Goal: Transaction & Acquisition: Purchase product/service

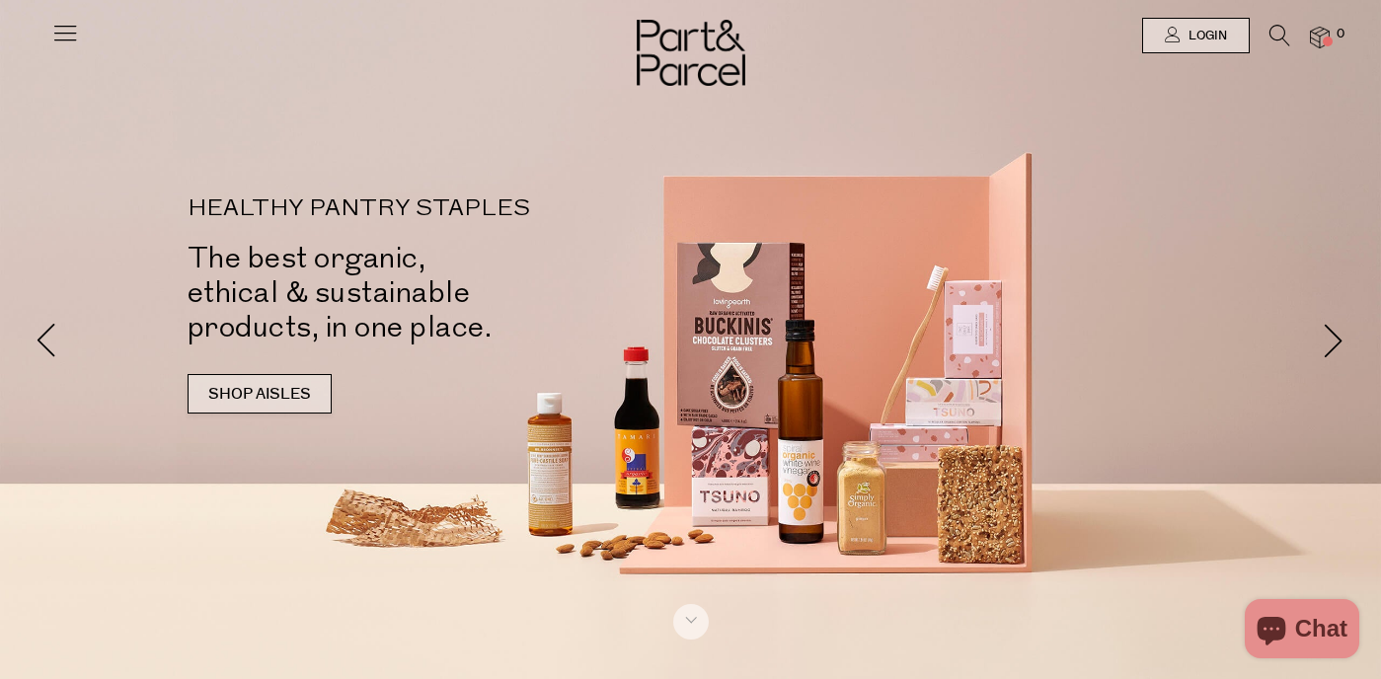
click at [272, 386] on link "SHOP AISLES" at bounding box center [260, 393] width 144 height 39
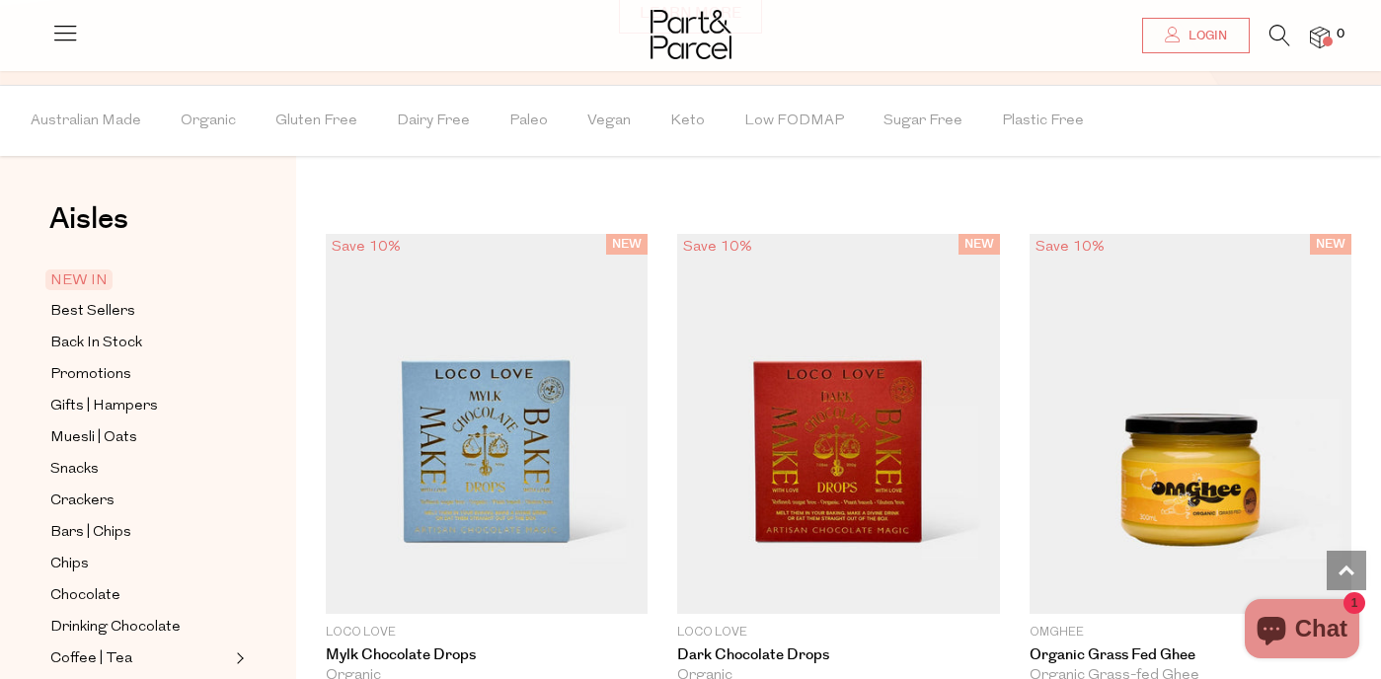
scroll to position [1461, 0]
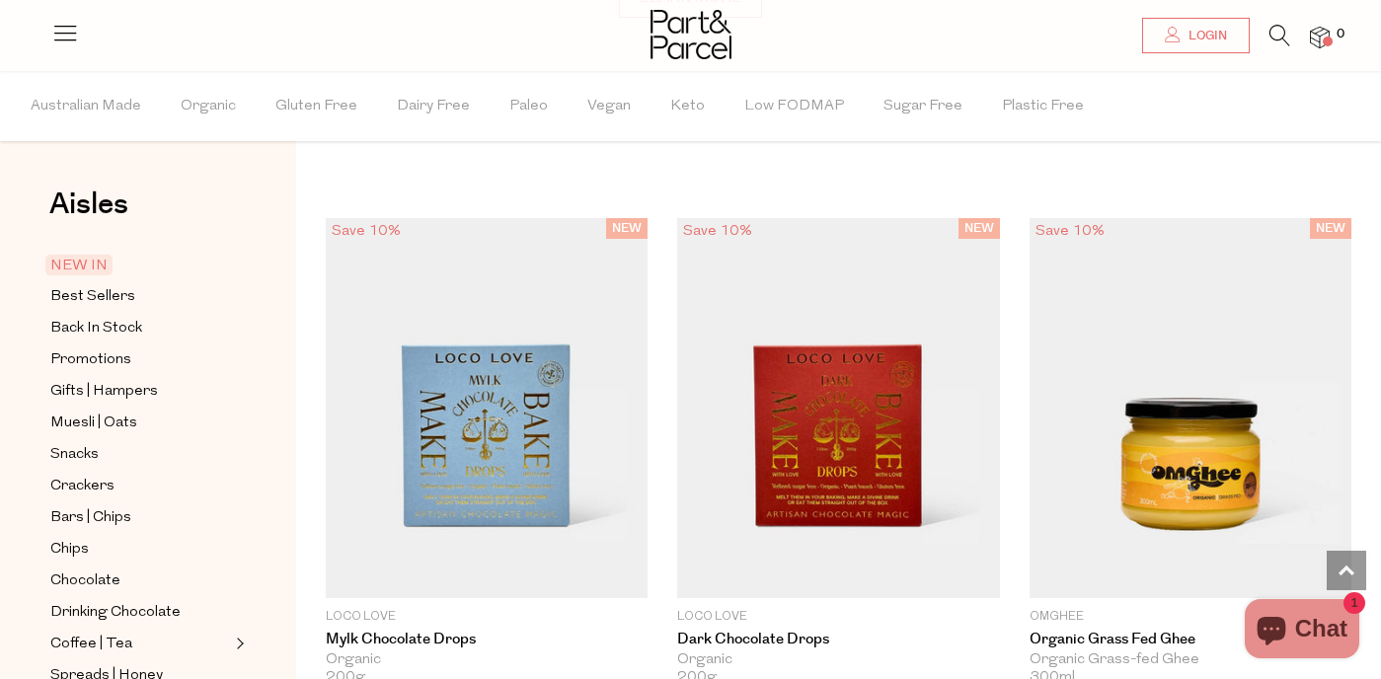
click at [1280, 34] on icon at bounding box center [1280, 36] width 21 height 22
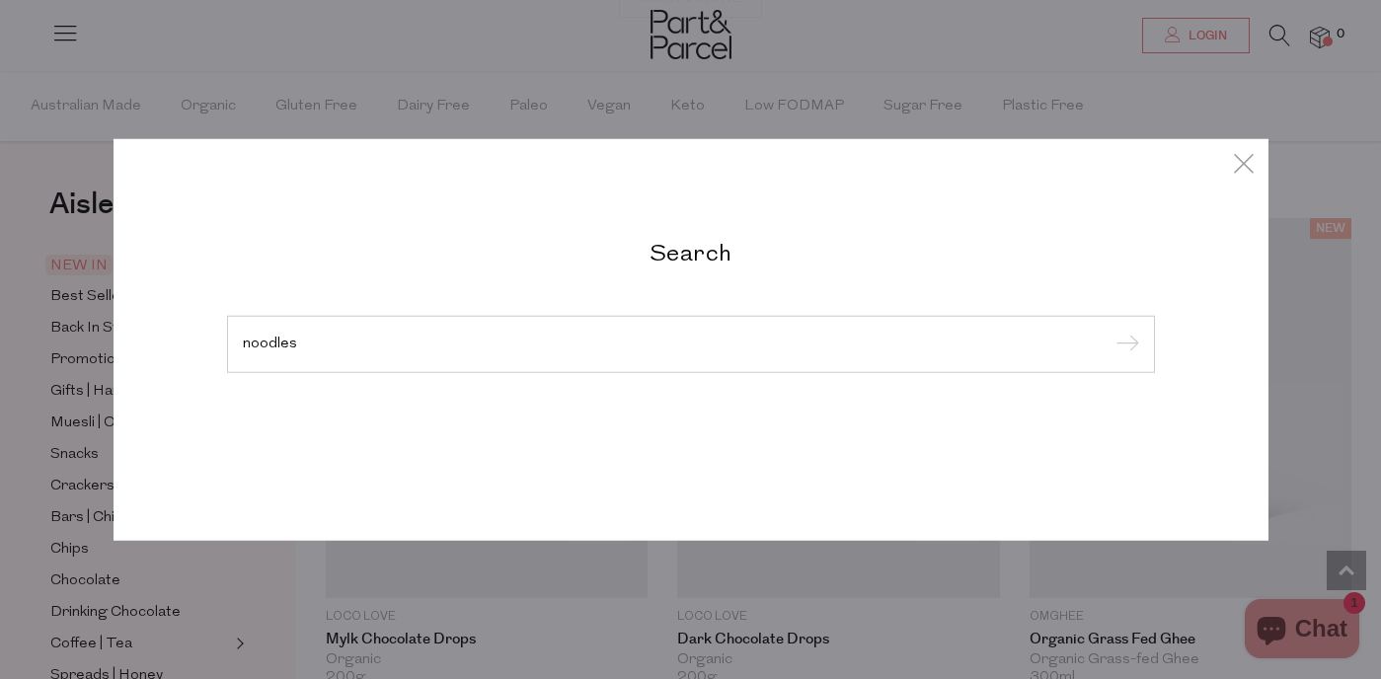
type input "noodles"
click at [1110, 331] on input "submit" at bounding box center [1125, 346] width 30 height 30
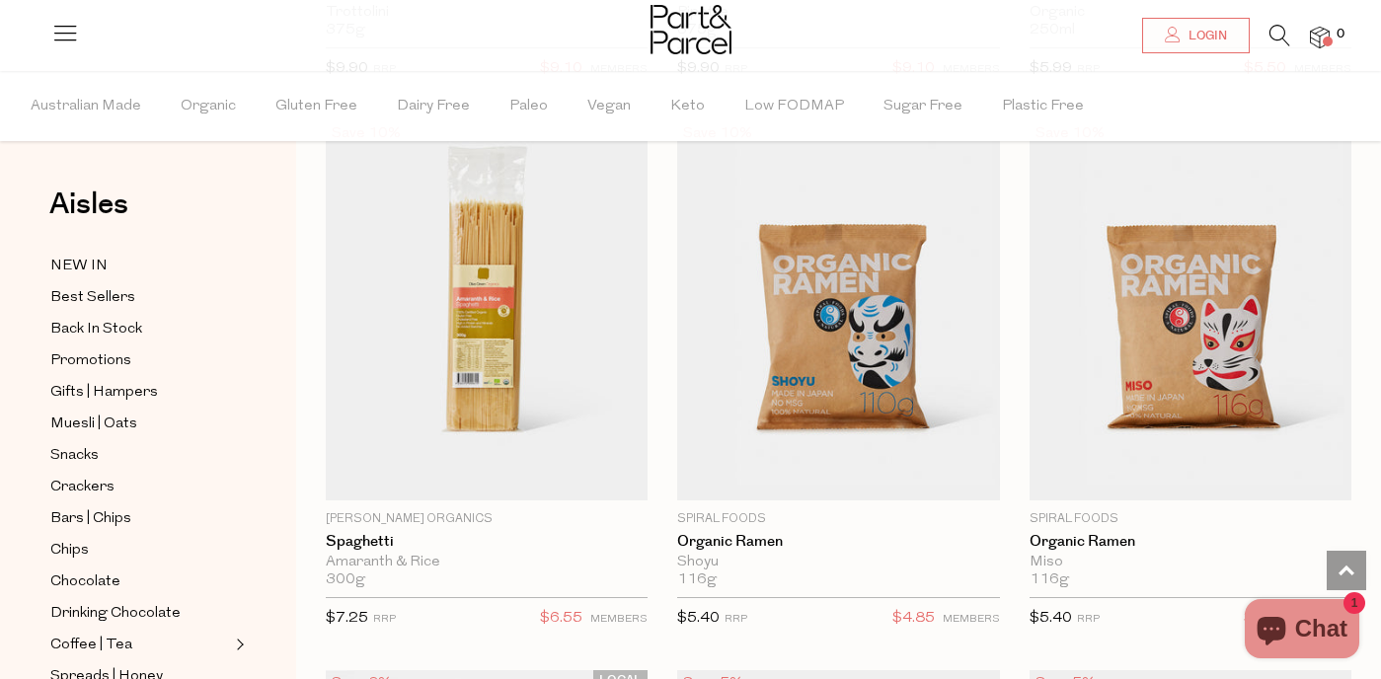
scroll to position [1220, 0]
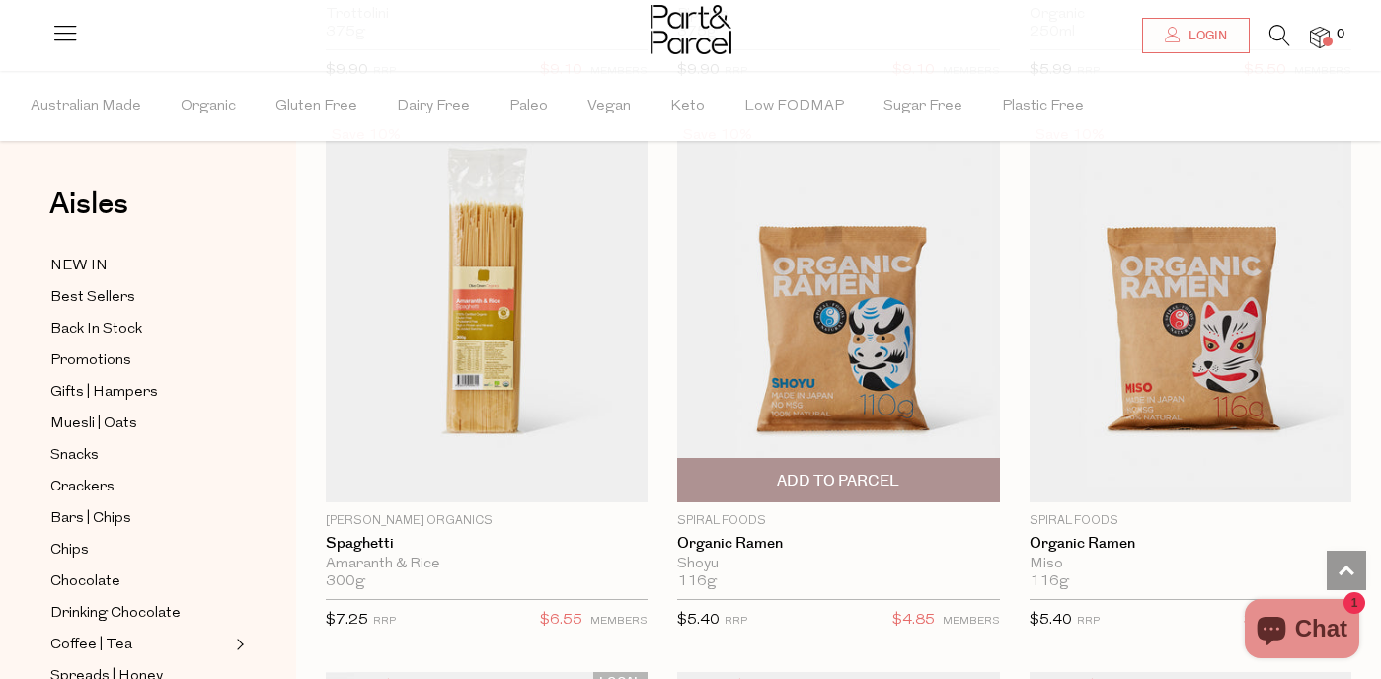
click at [825, 487] on span "Add To Parcel" at bounding box center [838, 481] width 122 height 21
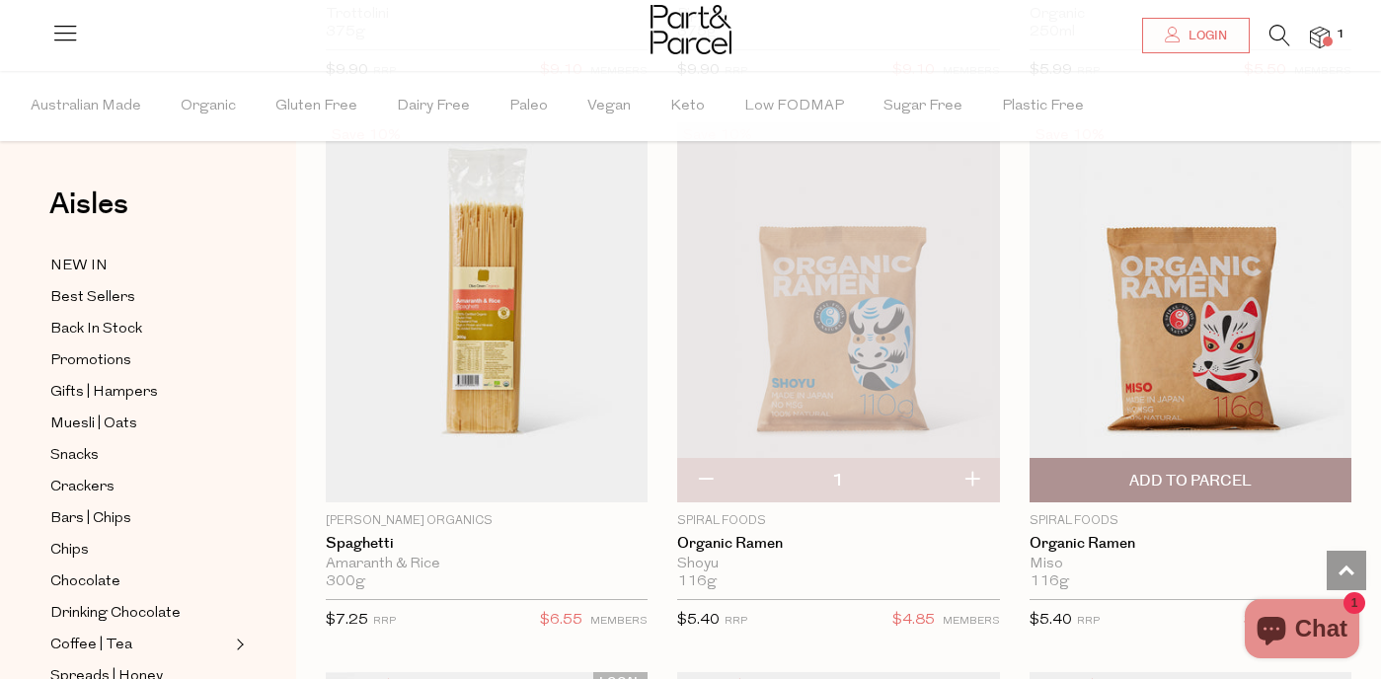
click at [1152, 481] on span "Add To Parcel" at bounding box center [1190, 481] width 122 height 21
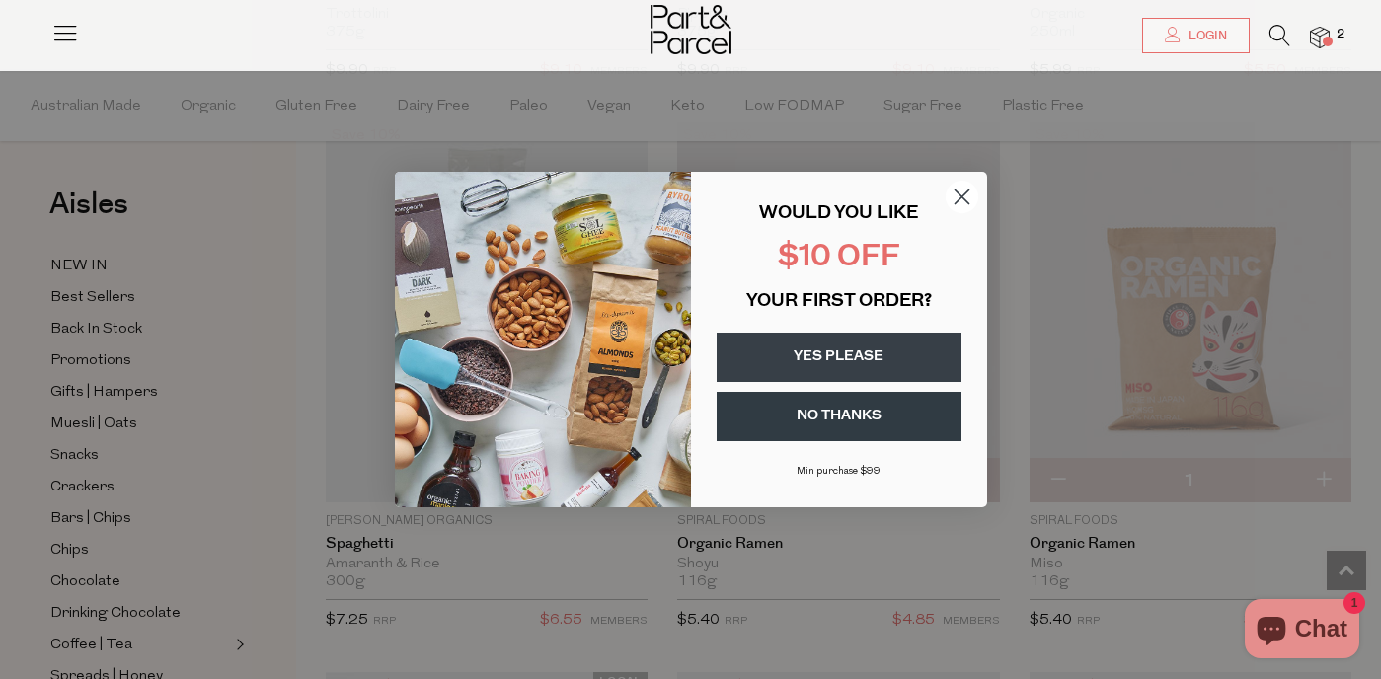
click at [962, 197] on icon "Close dialog" at bounding box center [962, 198] width 14 height 14
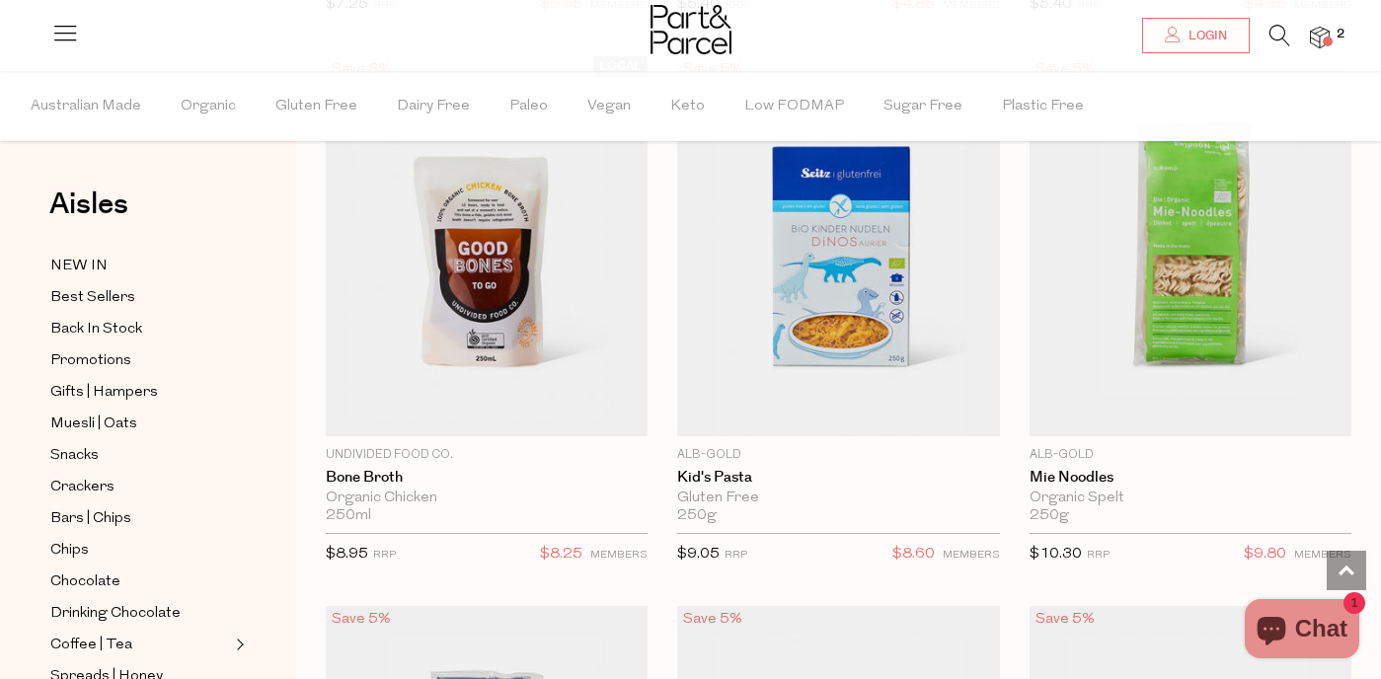
scroll to position [1838, 0]
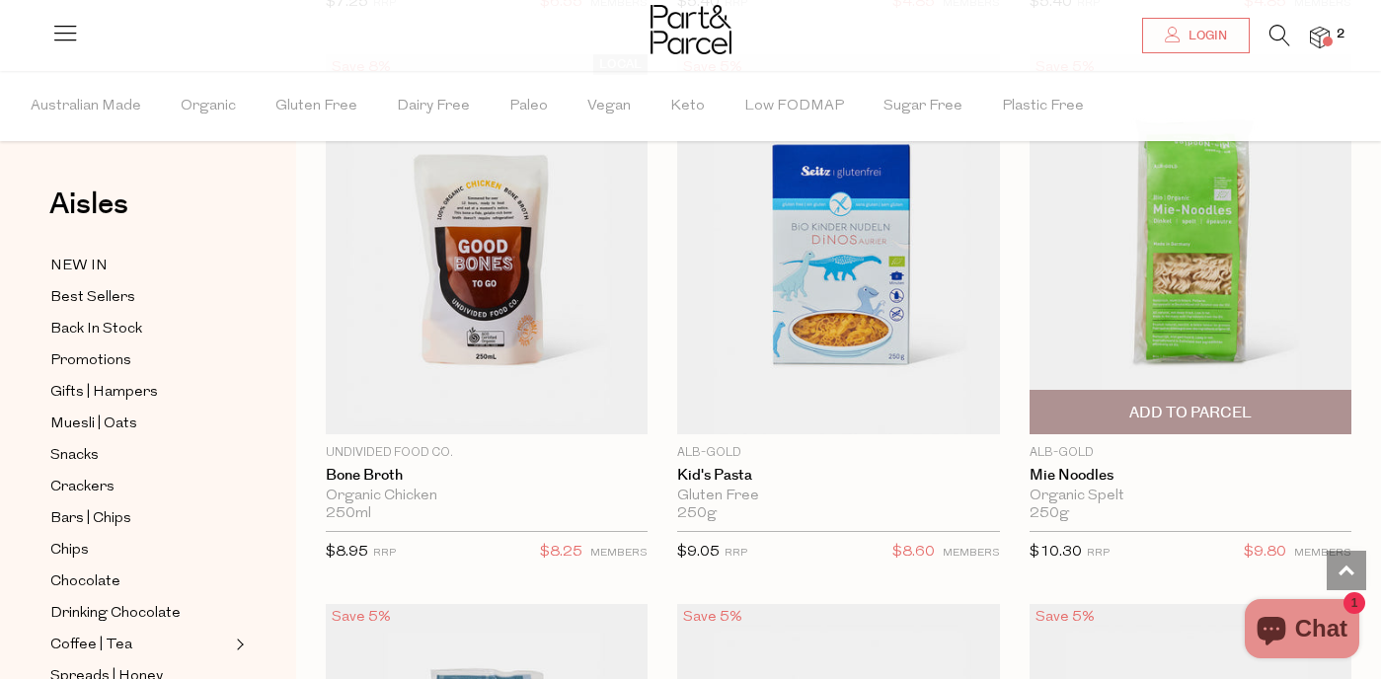
click at [1133, 414] on span "Add To Parcel" at bounding box center [1190, 413] width 122 height 21
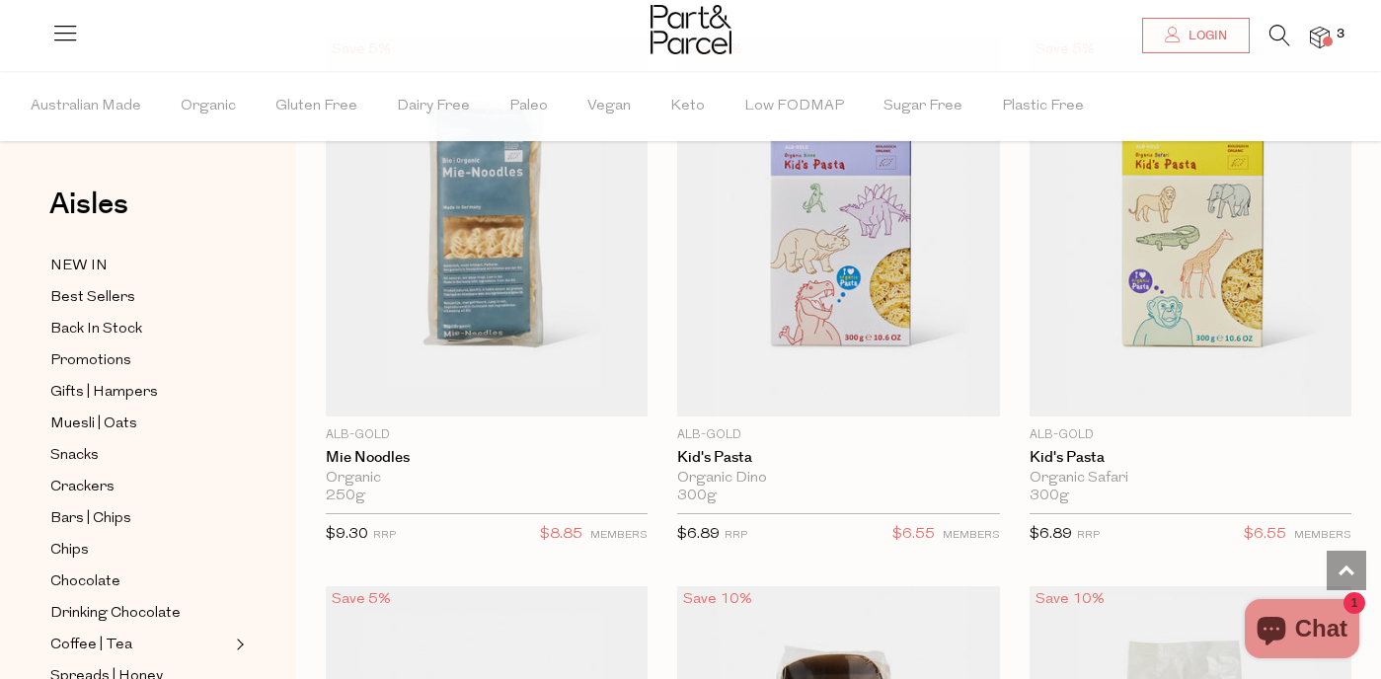
scroll to position [2407, 0]
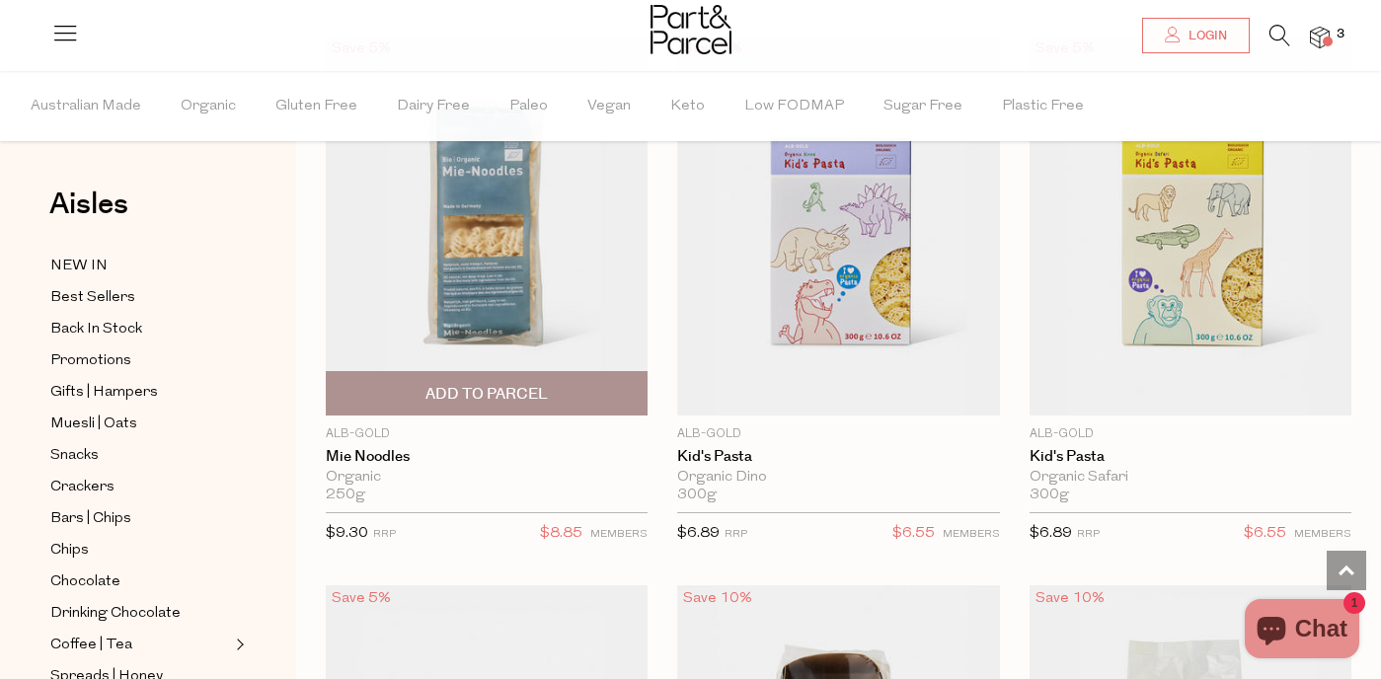
click at [508, 387] on span "Add To Parcel" at bounding box center [487, 394] width 122 height 21
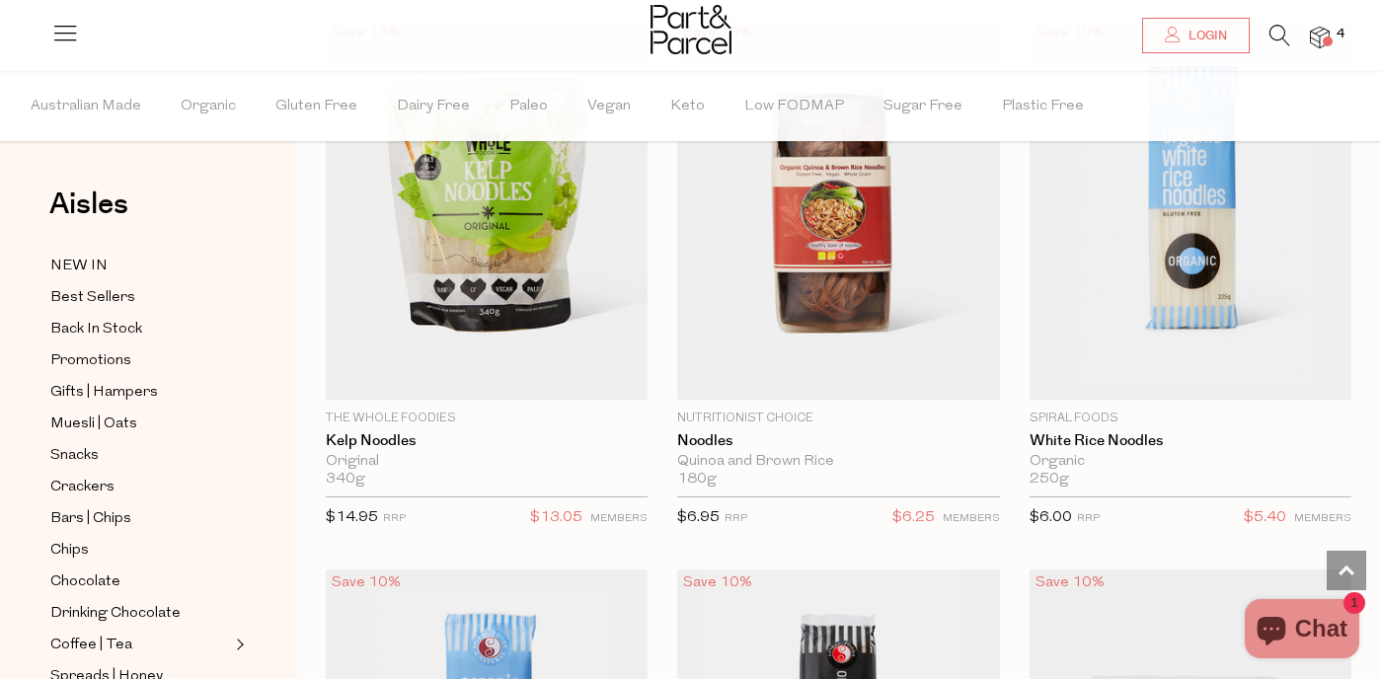
scroll to position [6271, 0]
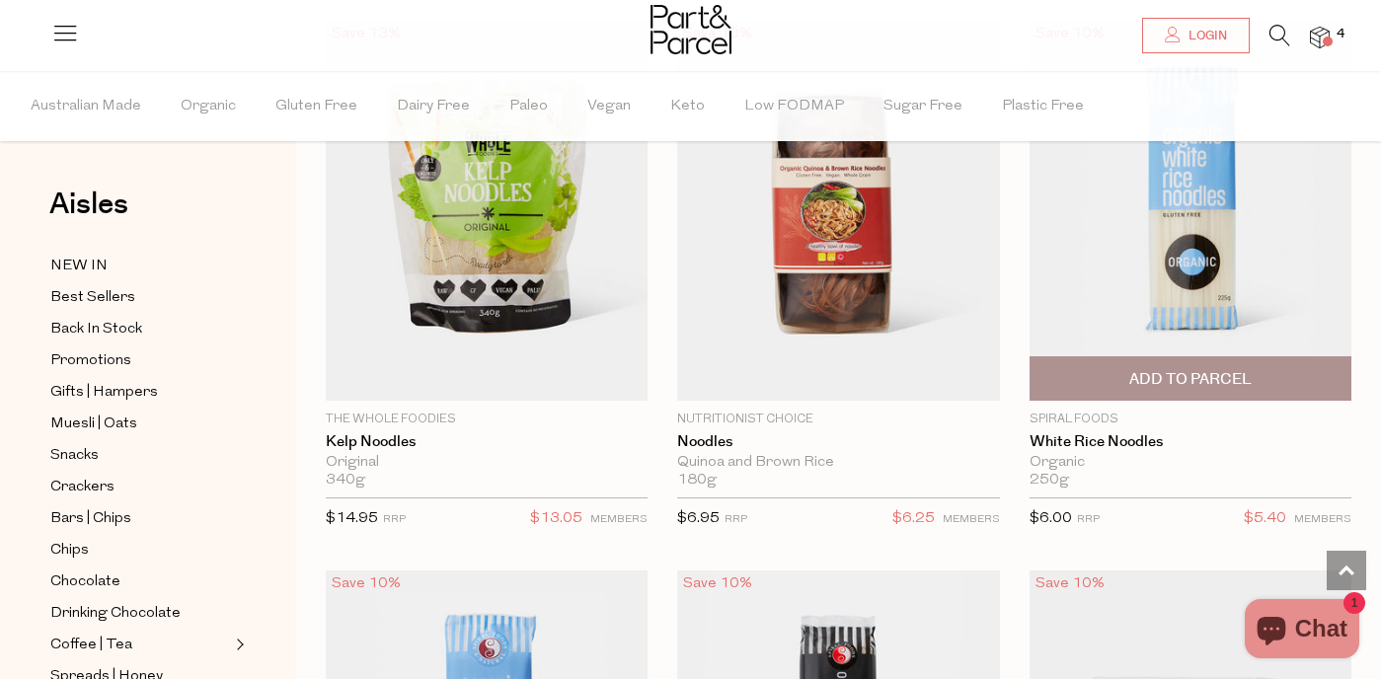
click at [1162, 381] on span "Add To Parcel" at bounding box center [1190, 379] width 122 height 21
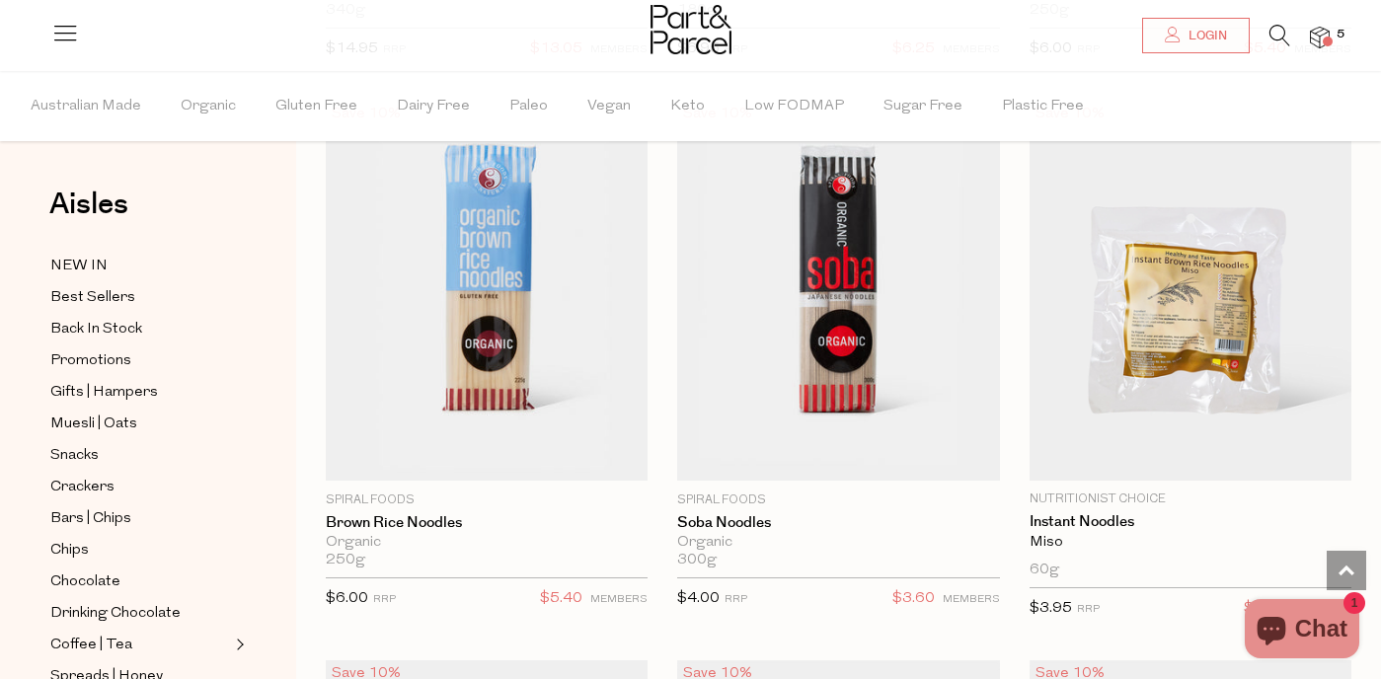
scroll to position [6738, 0]
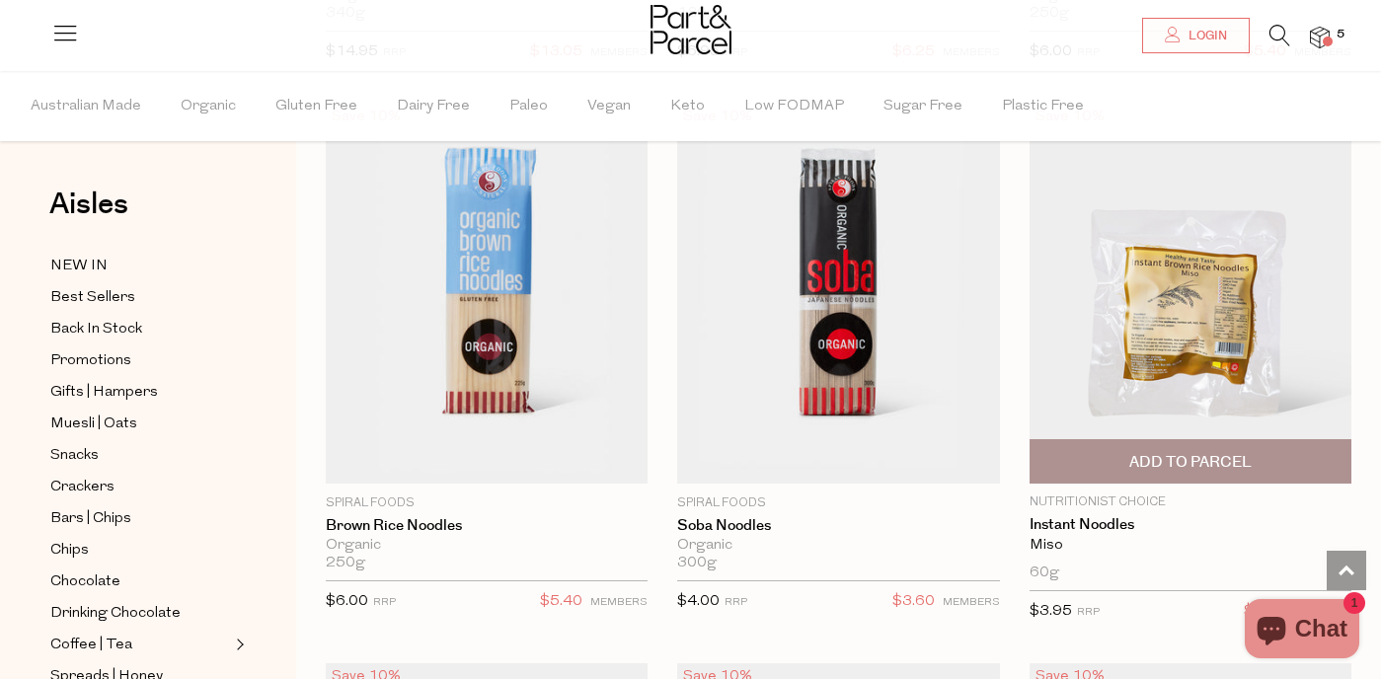
click at [1140, 342] on img at bounding box center [1191, 294] width 322 height 380
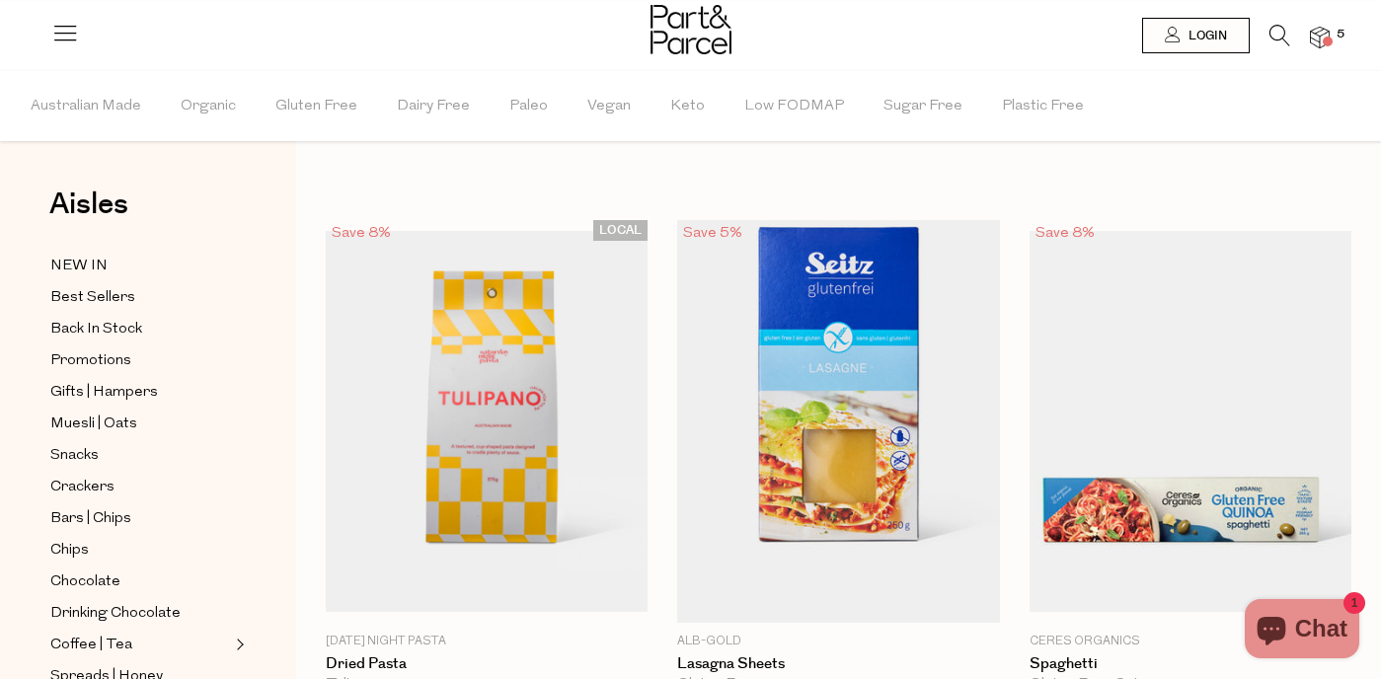
scroll to position [35, 0]
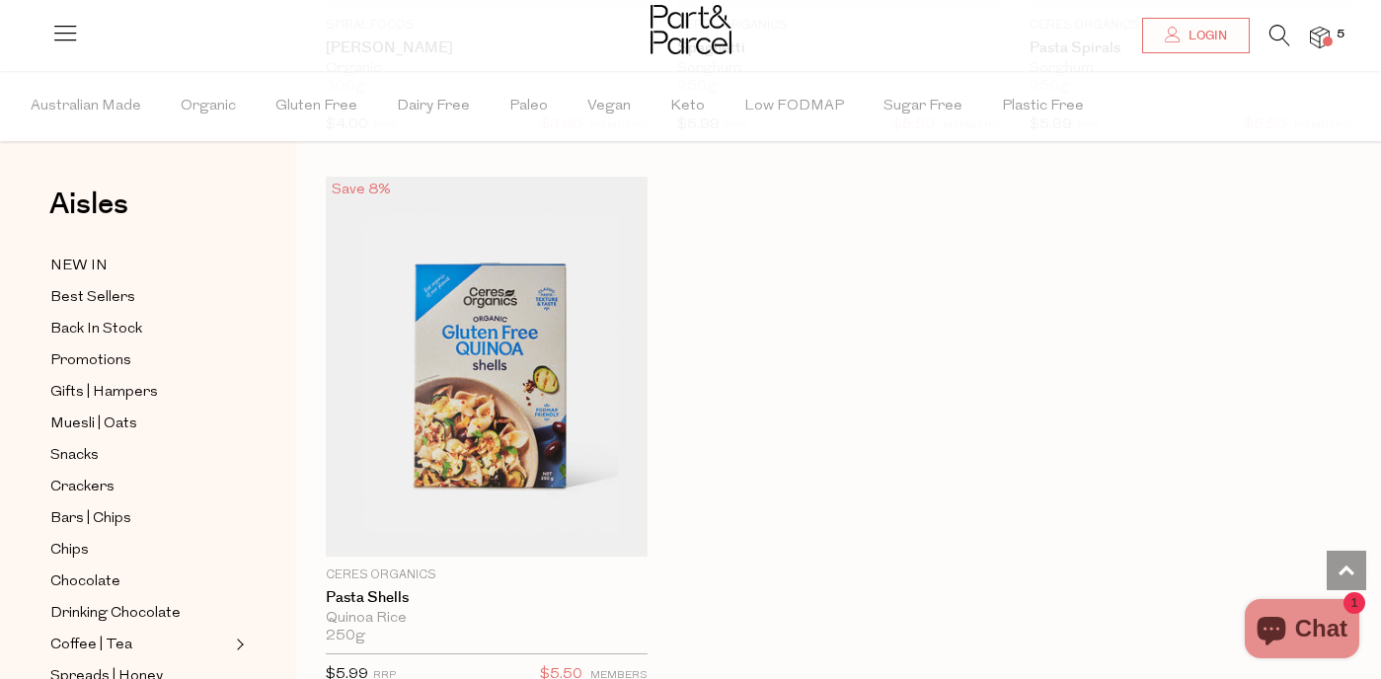
scroll to position [10681, 0]
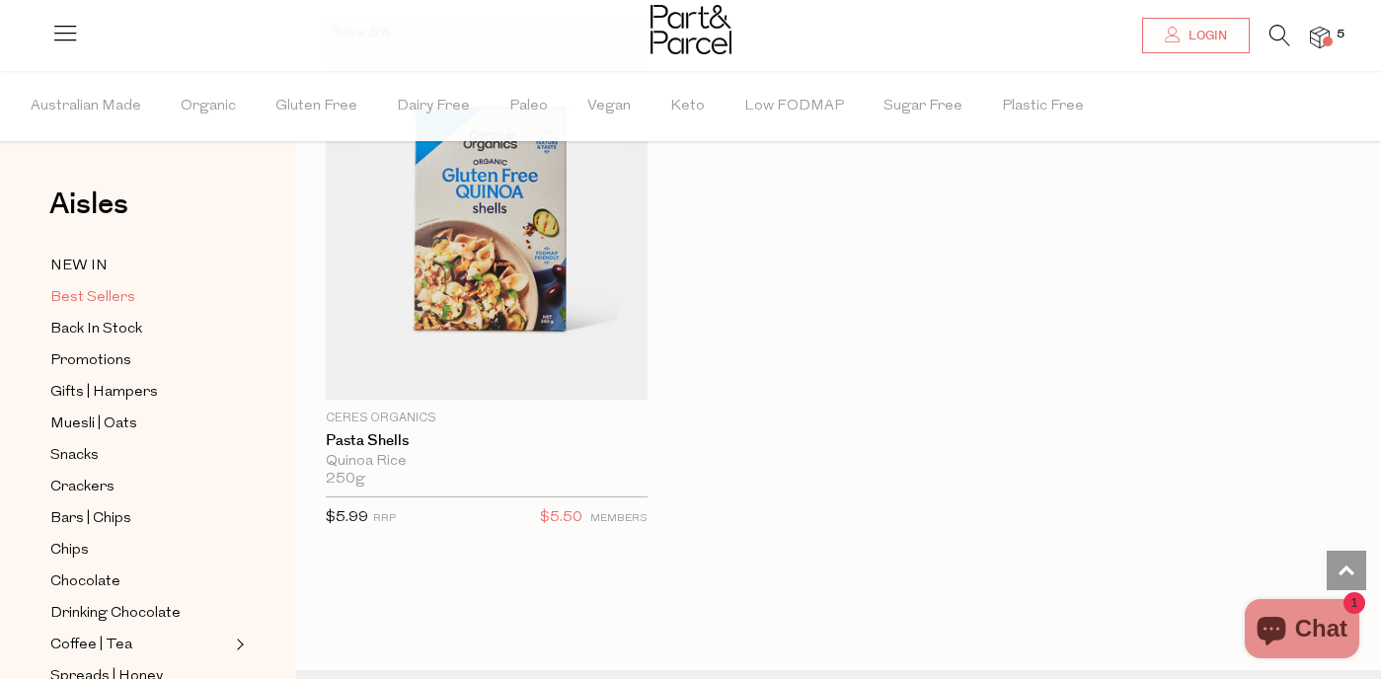
click at [91, 299] on span "Best Sellers" at bounding box center [92, 298] width 85 height 24
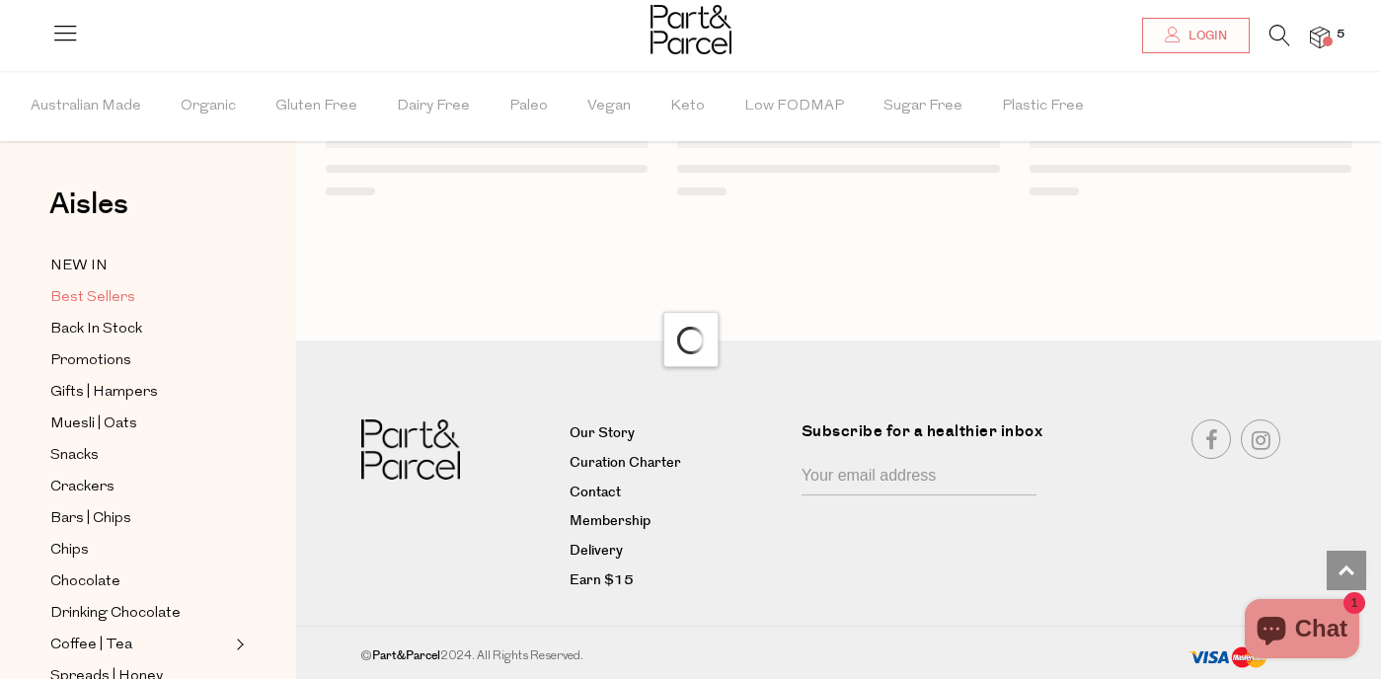
scroll to position [2690, 0]
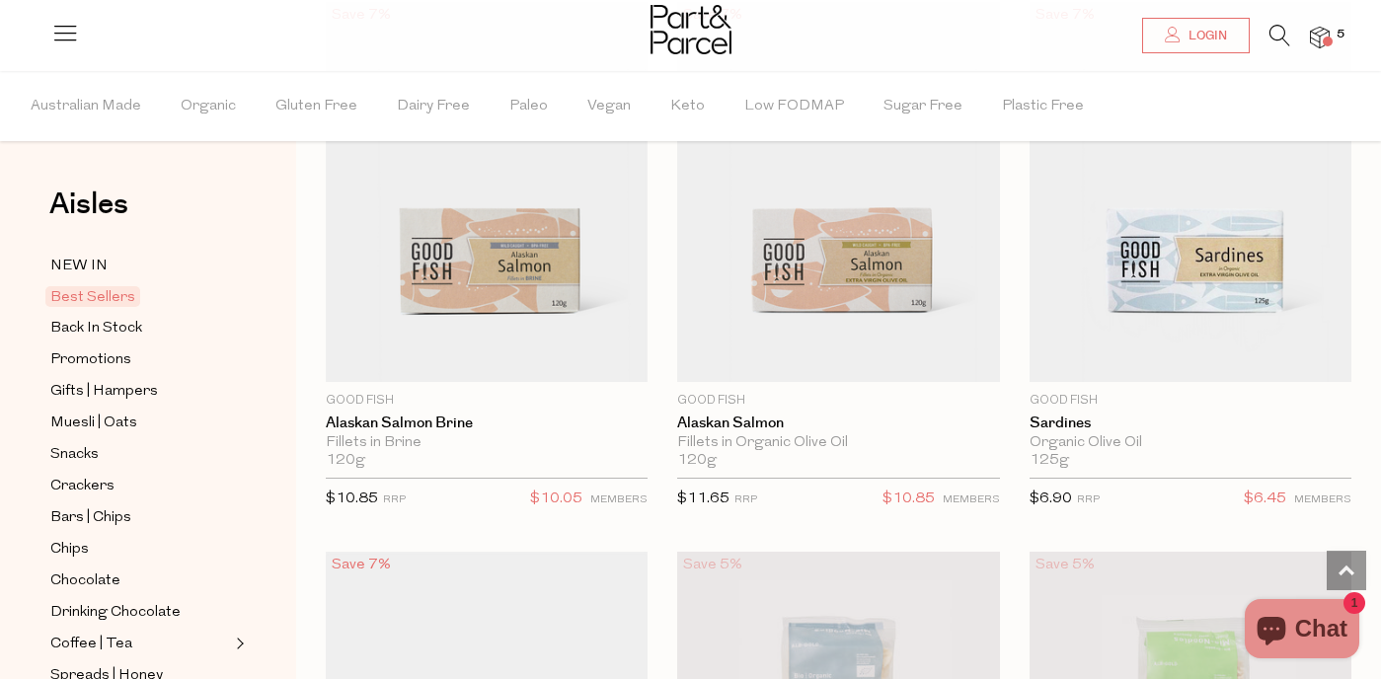
scroll to position [3055, 0]
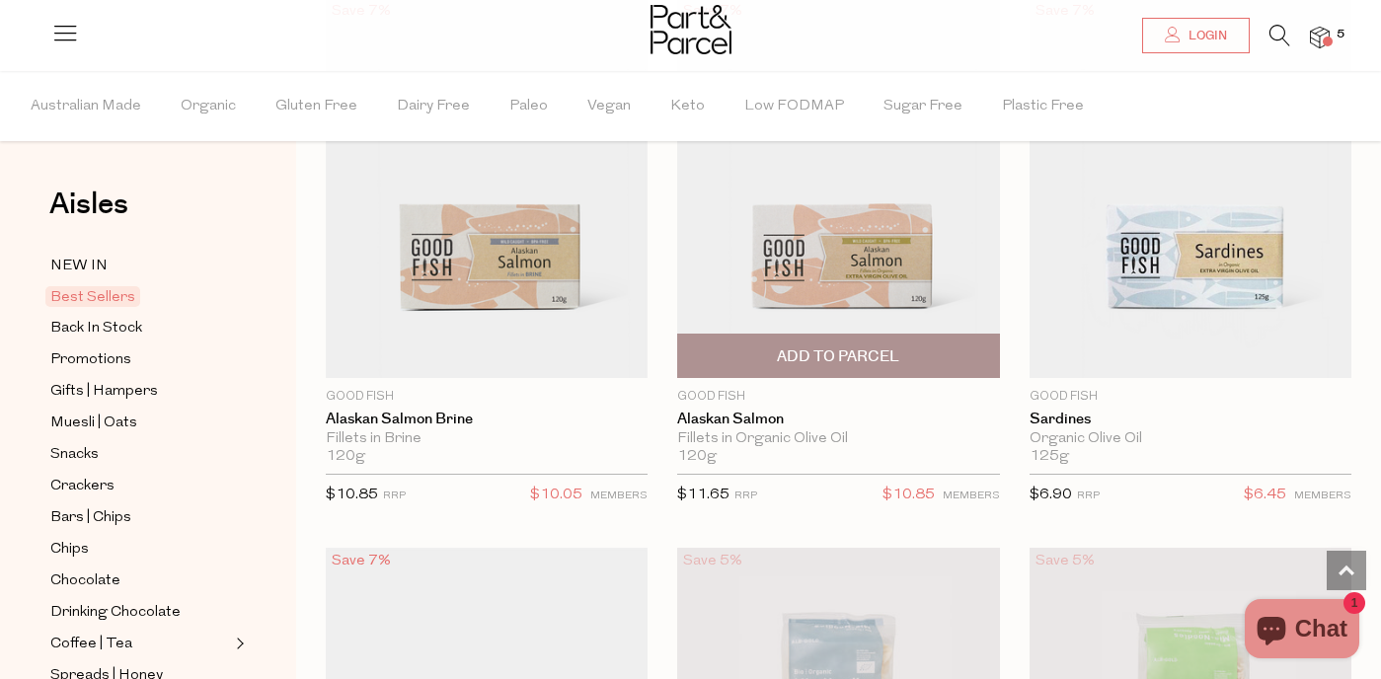
click at [751, 351] on span "Add To Parcel" at bounding box center [838, 356] width 310 height 42
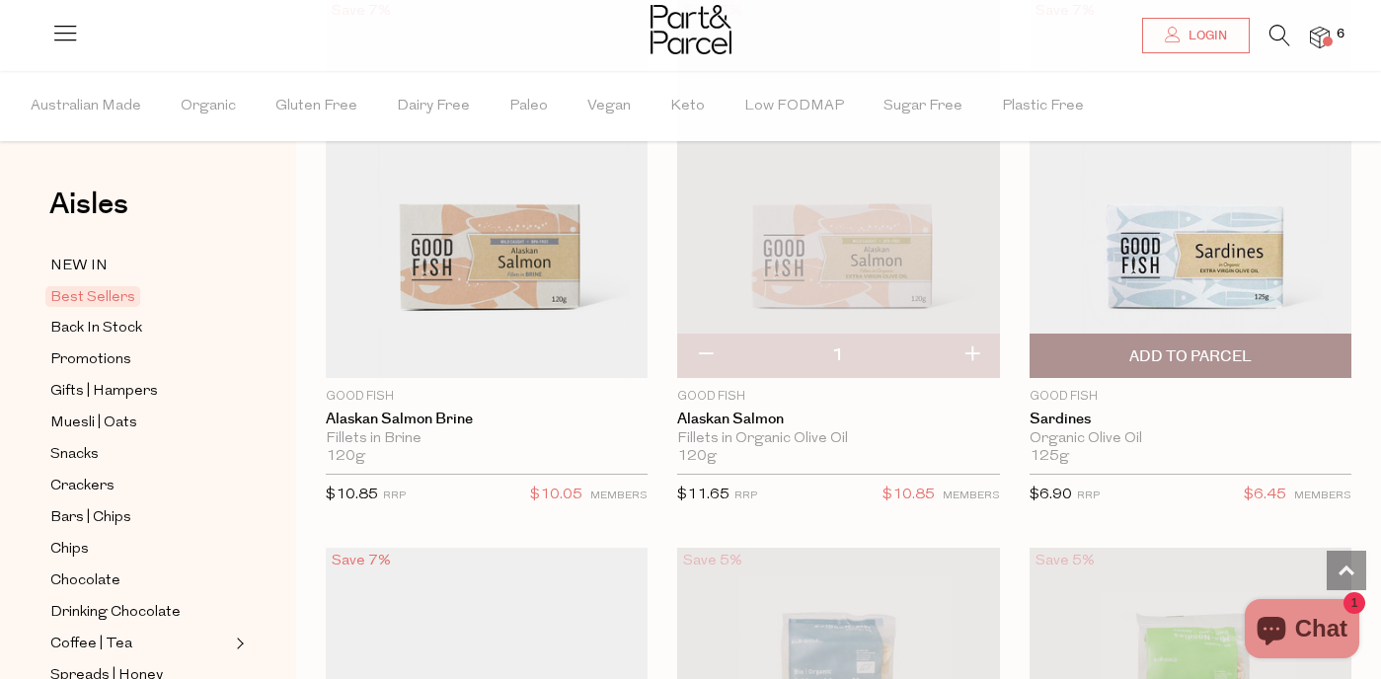
click at [1107, 362] on span "Add To Parcel" at bounding box center [1191, 356] width 310 height 42
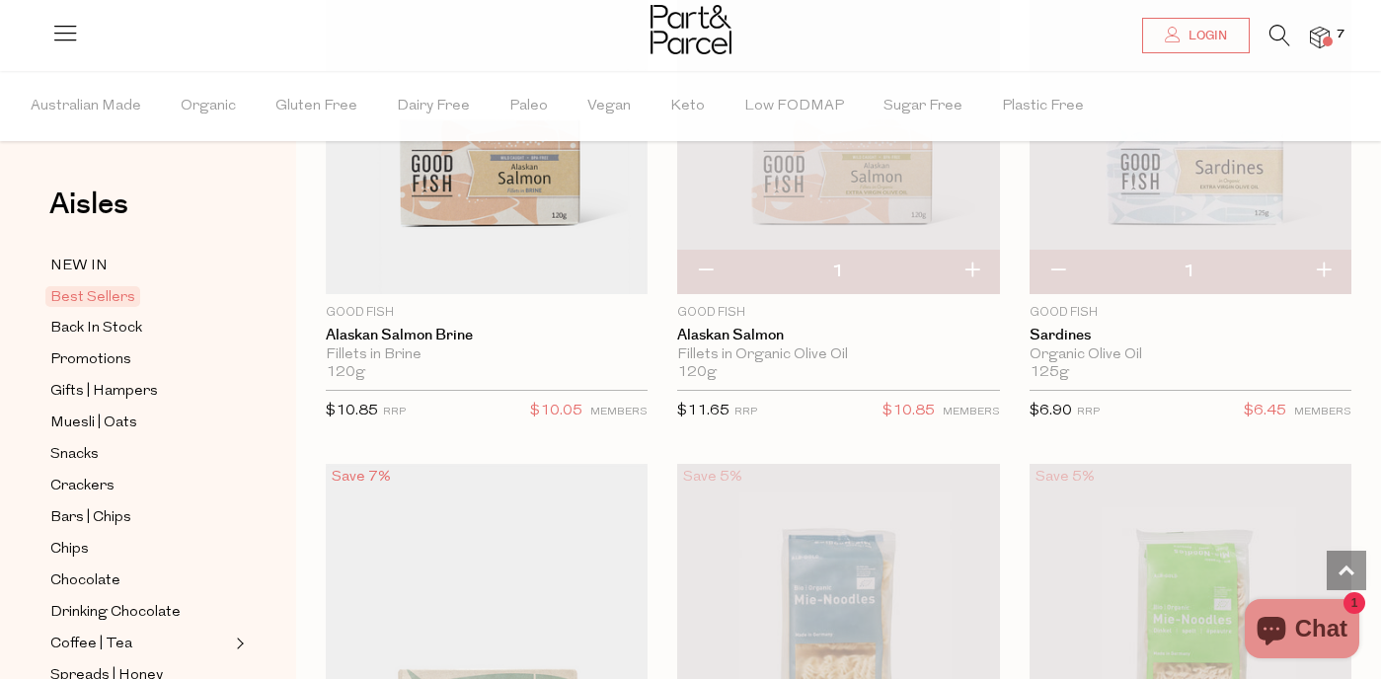
scroll to position [3136, 0]
click at [971, 271] on button "button" at bounding box center [972, 273] width 56 height 43
type input "2"
click at [1327, 273] on button "button" at bounding box center [1323, 273] width 56 height 43
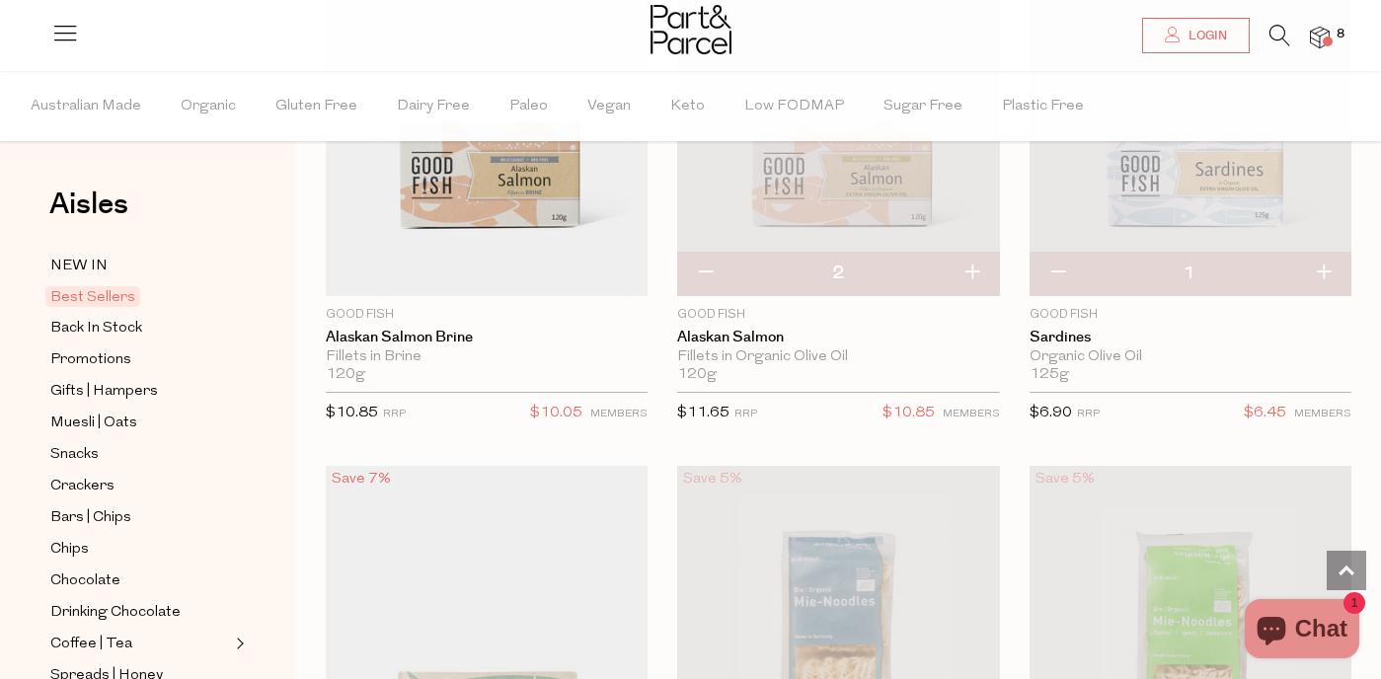
type input "2"
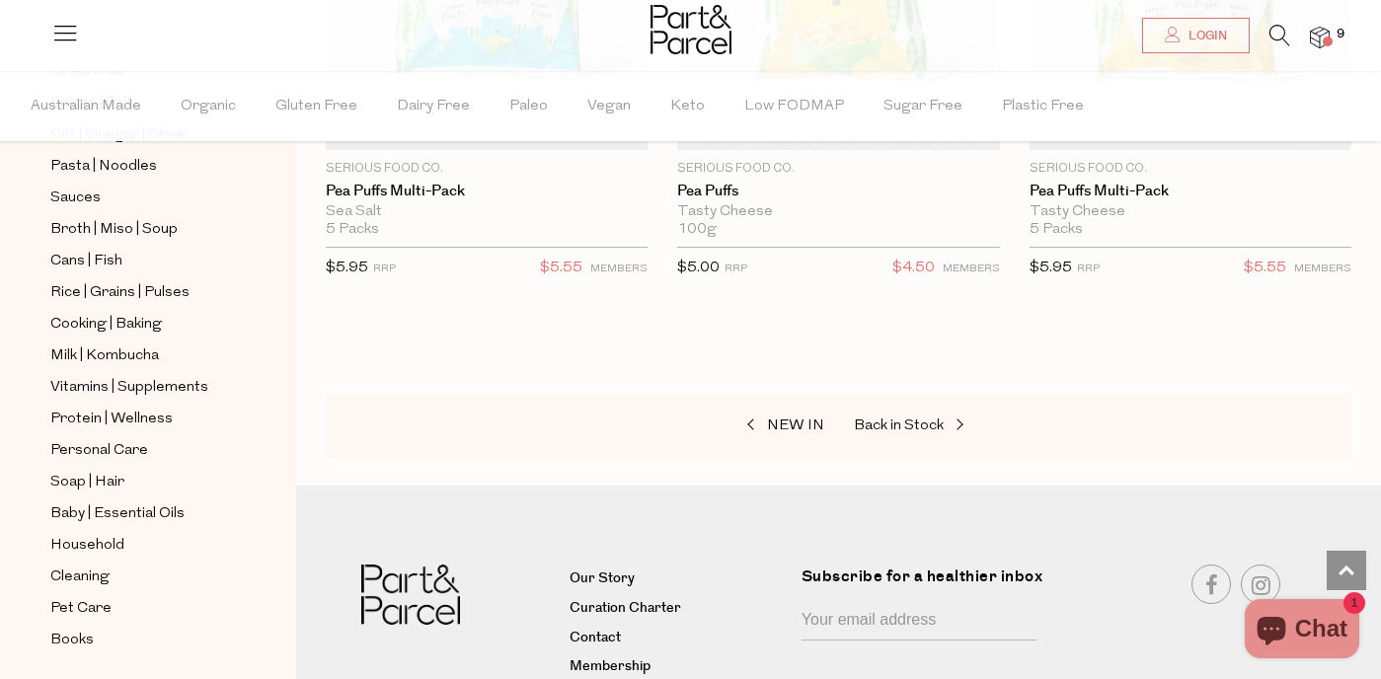
scroll to position [673, 0]
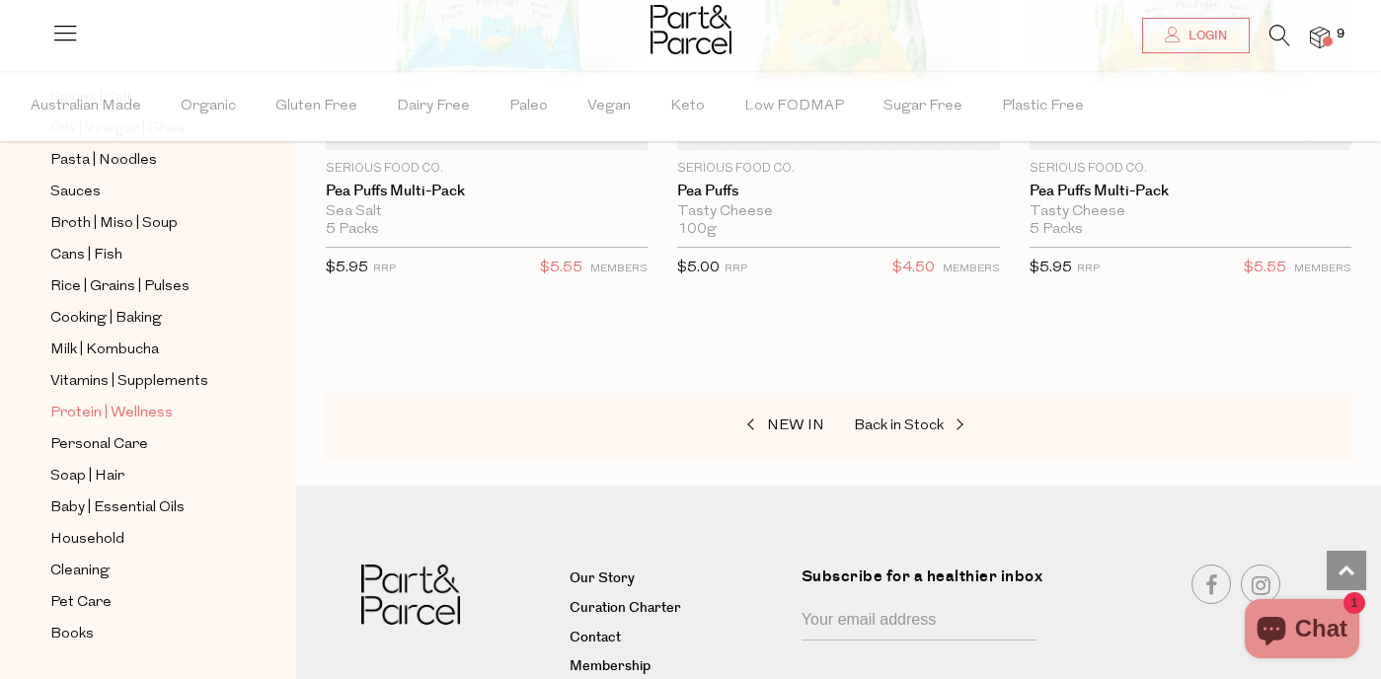
click at [119, 414] on span "Protein | Wellness" at bounding box center [111, 414] width 122 height 24
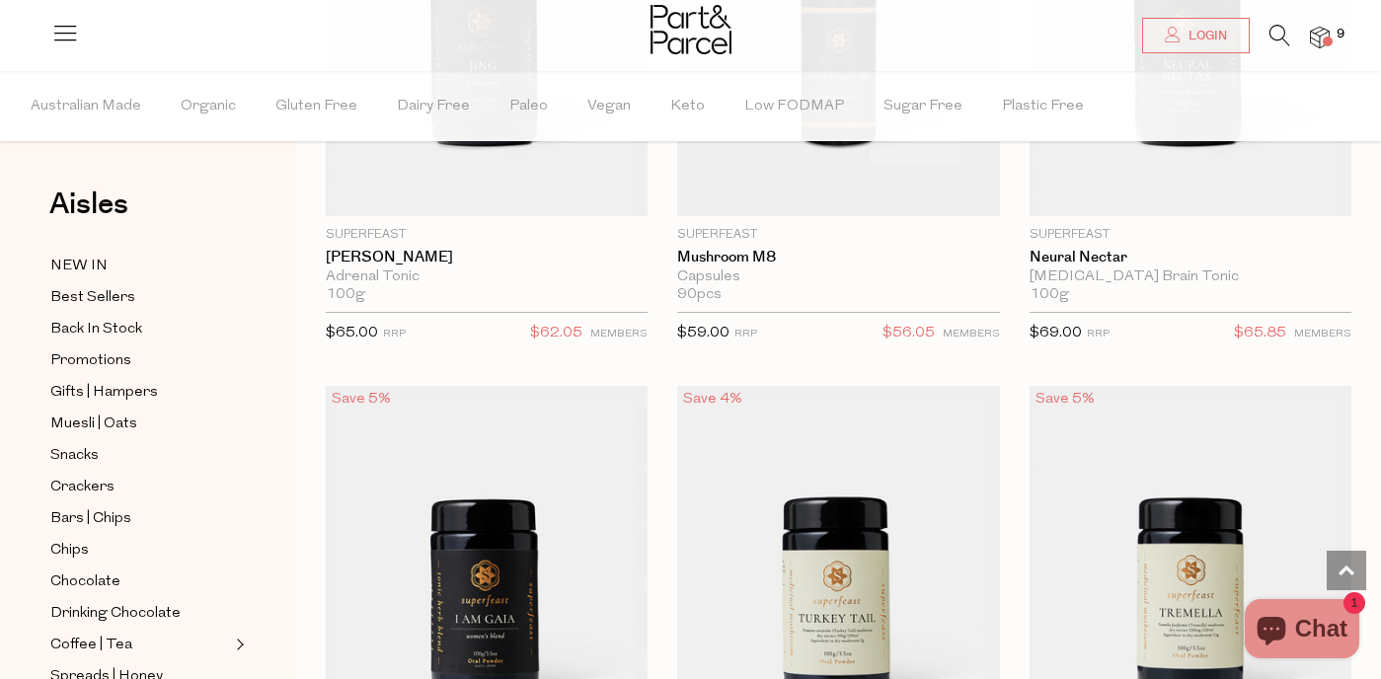
scroll to position [5376, 0]
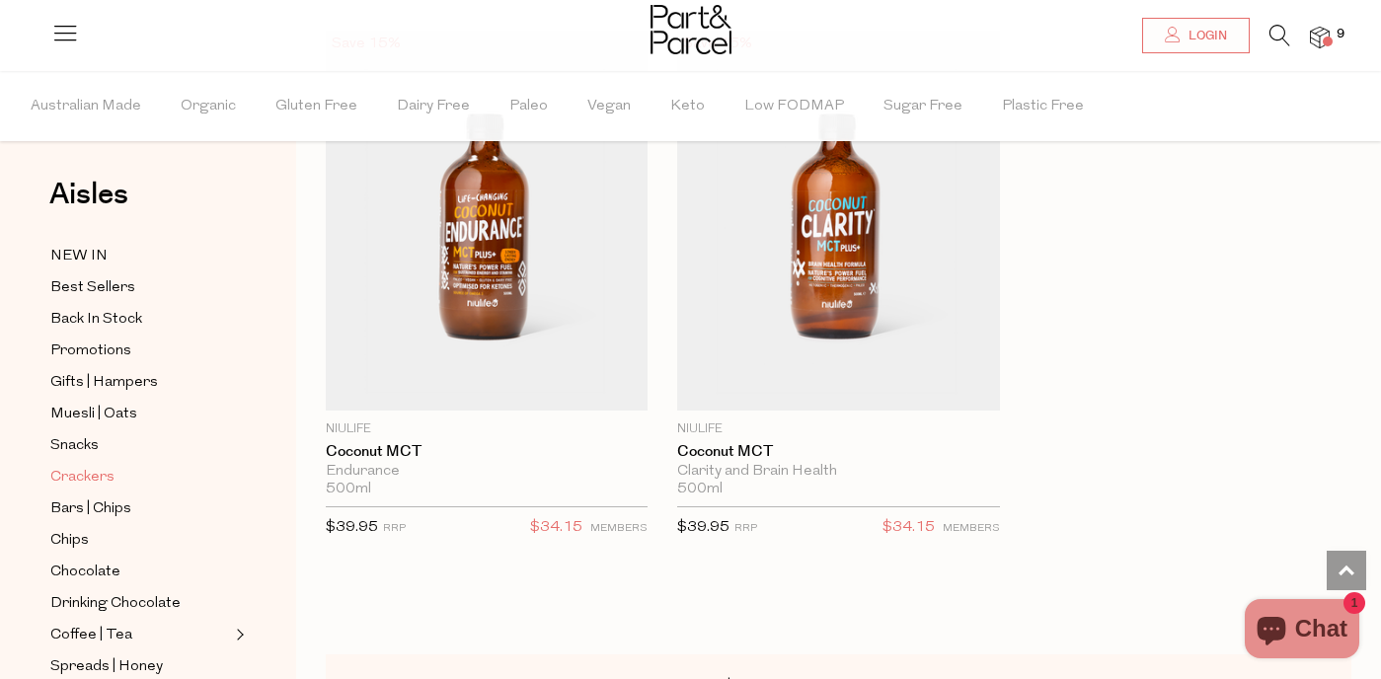
scroll to position [5, 0]
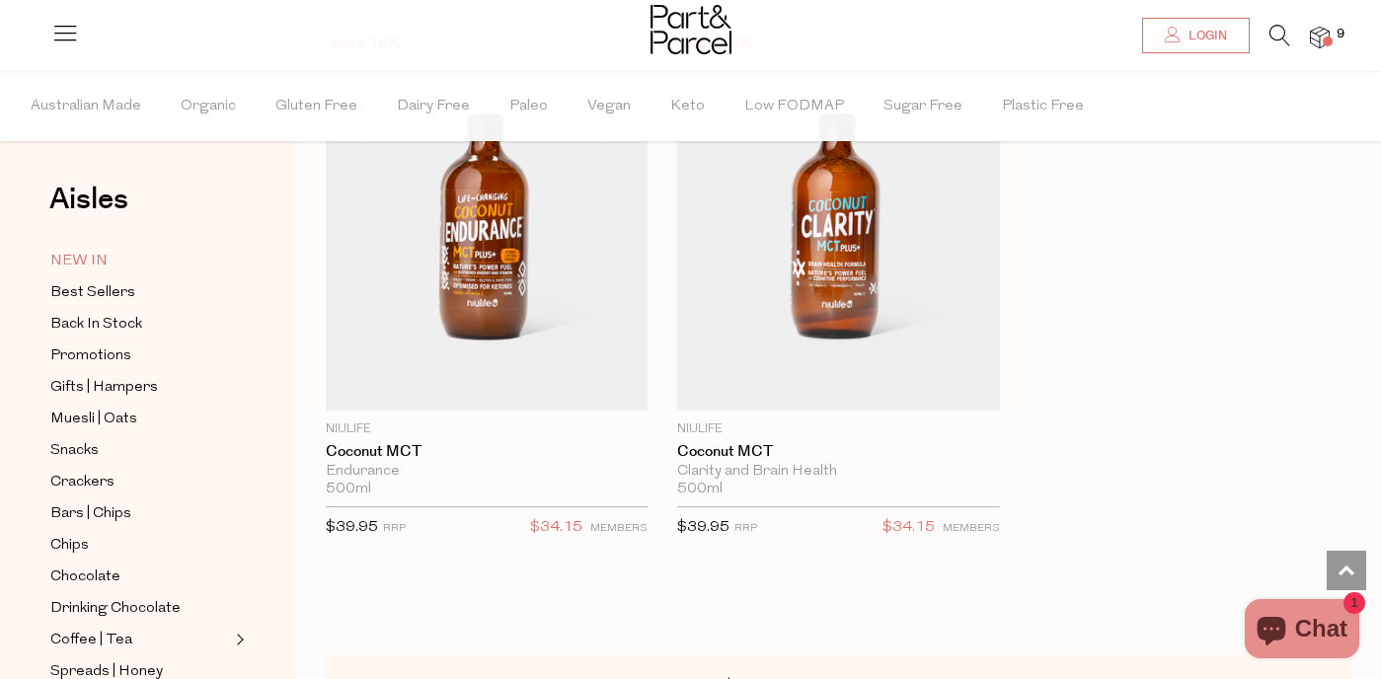
click at [88, 264] on span "NEW IN" at bounding box center [78, 262] width 57 height 24
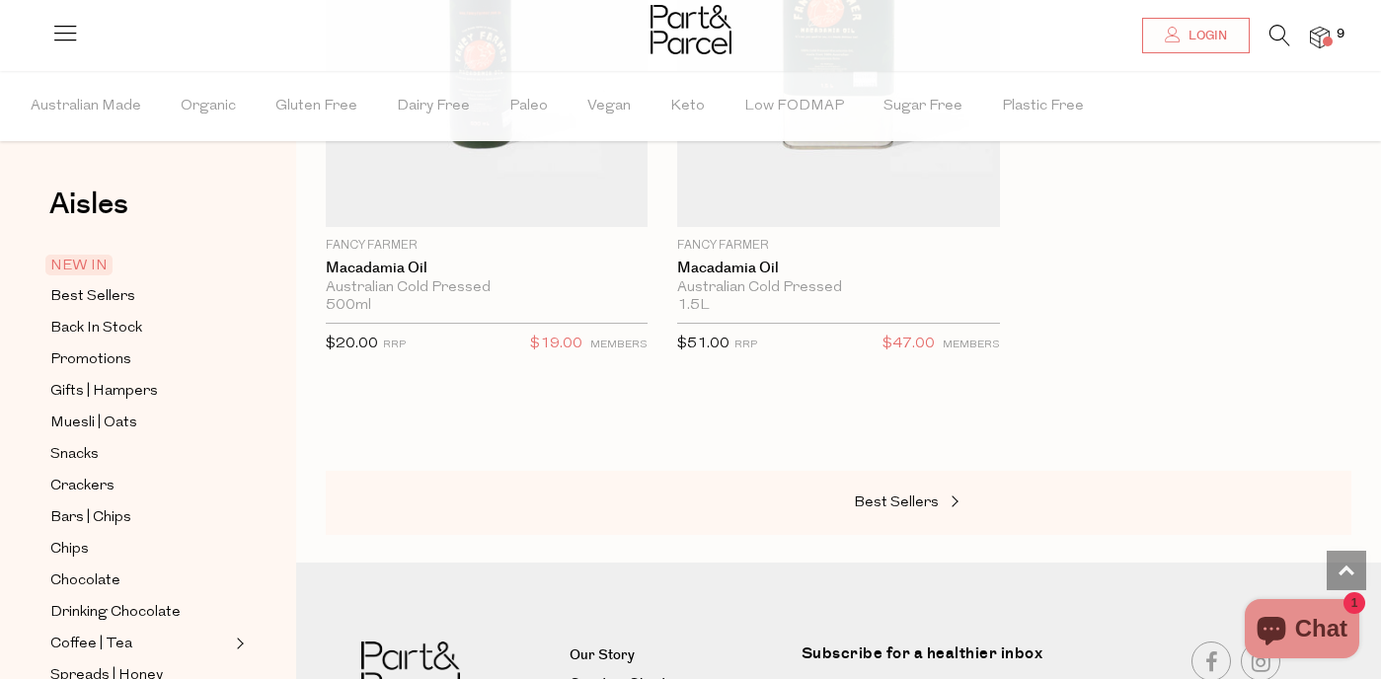
scroll to position [3730, 0]
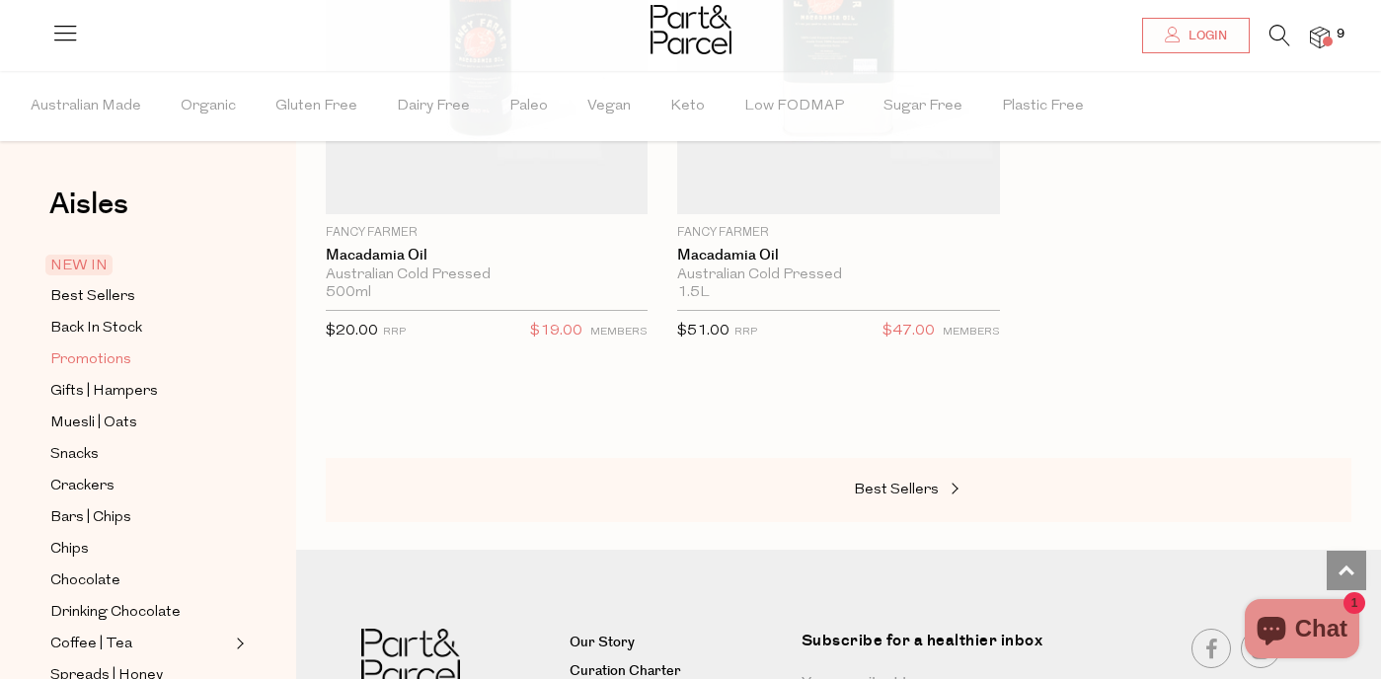
click at [121, 358] on span "Promotions" at bounding box center [90, 360] width 81 height 24
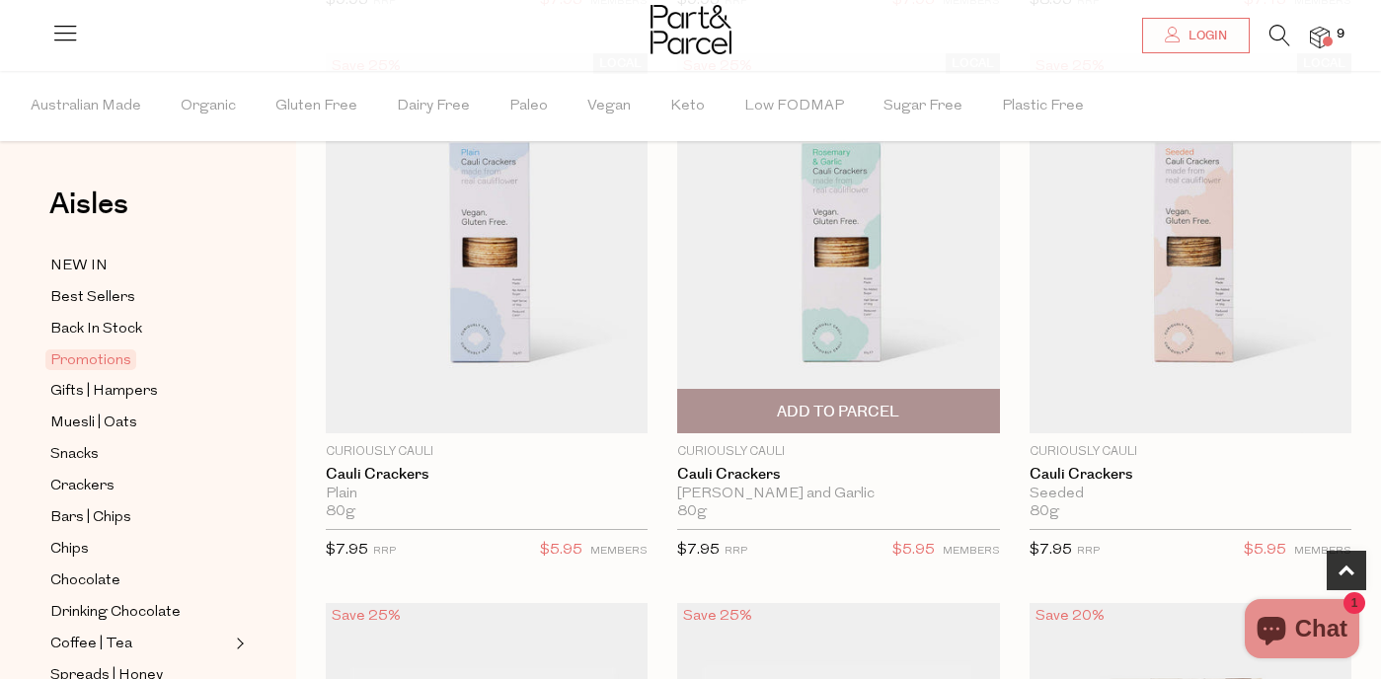
scroll to position [752, 0]
click at [861, 412] on span "Add To Parcel" at bounding box center [838, 414] width 122 height 21
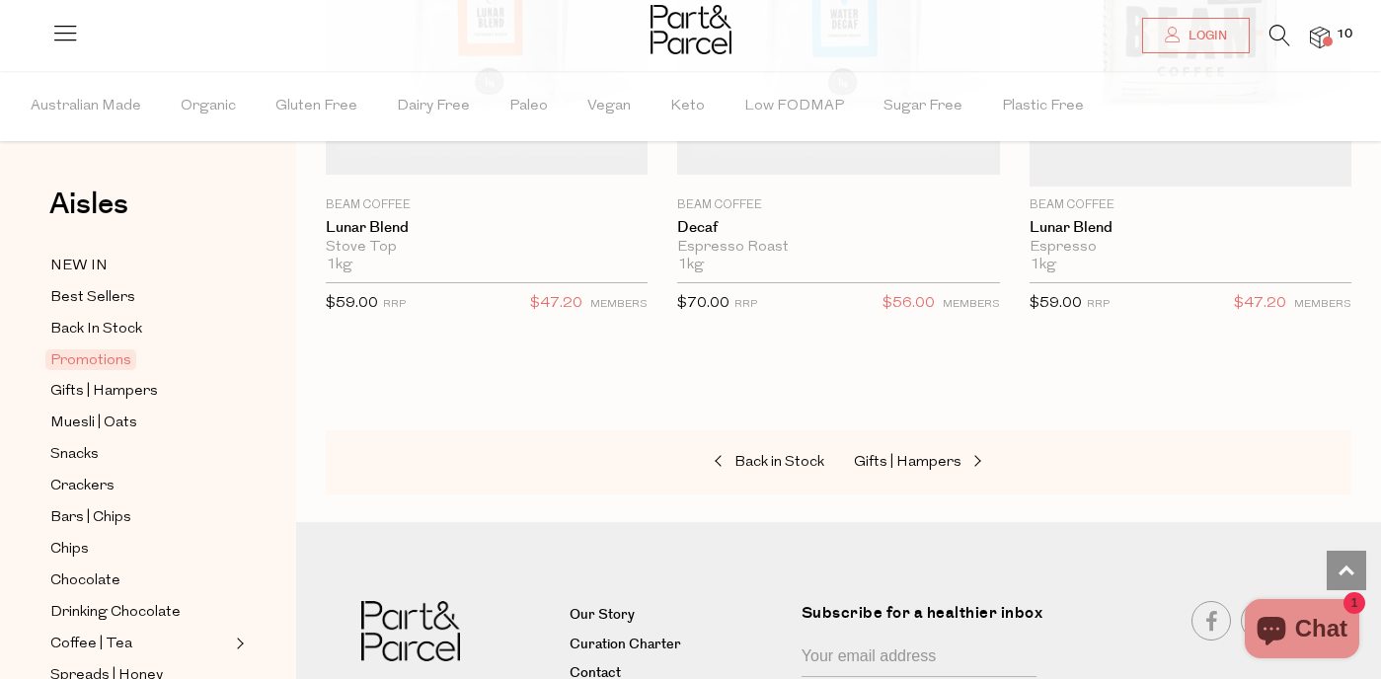
scroll to position [3401, 0]
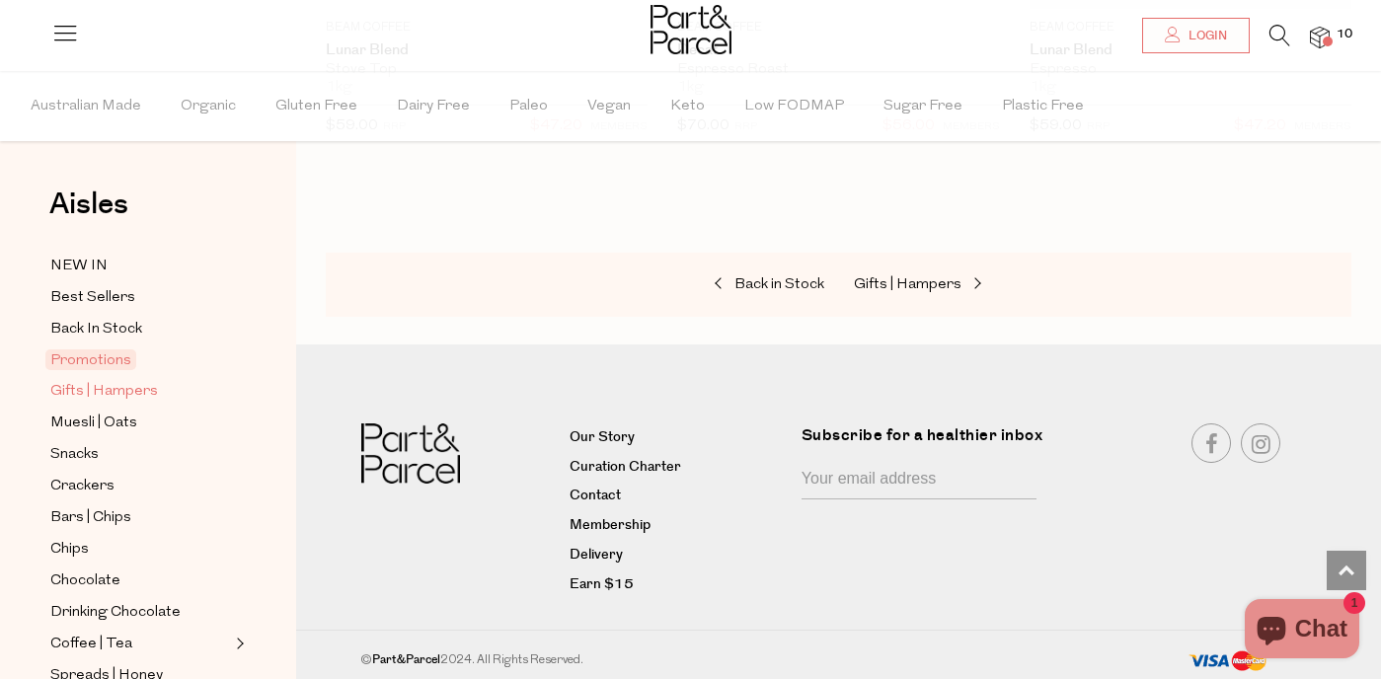
click at [123, 397] on span "Gifts | Hampers" at bounding box center [104, 392] width 108 height 24
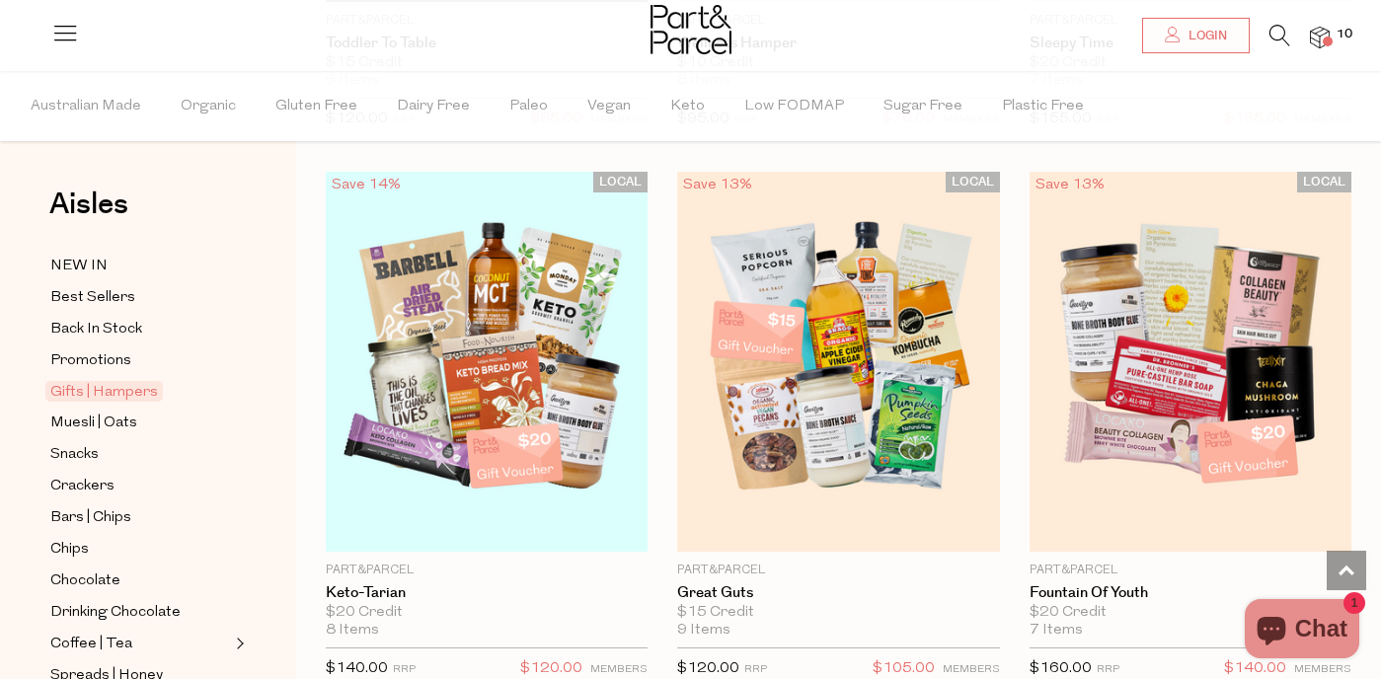
scroll to position [1184, 0]
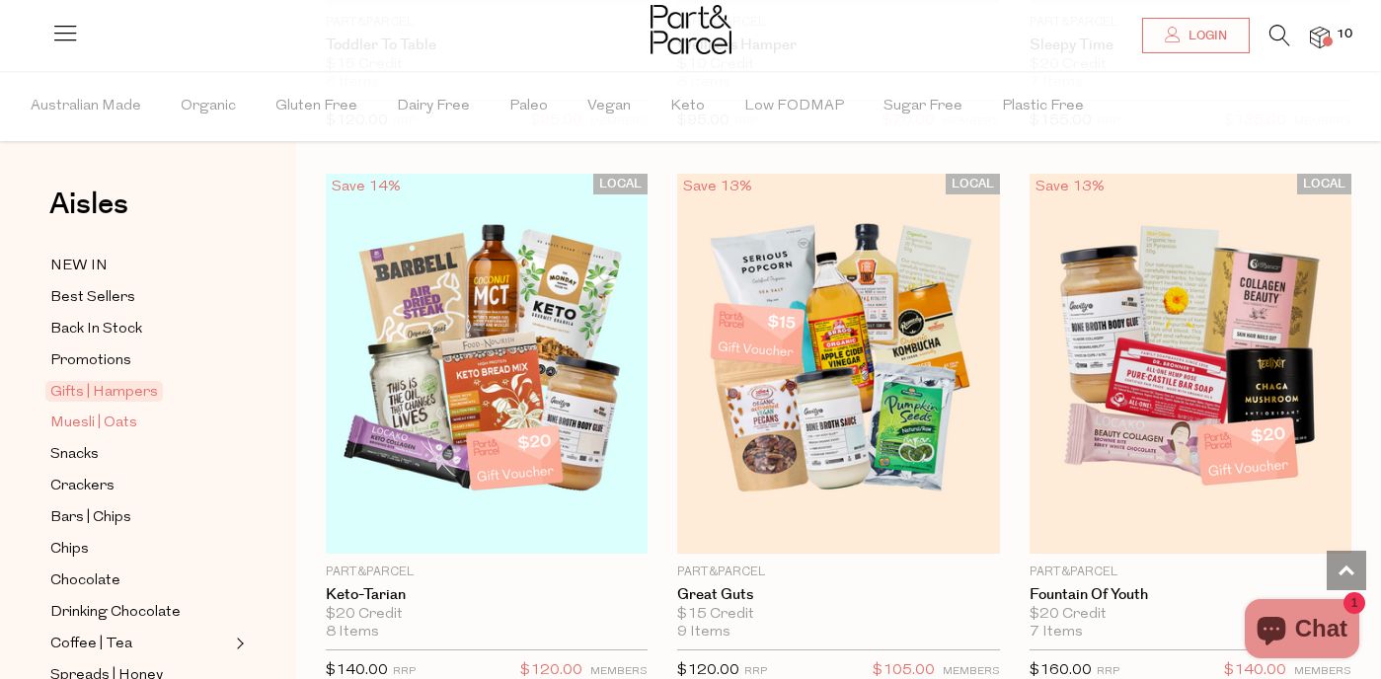
click at [110, 426] on span "Muesli | Oats" at bounding box center [93, 424] width 87 height 24
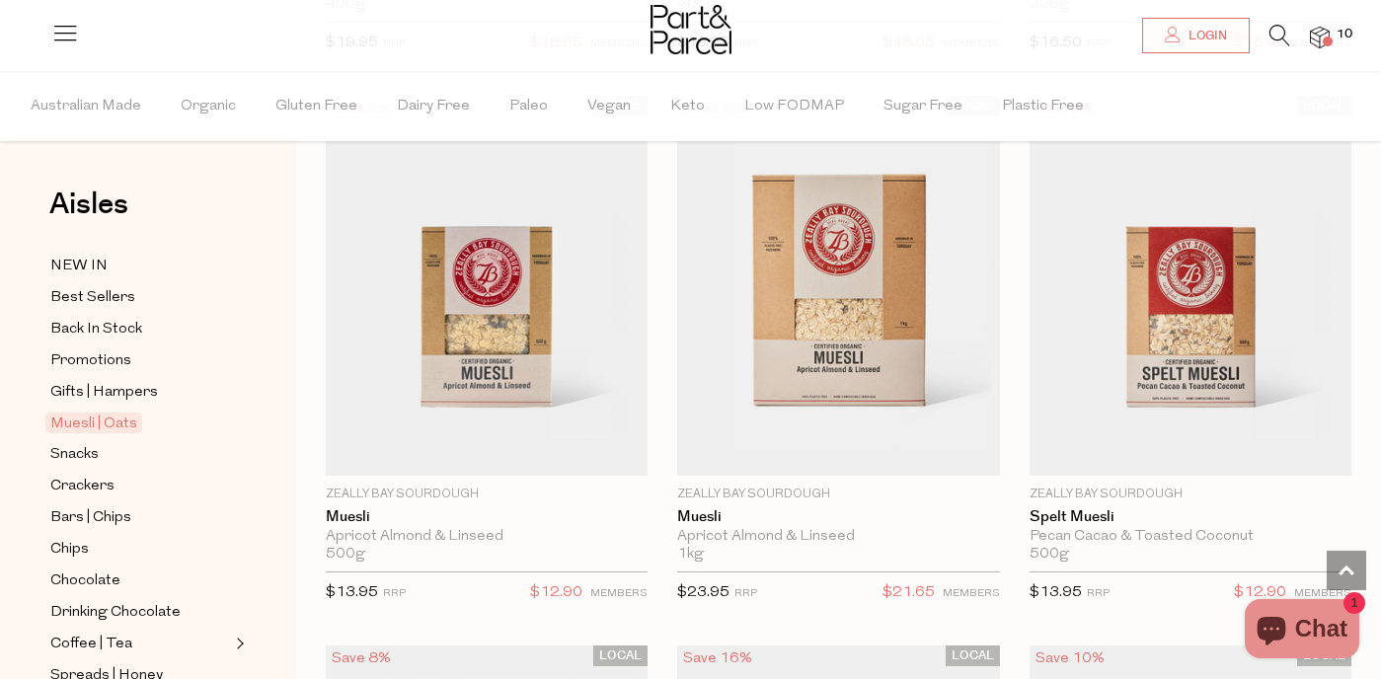
scroll to position [5175, 0]
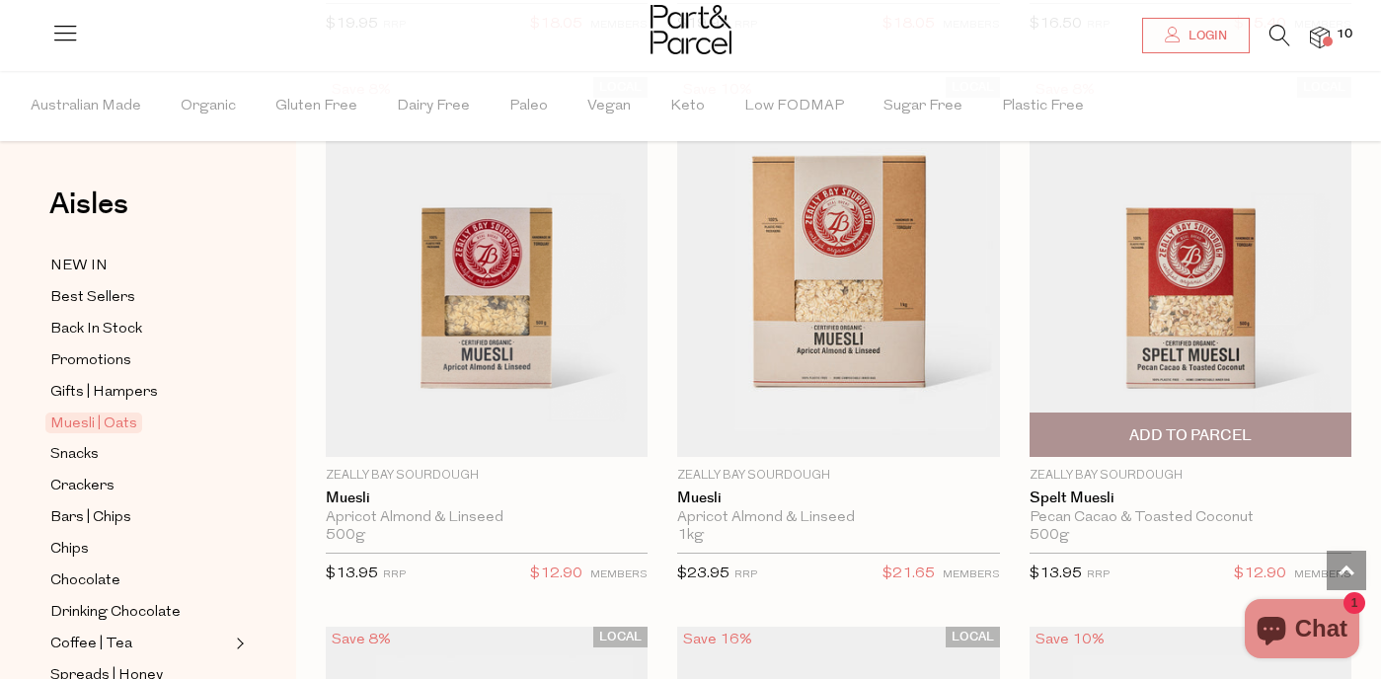
click at [1128, 433] on span "Add To Parcel" at bounding box center [1191, 435] width 310 height 42
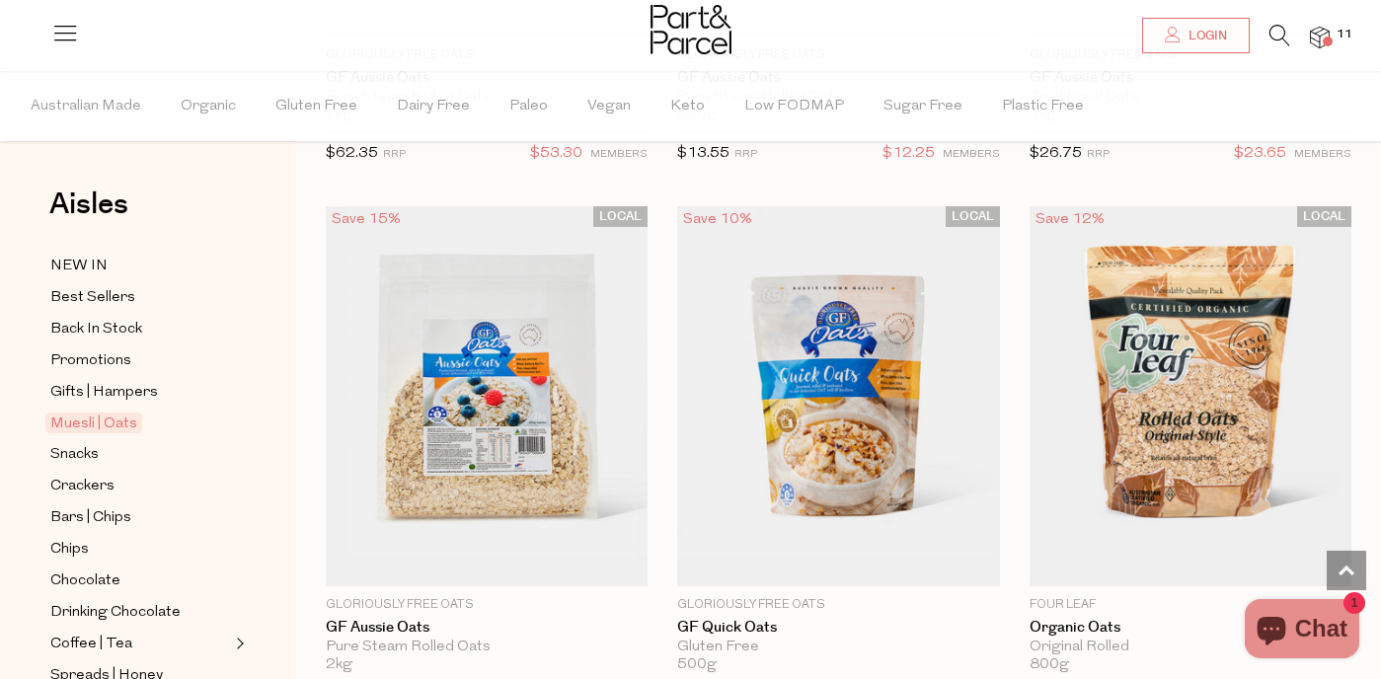
scroll to position [8493, 0]
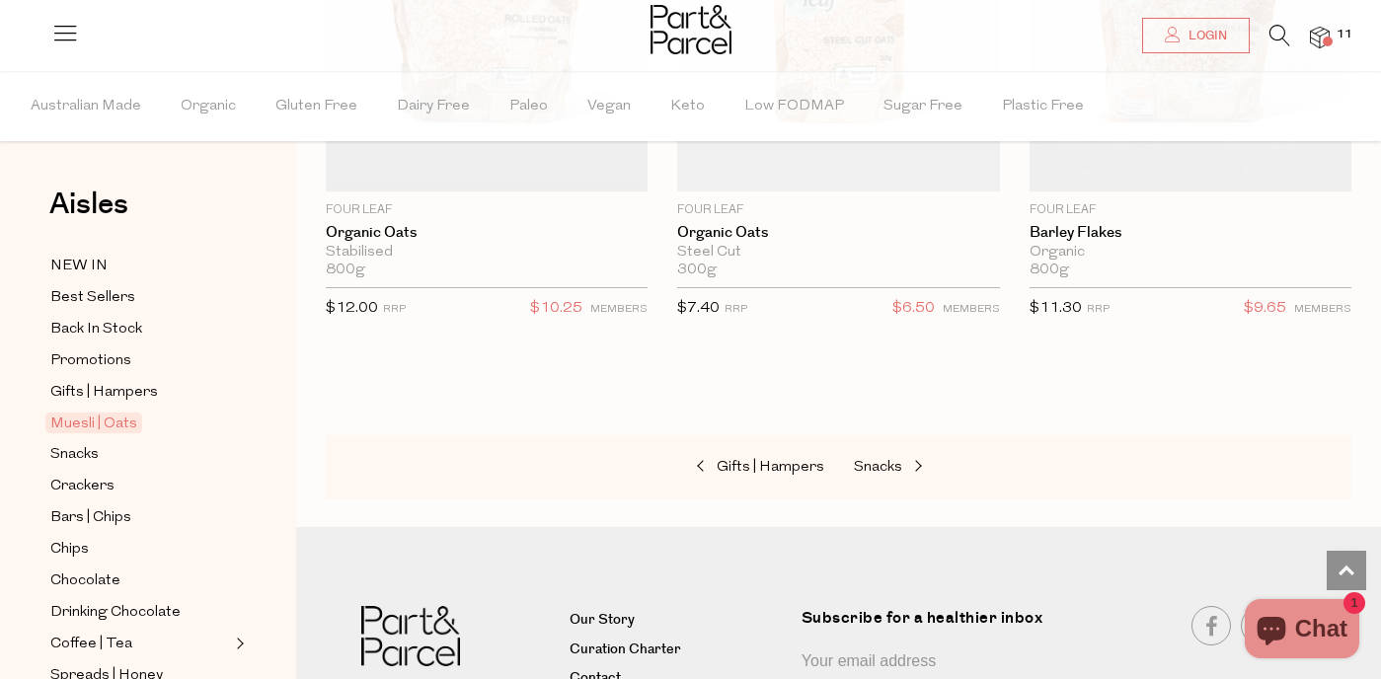
scroll to position [9298, 0]
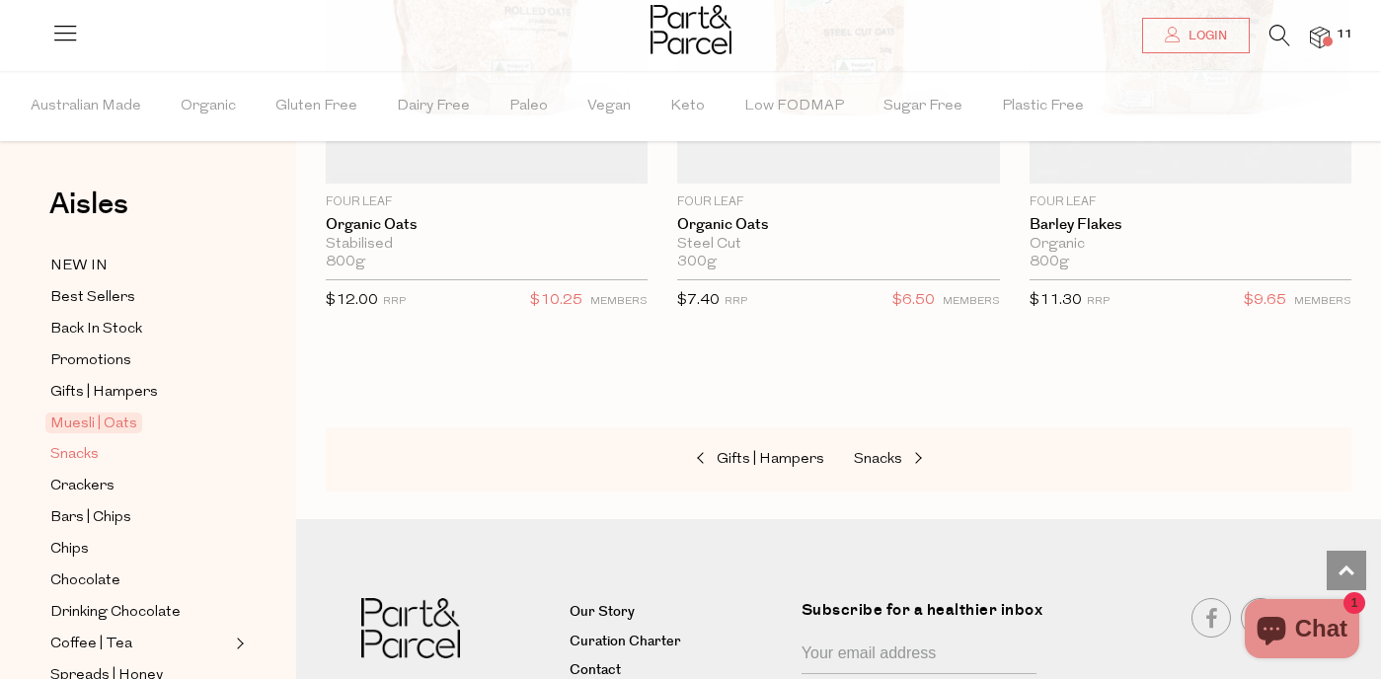
click at [71, 449] on span "Snacks" at bounding box center [74, 455] width 48 height 24
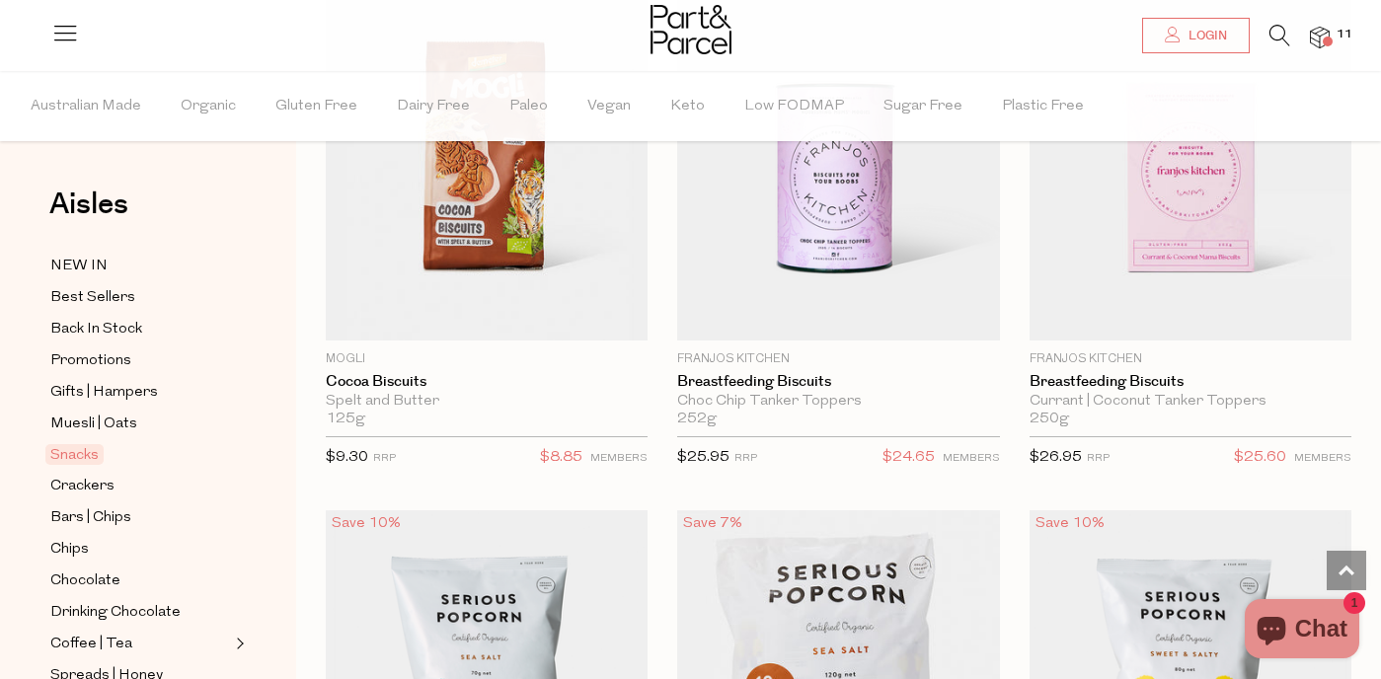
scroll to position [7473, 0]
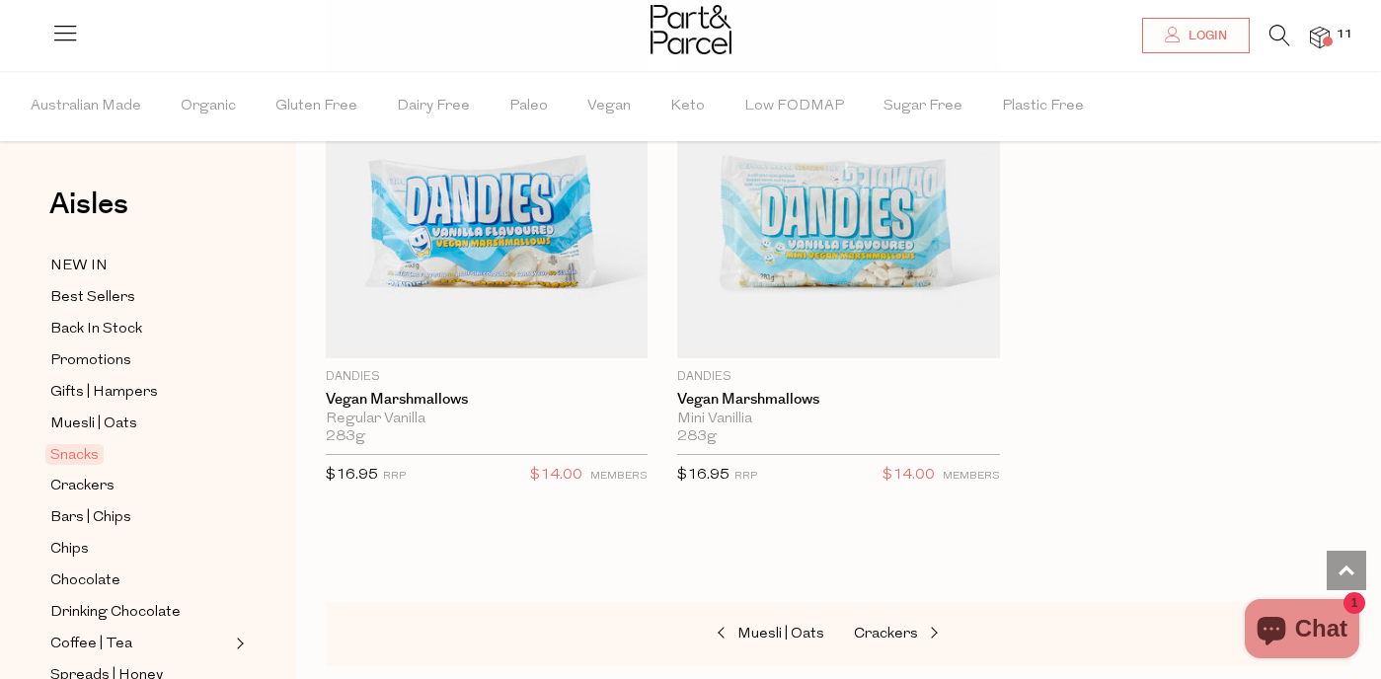
scroll to position [13085, 0]
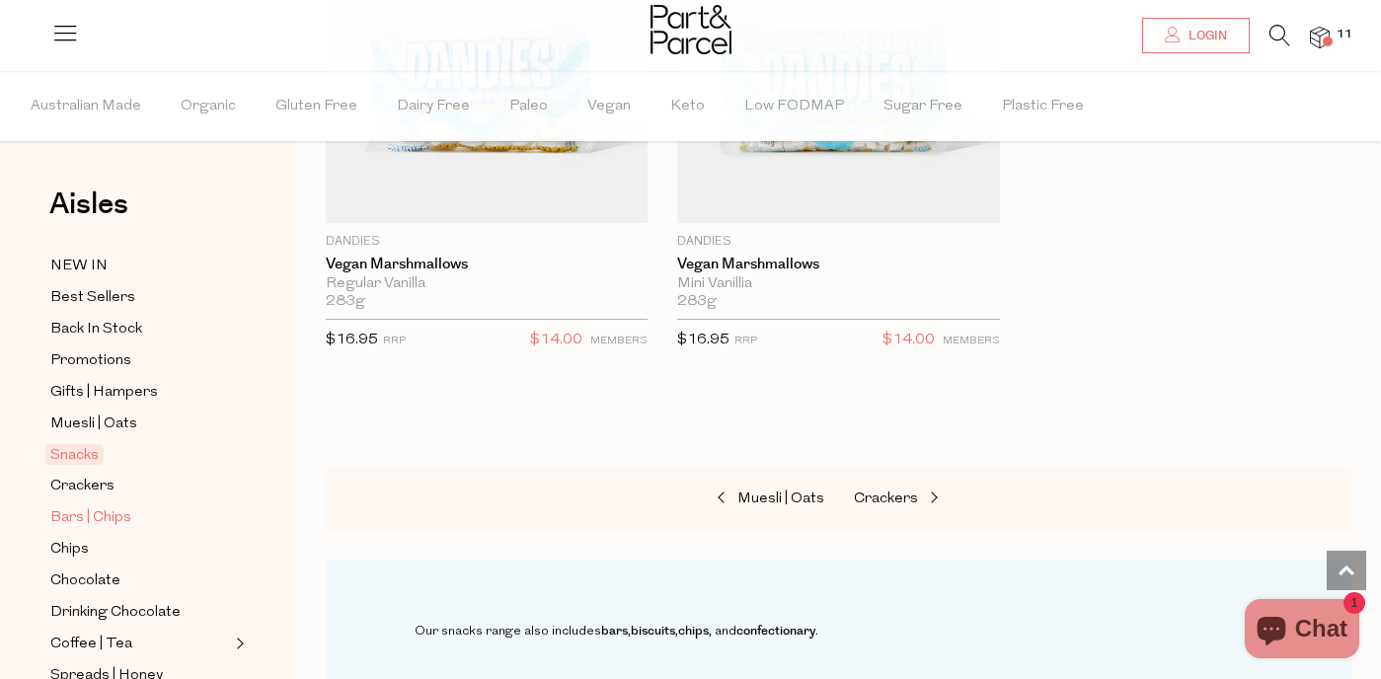
click at [99, 521] on span "Bars | Chips" at bounding box center [90, 518] width 81 height 24
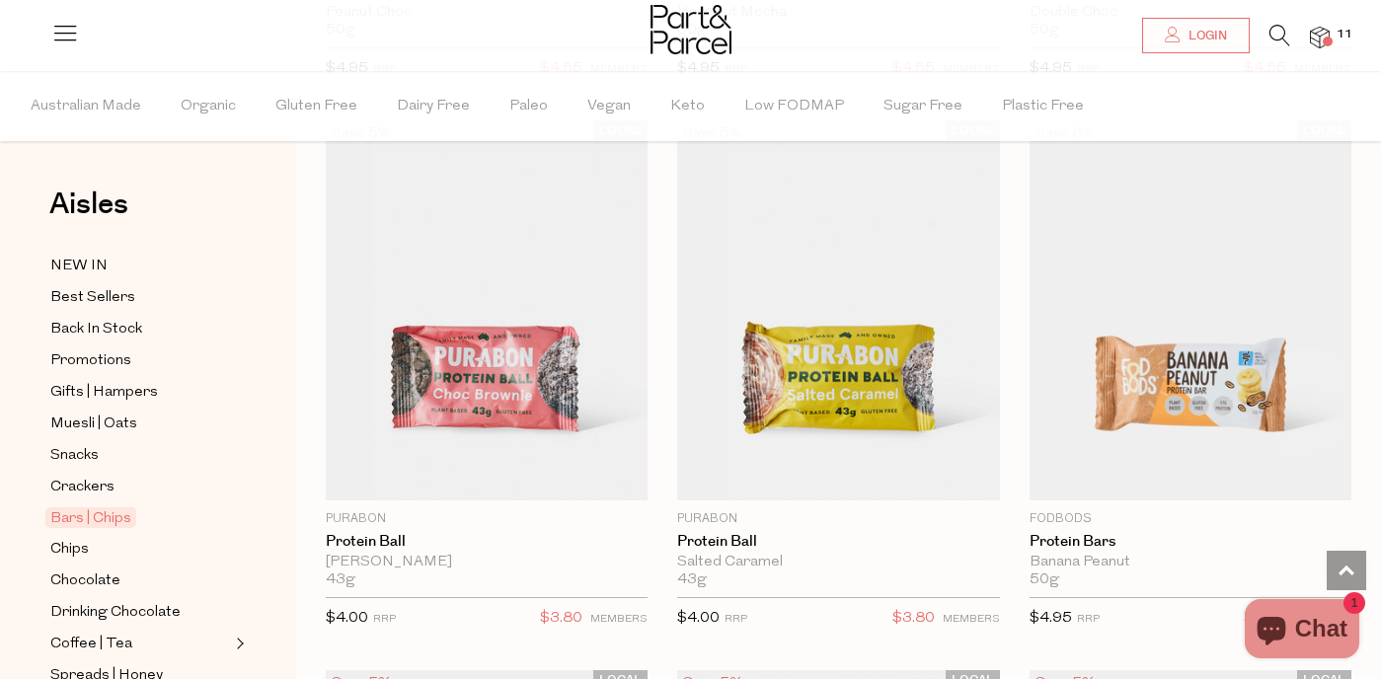
scroll to position [7760, 0]
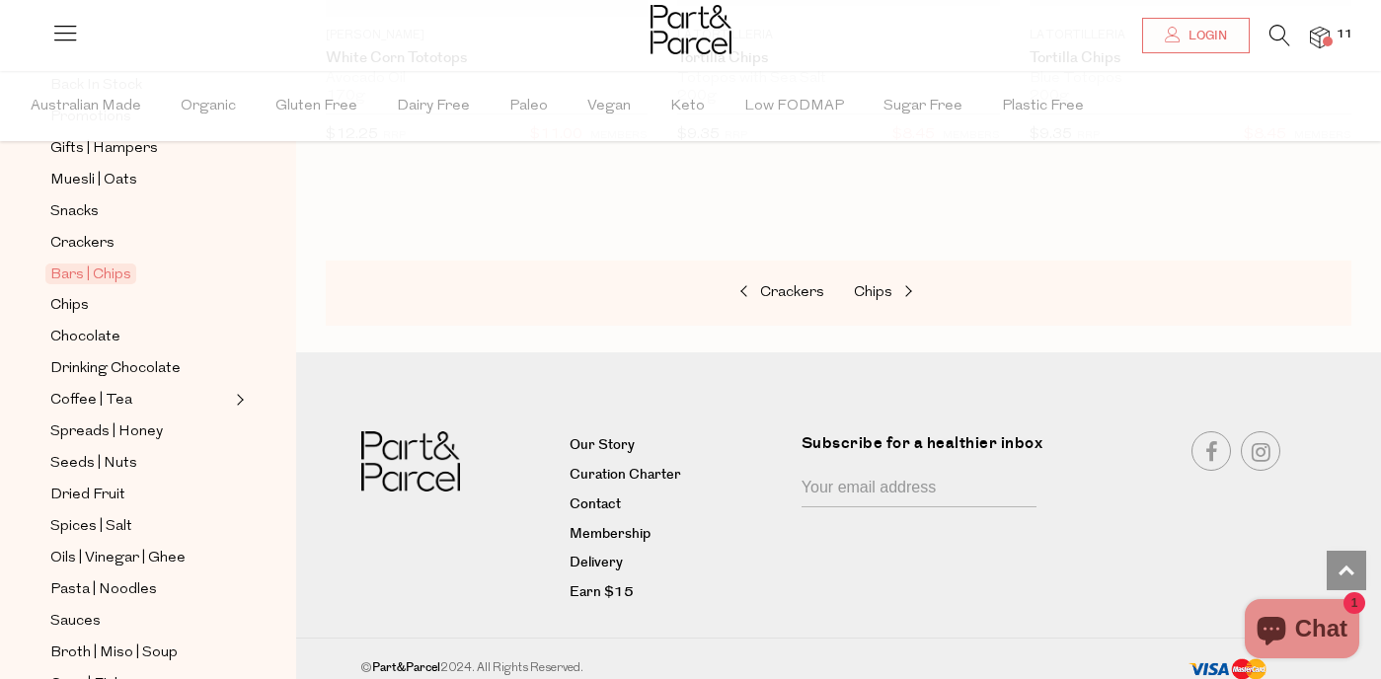
scroll to position [251, 0]
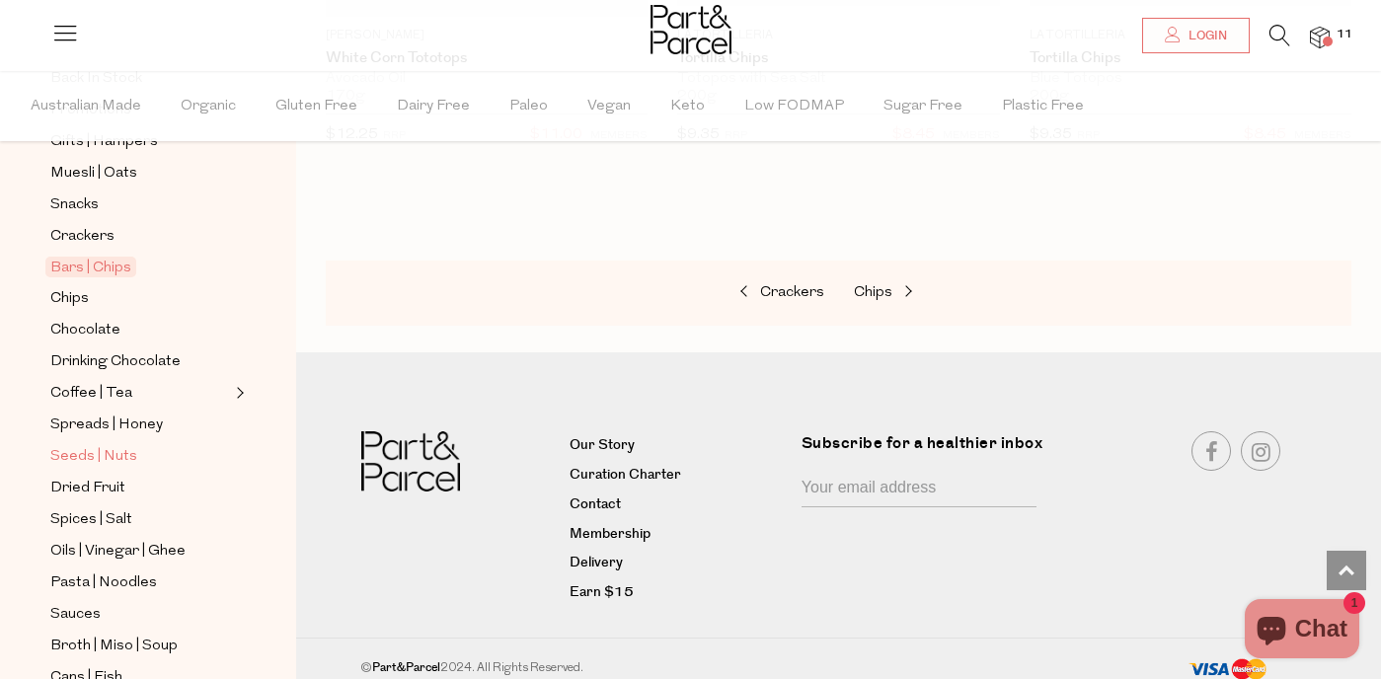
click at [112, 458] on span "Seeds | Nuts" at bounding box center [93, 457] width 87 height 24
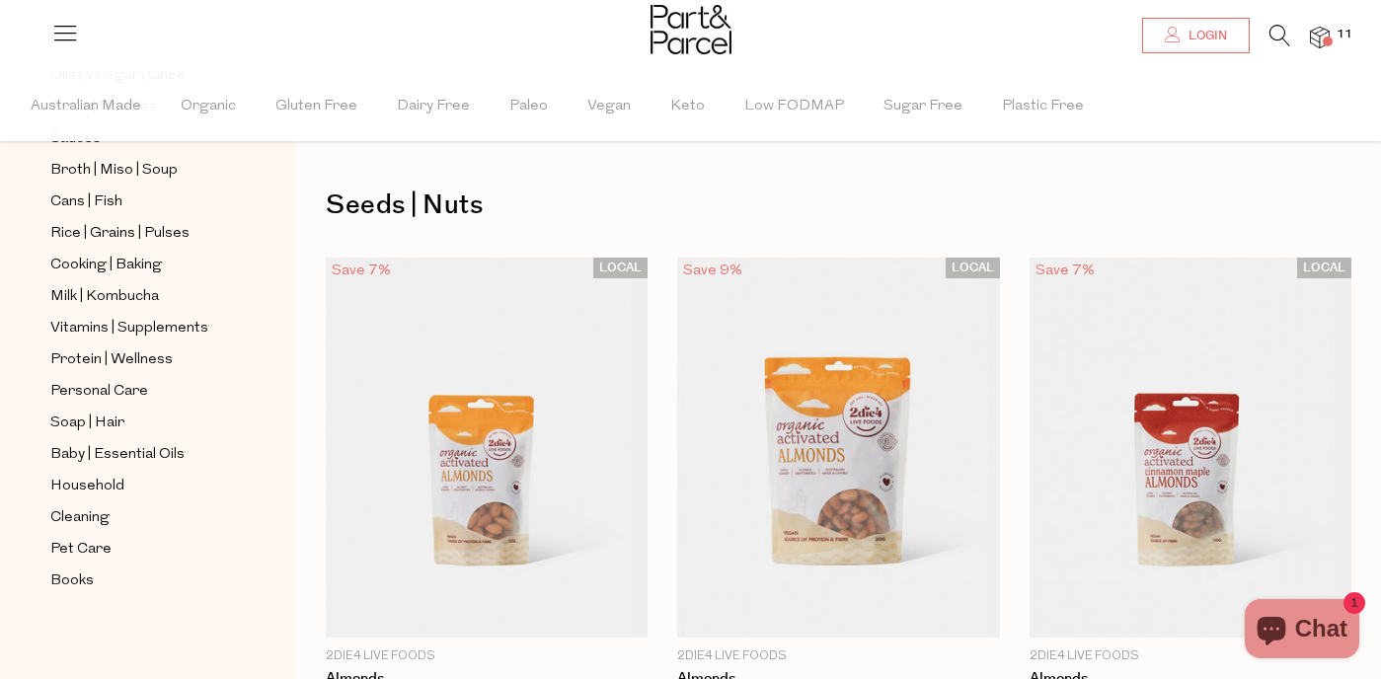
click at [1200, 42] on span "Login" at bounding box center [1205, 36] width 43 height 17
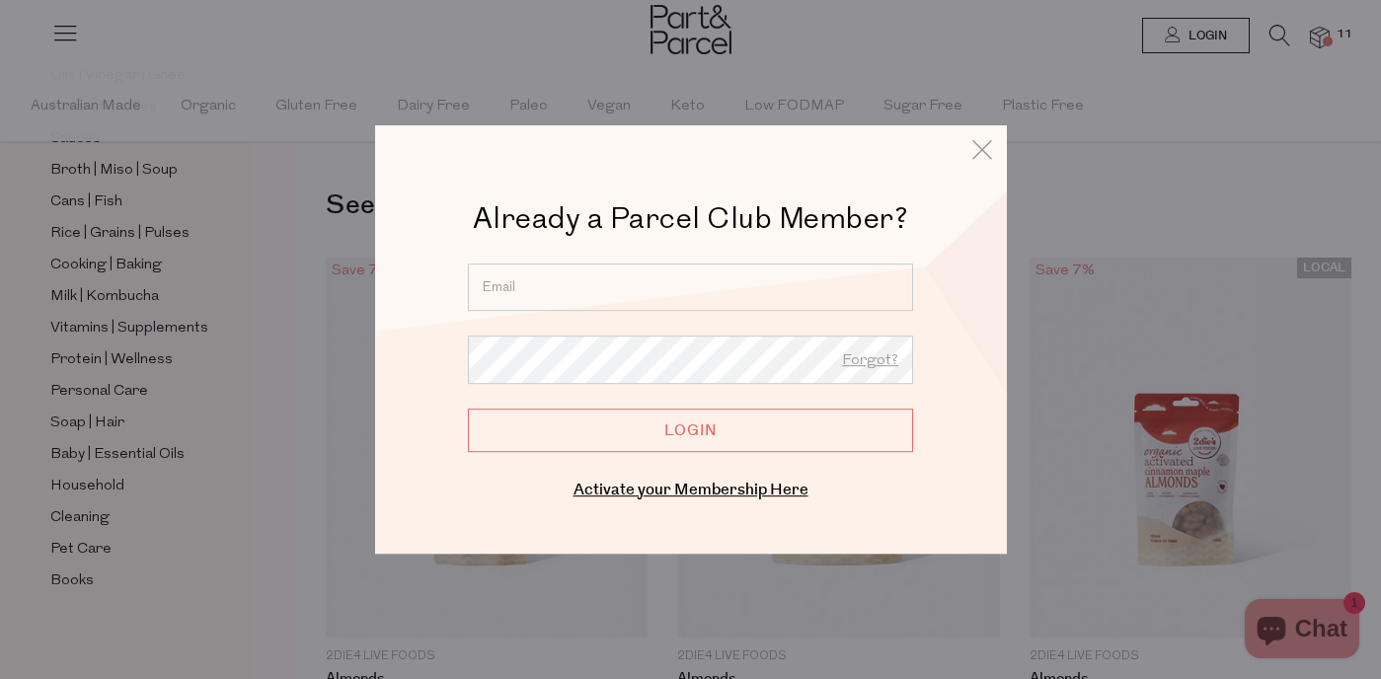
click at [572, 298] on input "email" at bounding box center [690, 287] width 445 height 47
type input "marinanne@me.com"
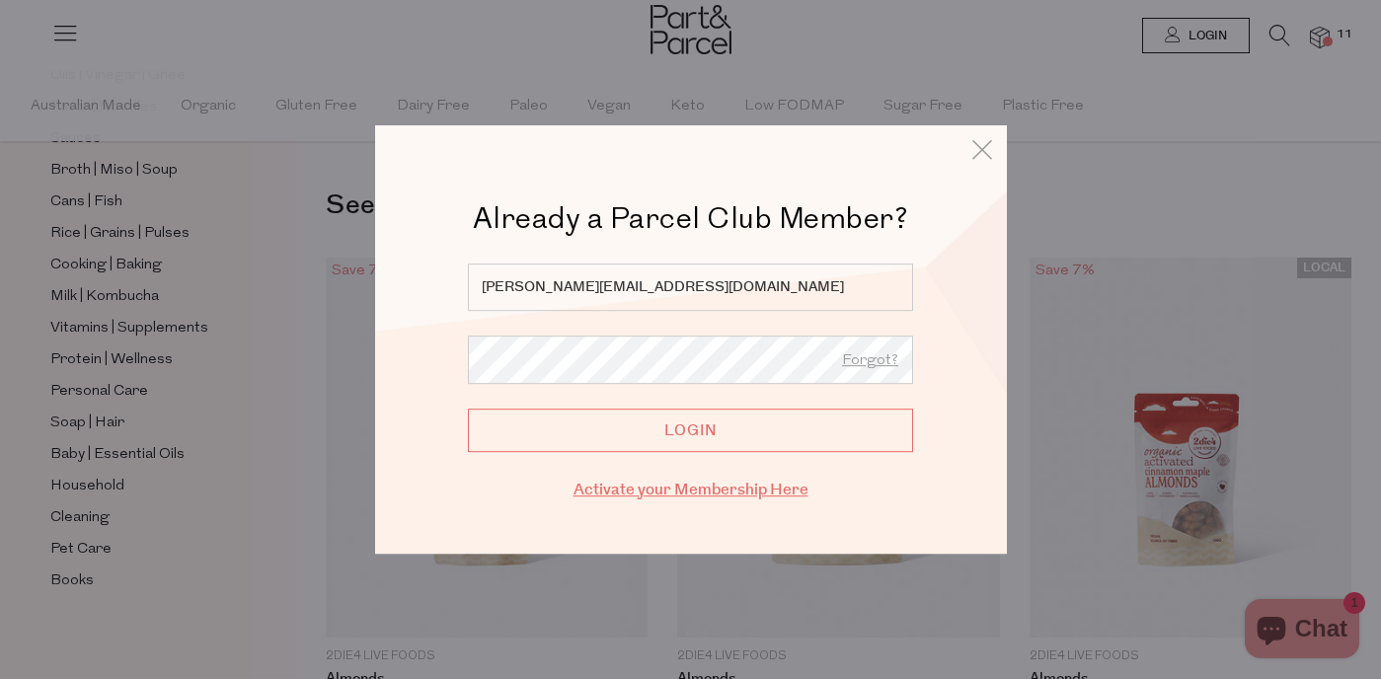
click at [687, 497] on link "Activate your Membership Here" at bounding box center [691, 490] width 235 height 23
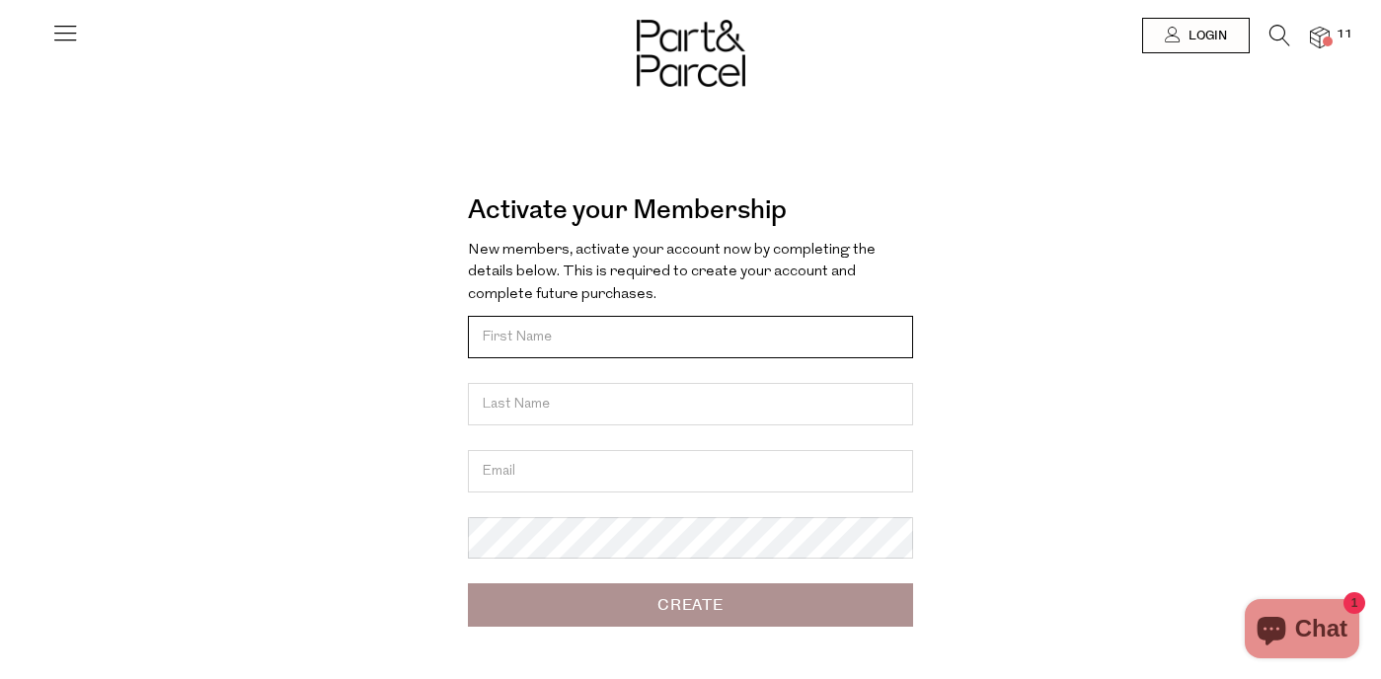
click at [562, 324] on input "text" at bounding box center [690, 337] width 445 height 42
type input "[PERSON_NAME]"
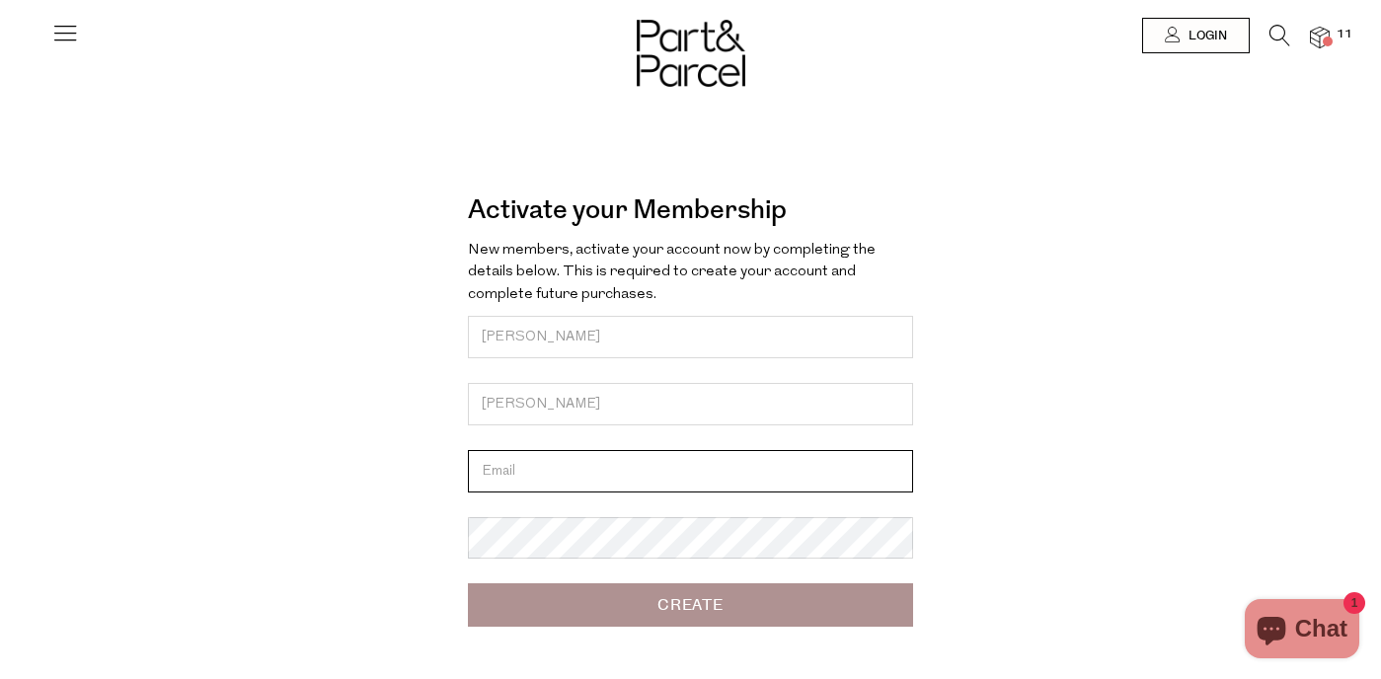
type input "[PERSON_NAME][EMAIL_ADDRESS][DOMAIN_NAME]"
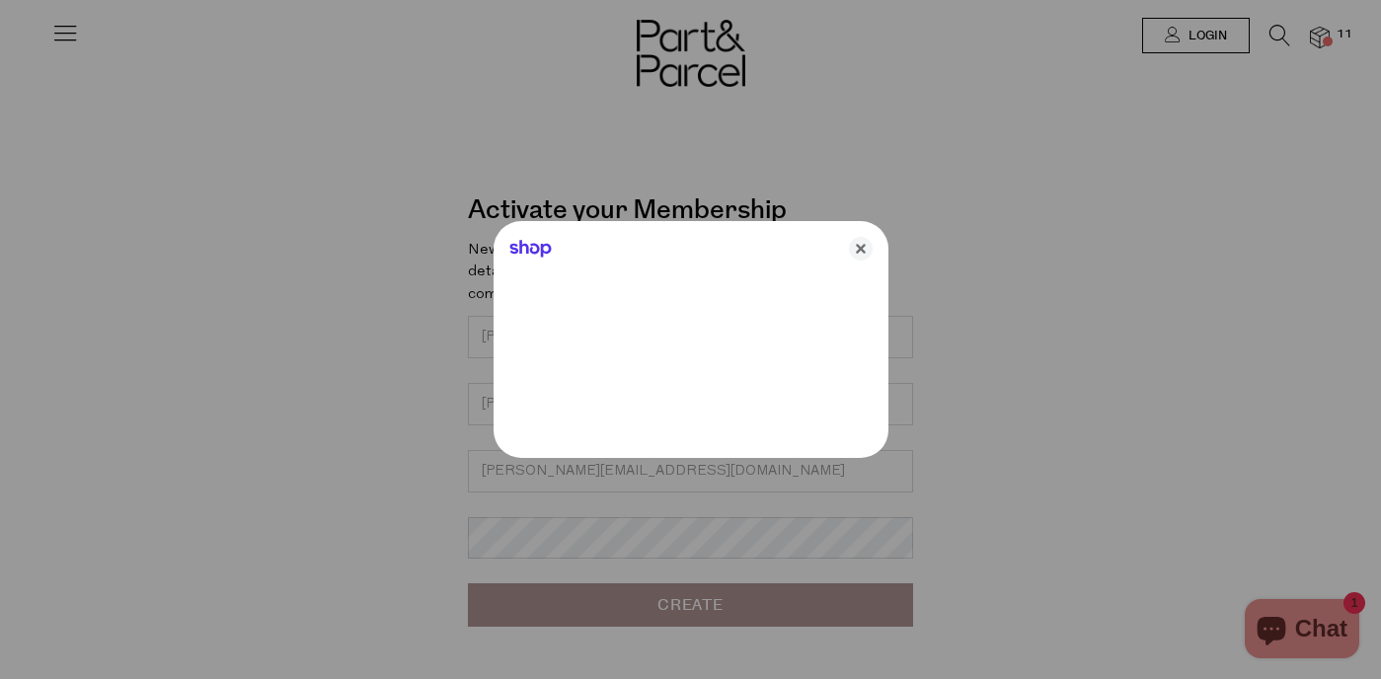
click at [540, 528] on div at bounding box center [690, 339] width 1381 height 679
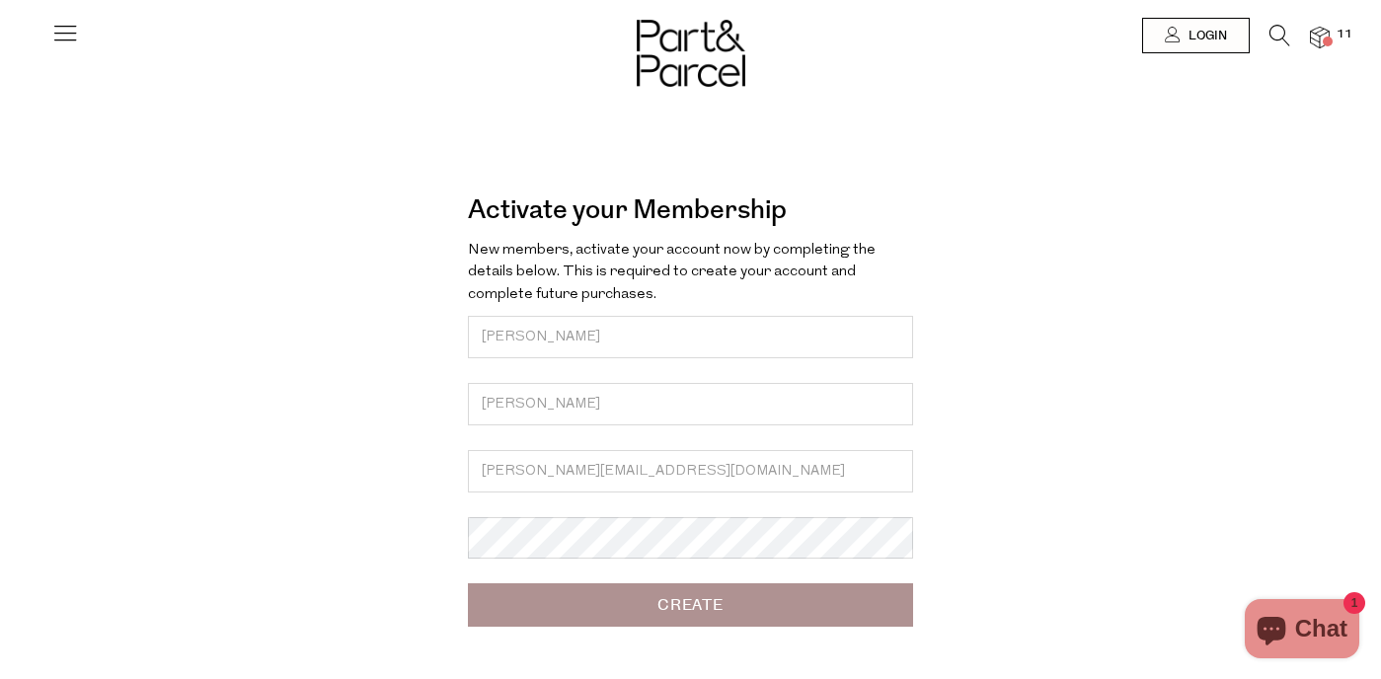
click at [621, 598] on input "Create" at bounding box center [690, 604] width 445 height 43
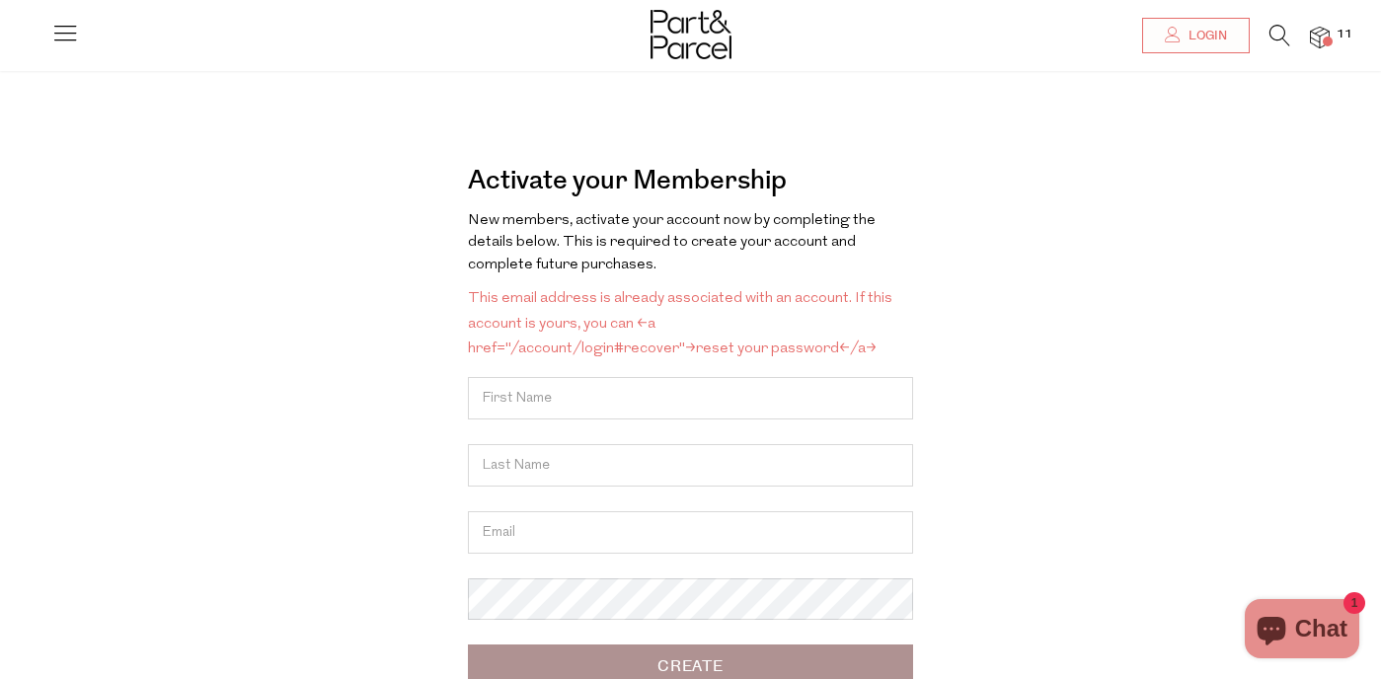
scroll to position [24, 0]
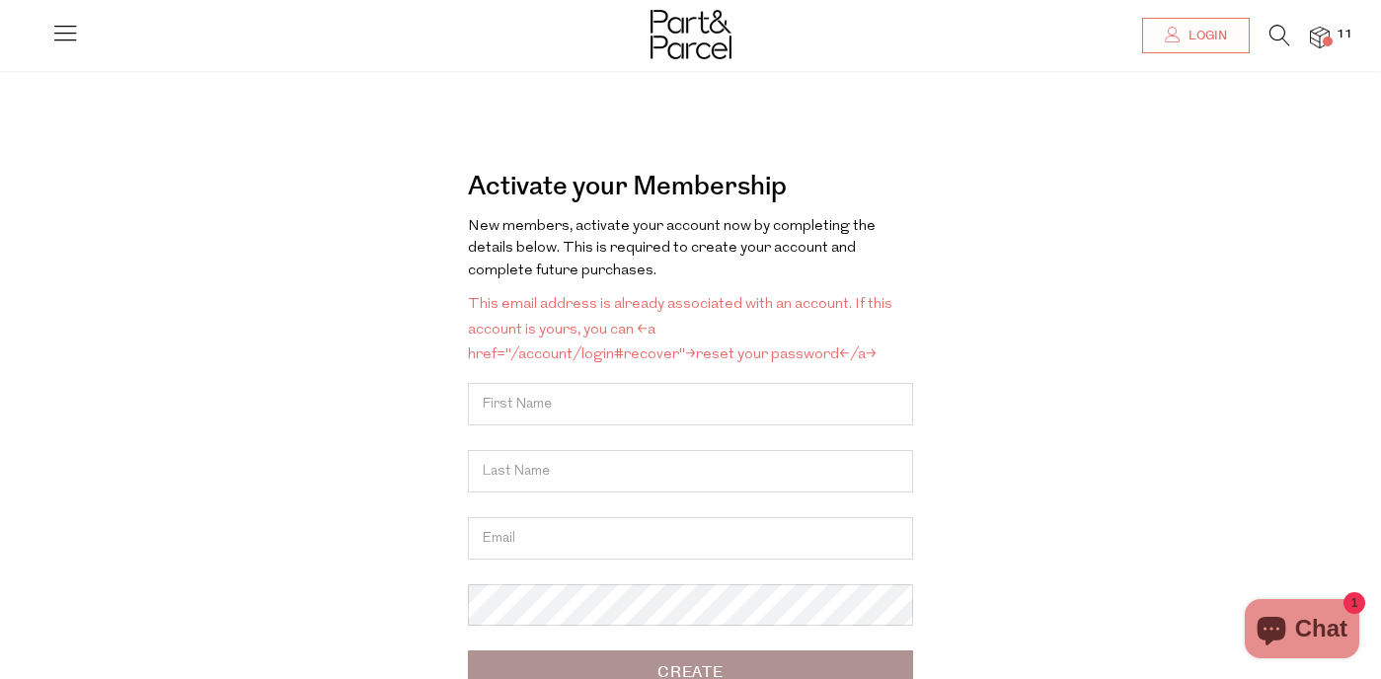
click at [64, 35] on icon at bounding box center [65, 33] width 28 height 28
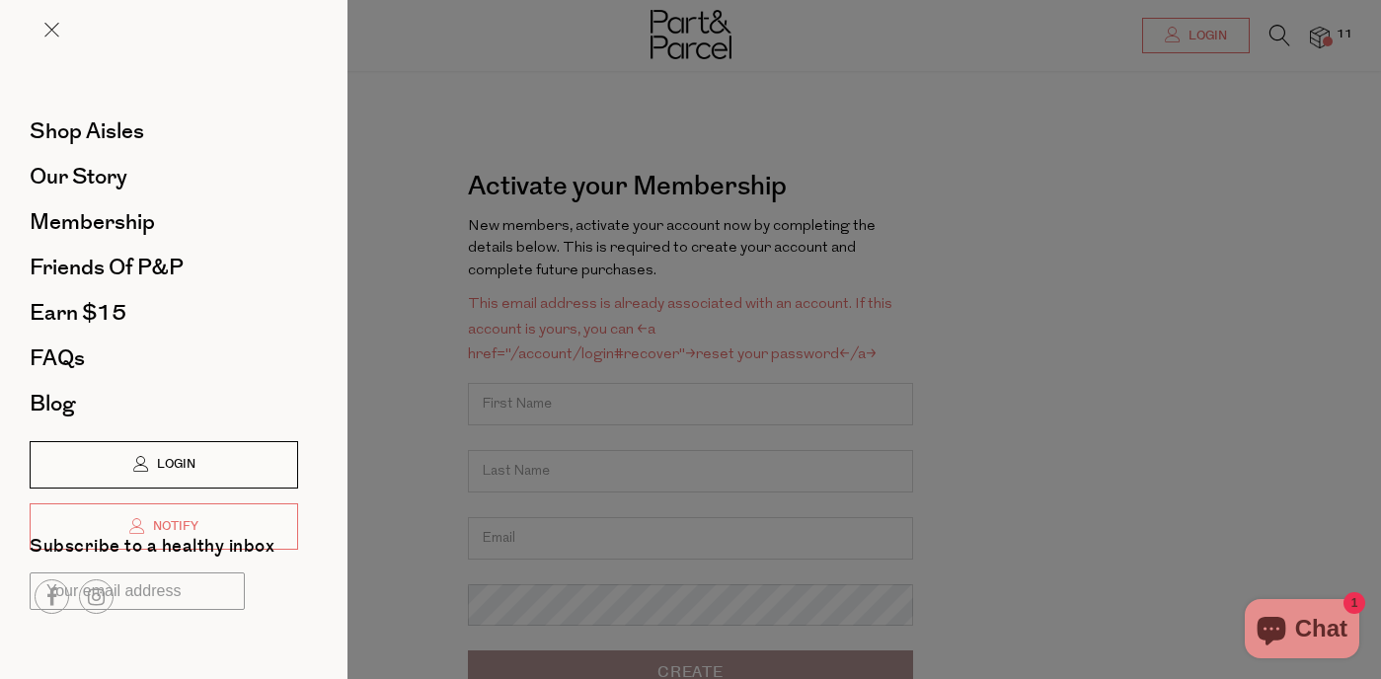
click at [214, 463] on link "Login" at bounding box center [164, 464] width 269 height 47
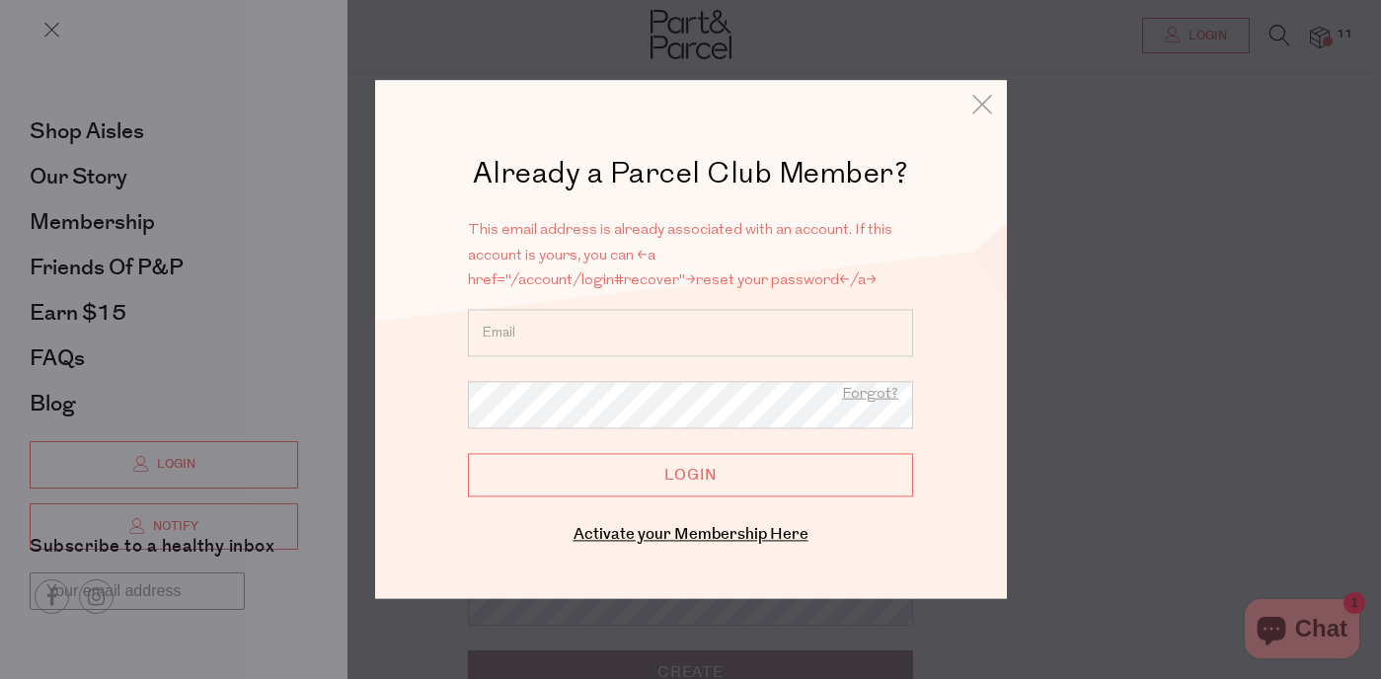
click at [553, 333] on input "email" at bounding box center [690, 332] width 445 height 47
type input "[PERSON_NAME][EMAIL_ADDRESS][DOMAIN_NAME]"
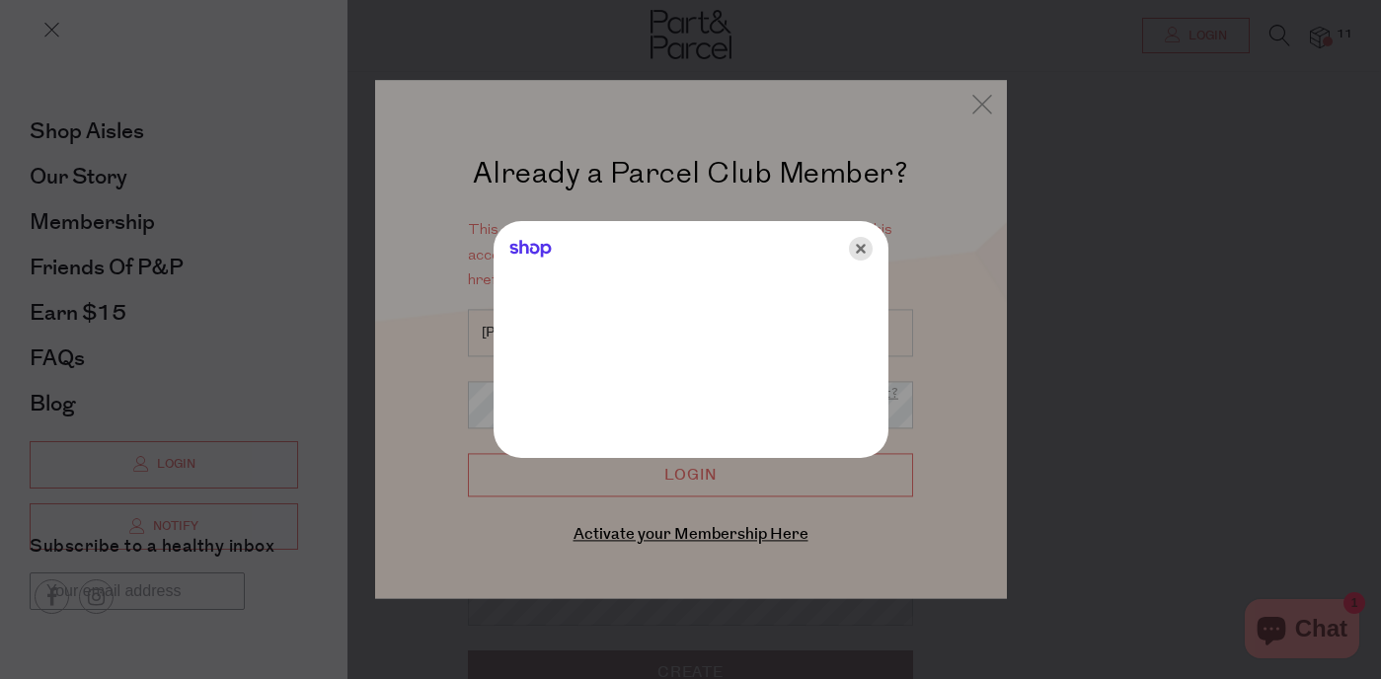
click at [863, 249] on icon "Close" at bounding box center [861, 249] width 24 height 24
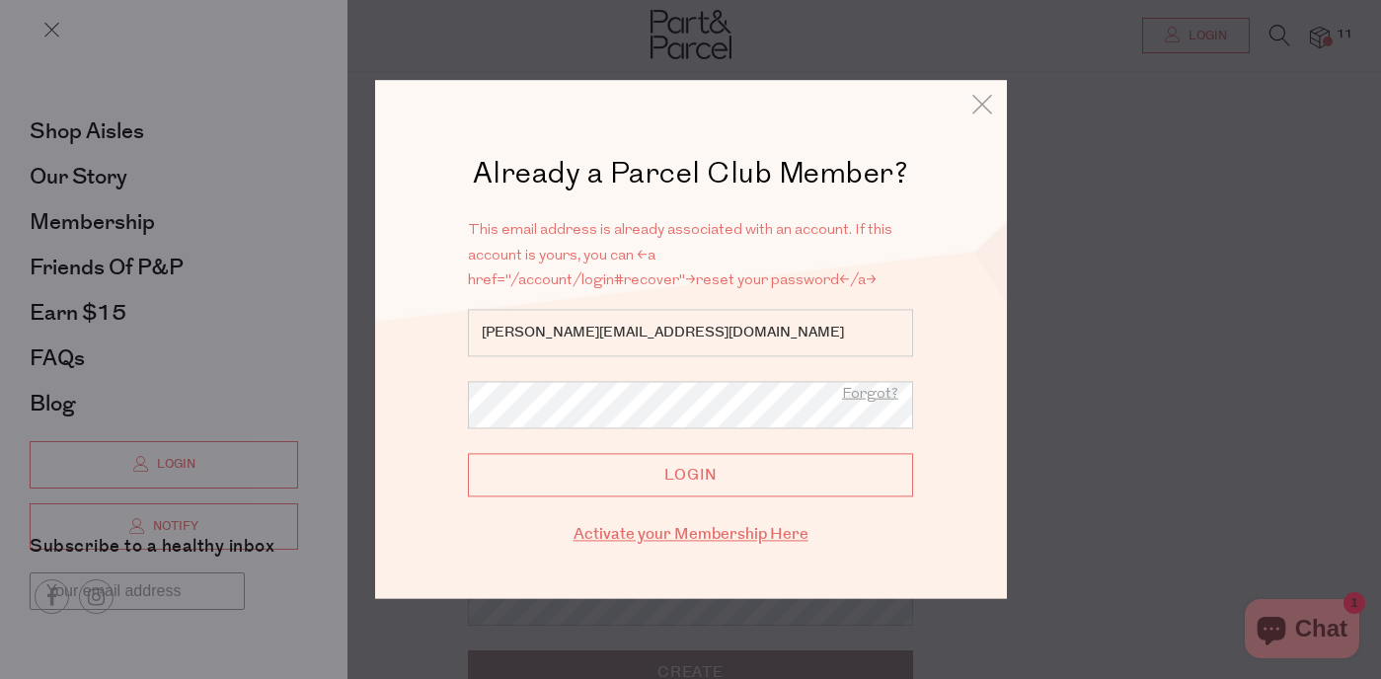
click at [760, 541] on link "Activate your Membership Here" at bounding box center [691, 534] width 235 height 23
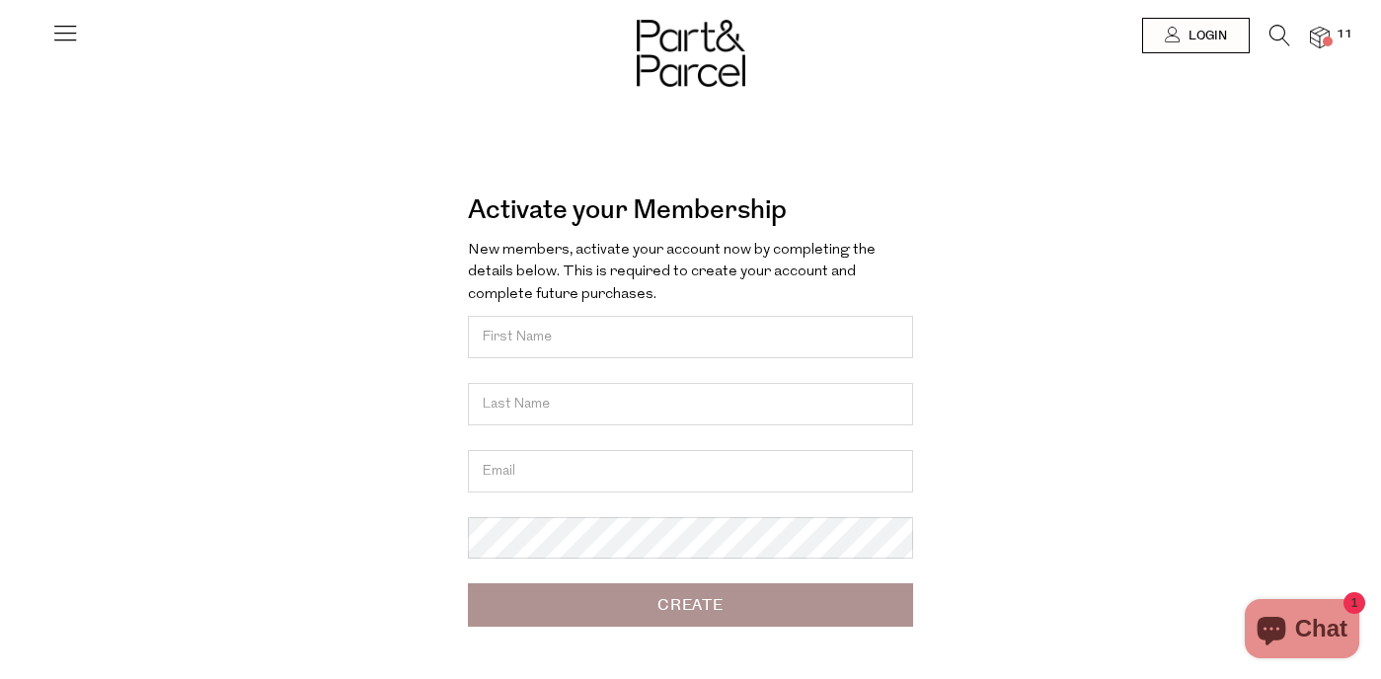
click at [62, 33] on icon at bounding box center [65, 33] width 28 height 28
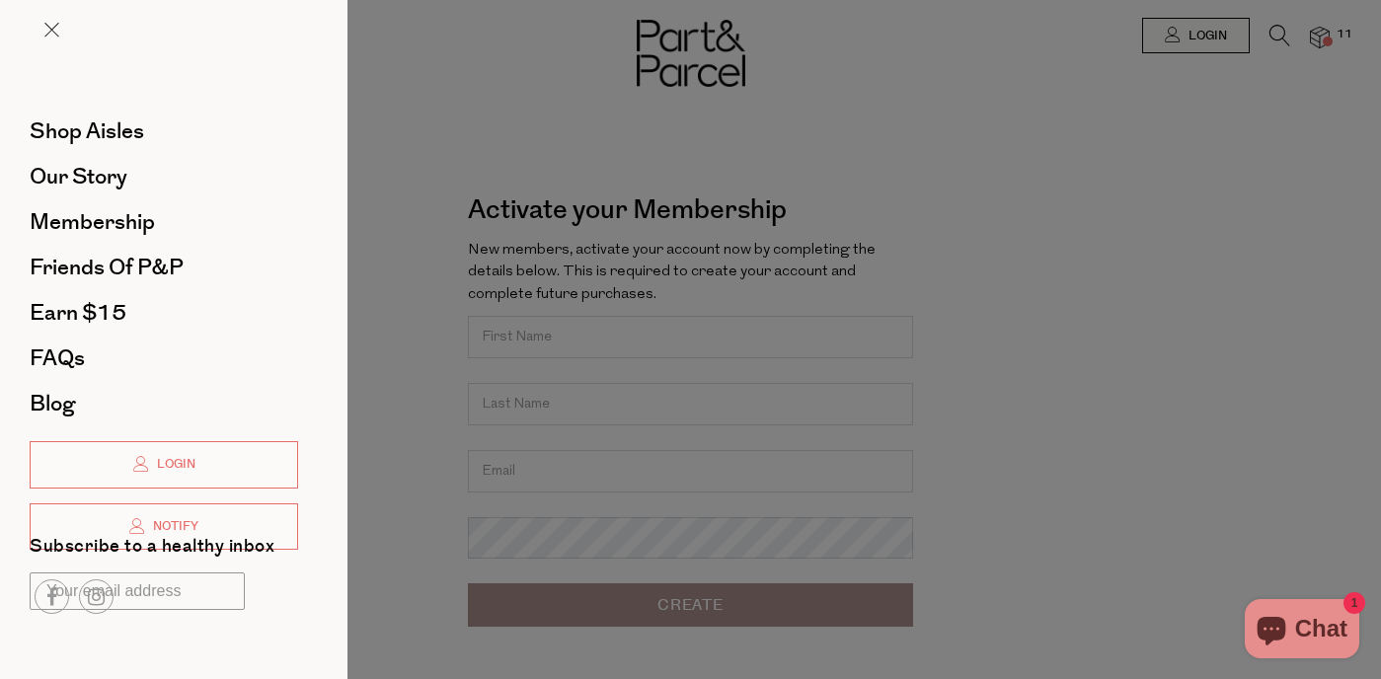
click at [162, 601] on div at bounding box center [164, 598] width 269 height 46
click at [183, 587] on div at bounding box center [164, 598] width 269 height 46
click at [49, 26] on span at bounding box center [51, 30] width 15 height 15
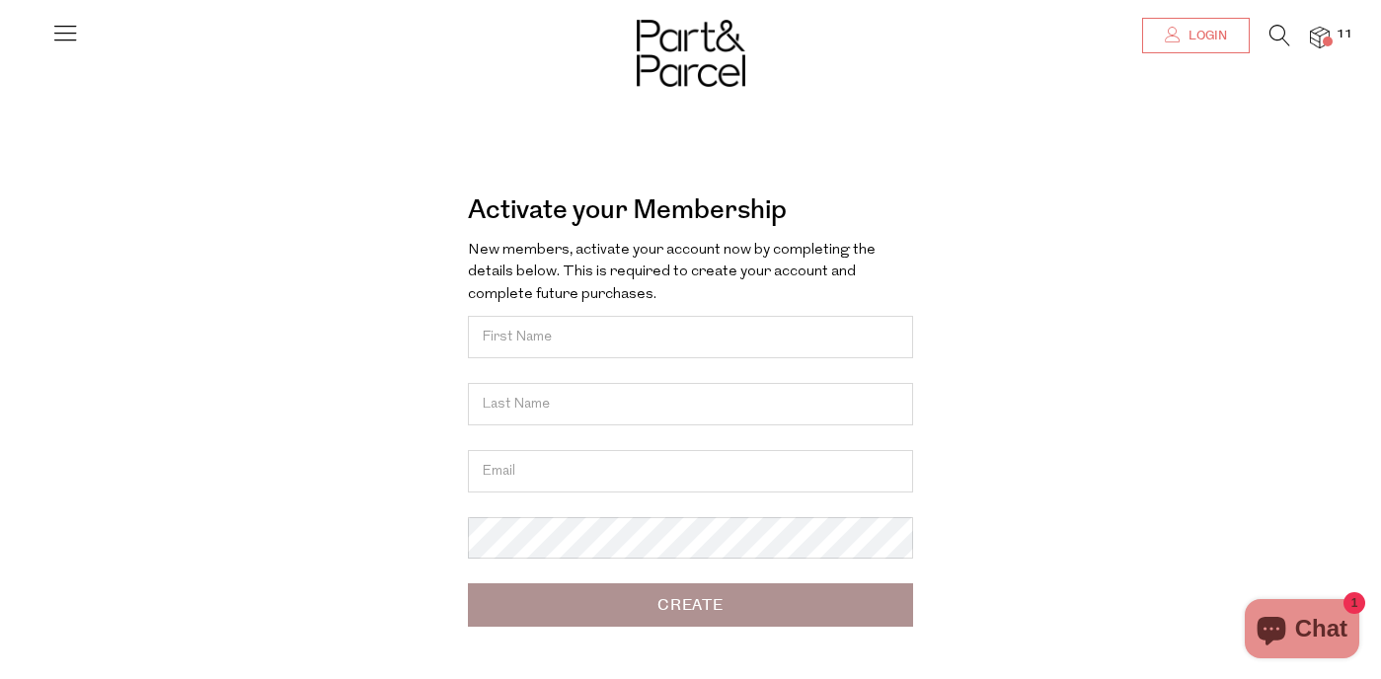
click at [1232, 40] on link "Login" at bounding box center [1196, 36] width 108 height 36
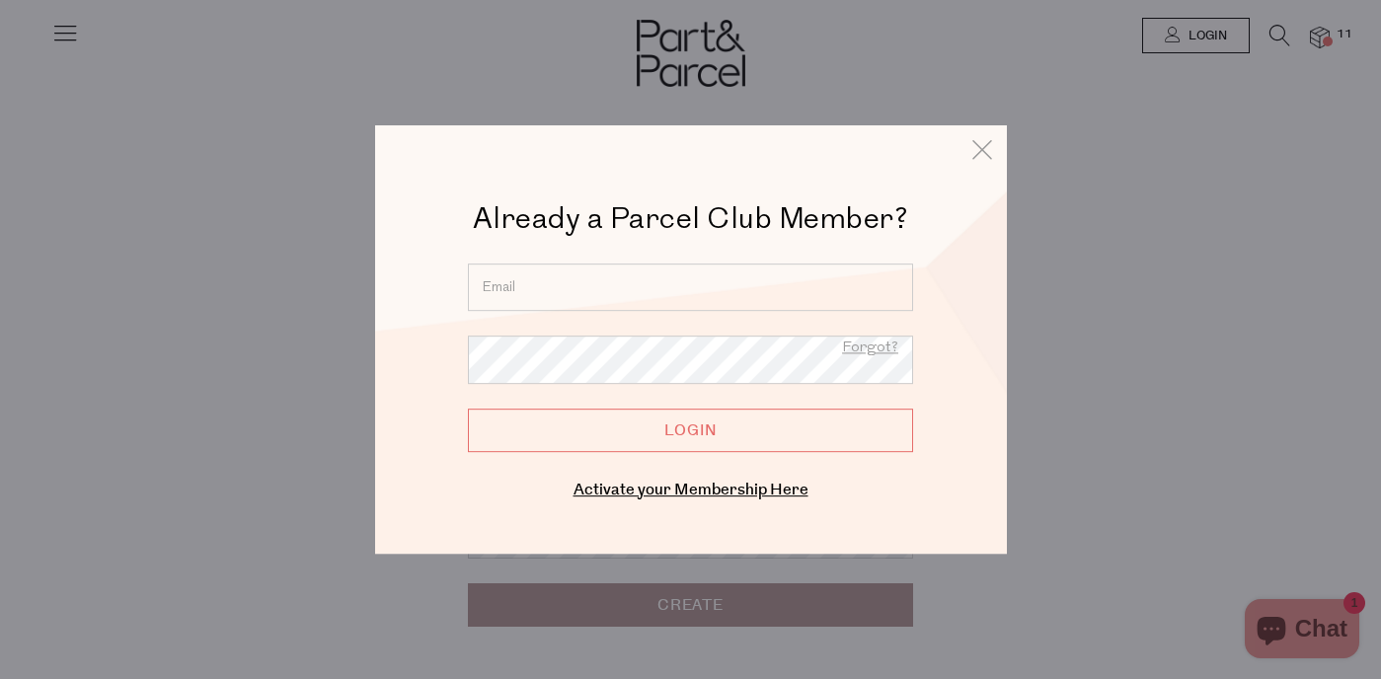
click at [564, 286] on input "email" at bounding box center [690, 287] width 445 height 47
type input "marinanne@me.com"
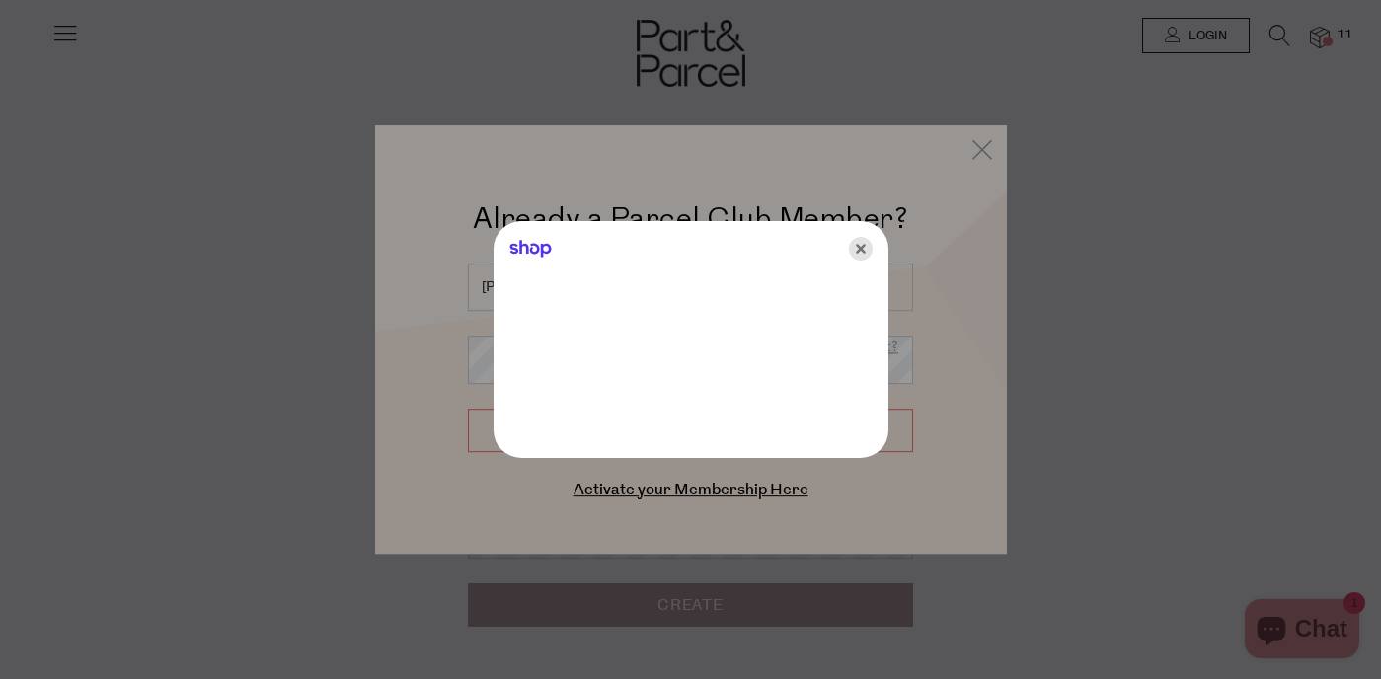
click at [861, 254] on icon "Close" at bounding box center [861, 249] width 24 height 24
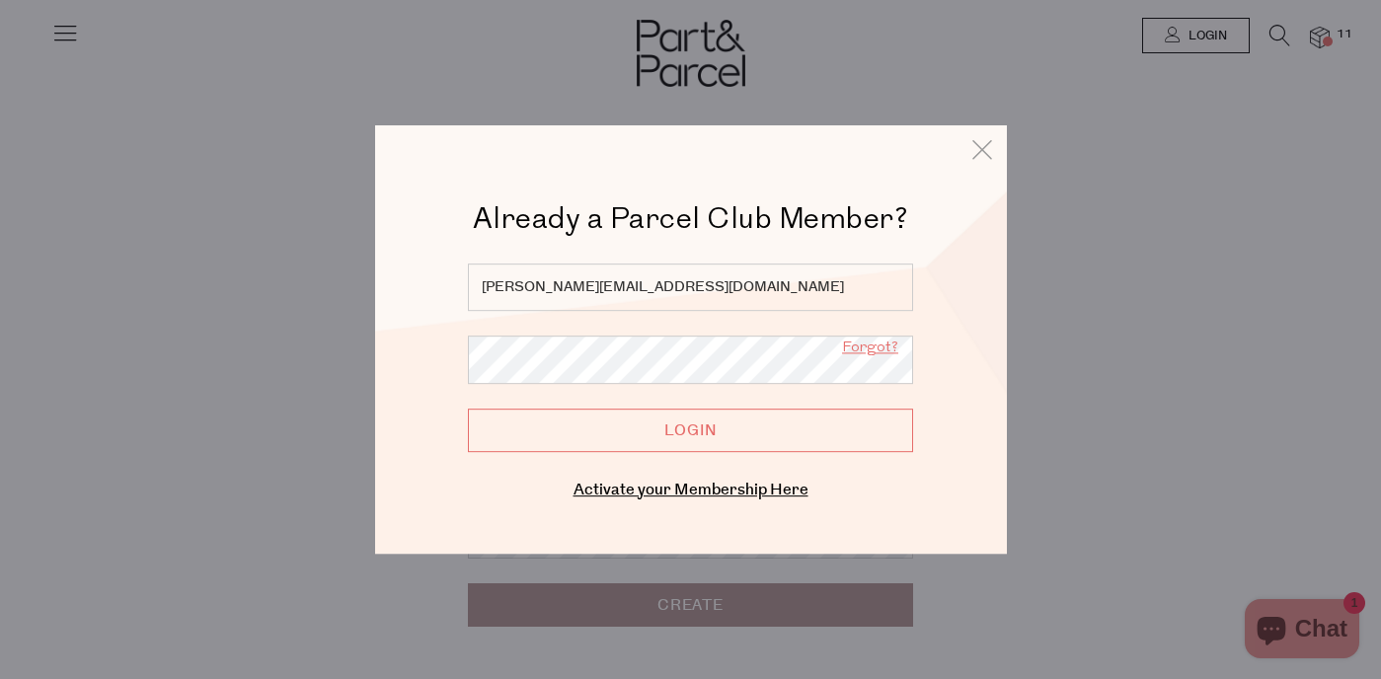
click at [872, 346] on link "Forgot?" at bounding box center [870, 349] width 56 height 26
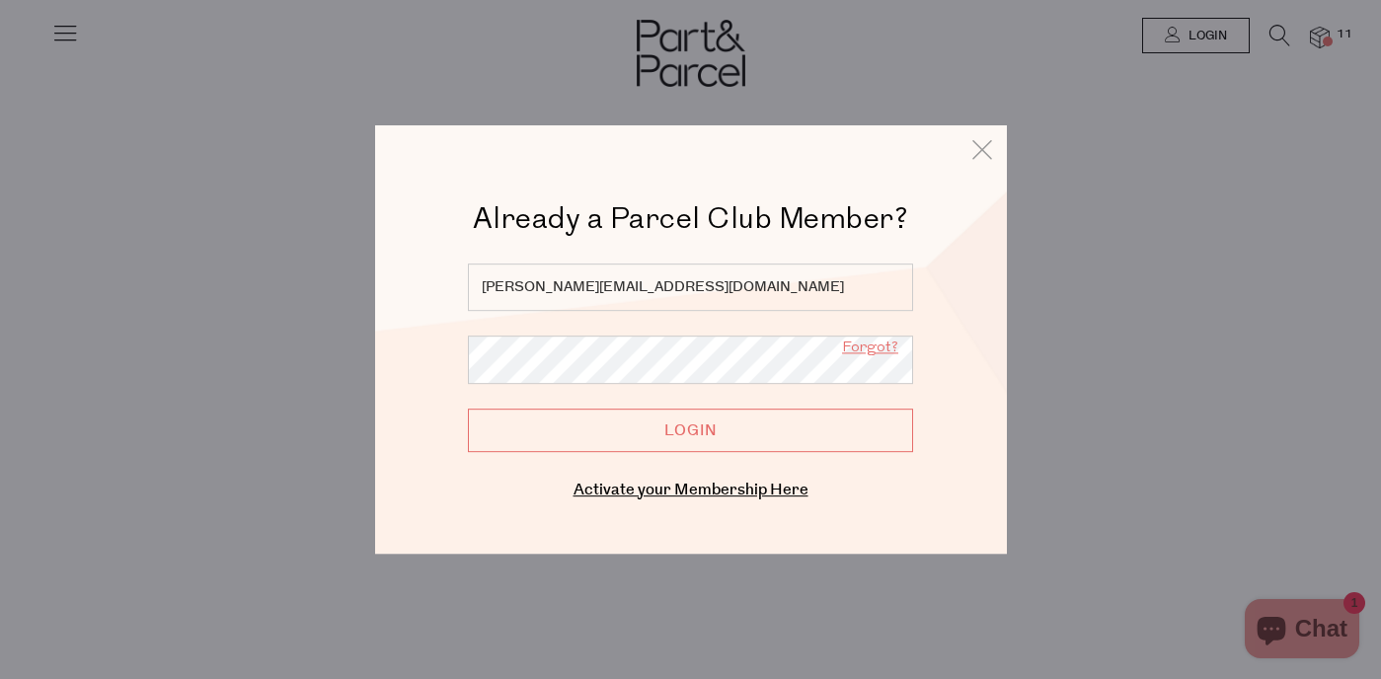
click at [867, 351] on link "Forgot?" at bounding box center [870, 349] width 56 height 26
click at [971, 149] on icon at bounding box center [983, 149] width 30 height 29
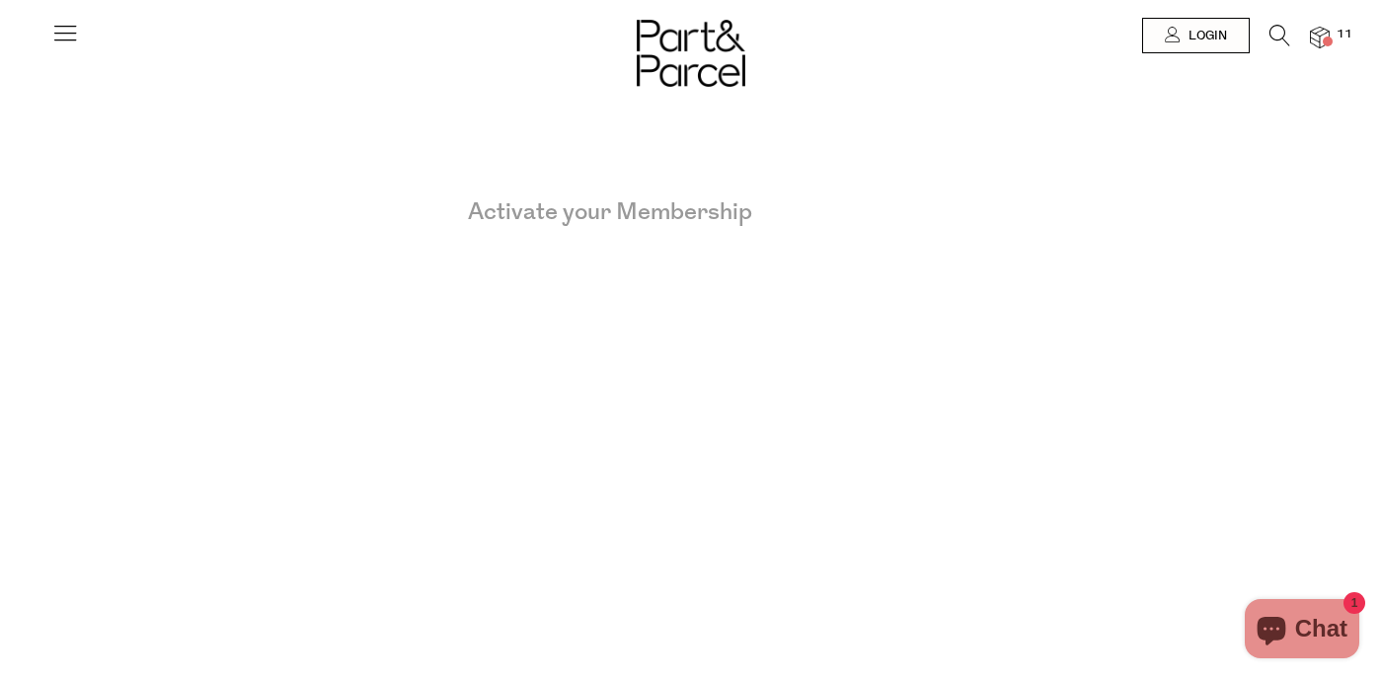
click at [1328, 37] on span at bounding box center [1328, 42] width 10 height 10
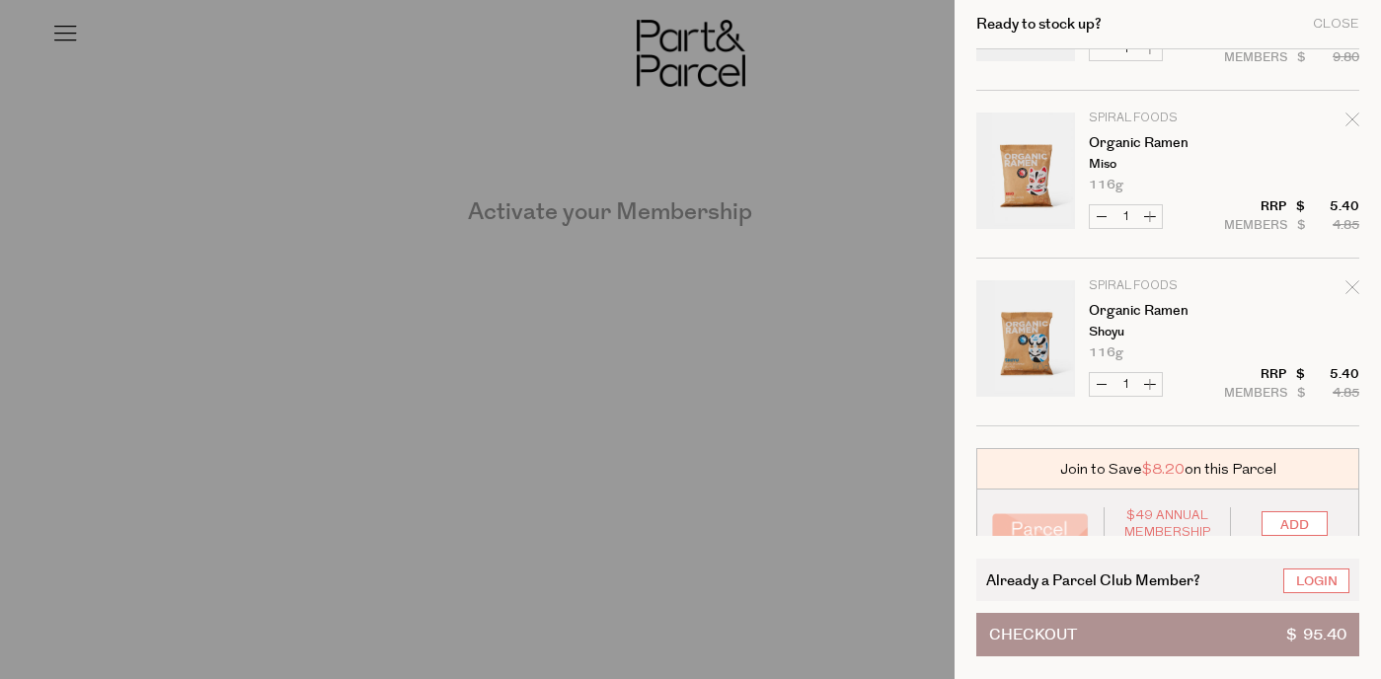
scroll to position [1196, 0]
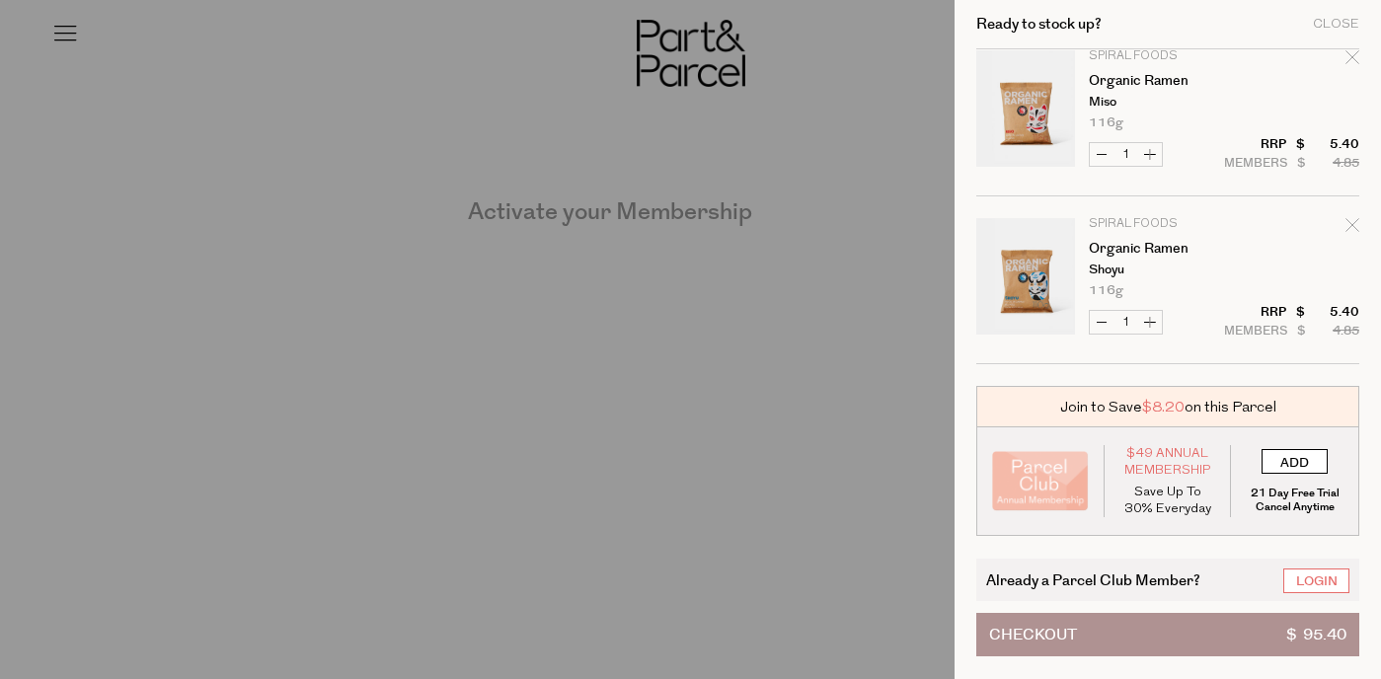
click at [1291, 461] on input "ADD" at bounding box center [1295, 461] width 66 height 25
type input "ADDED"
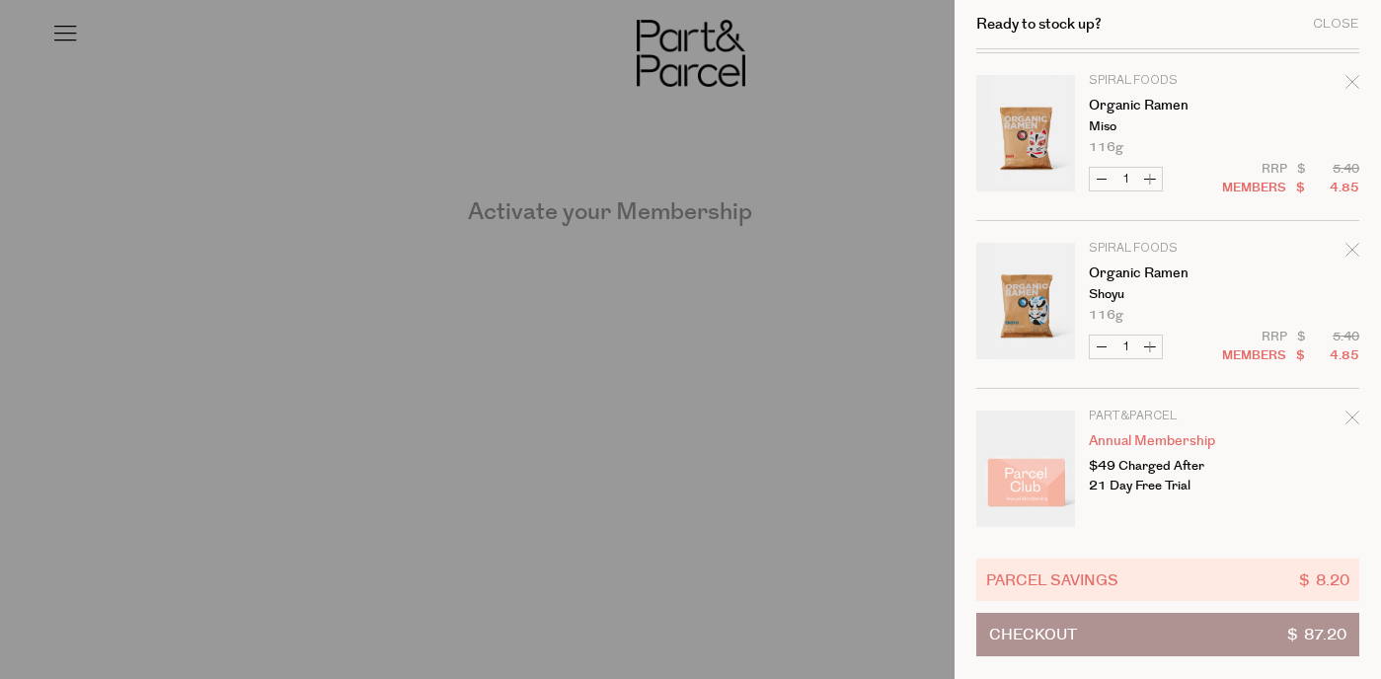
scroll to position [1185, 0]
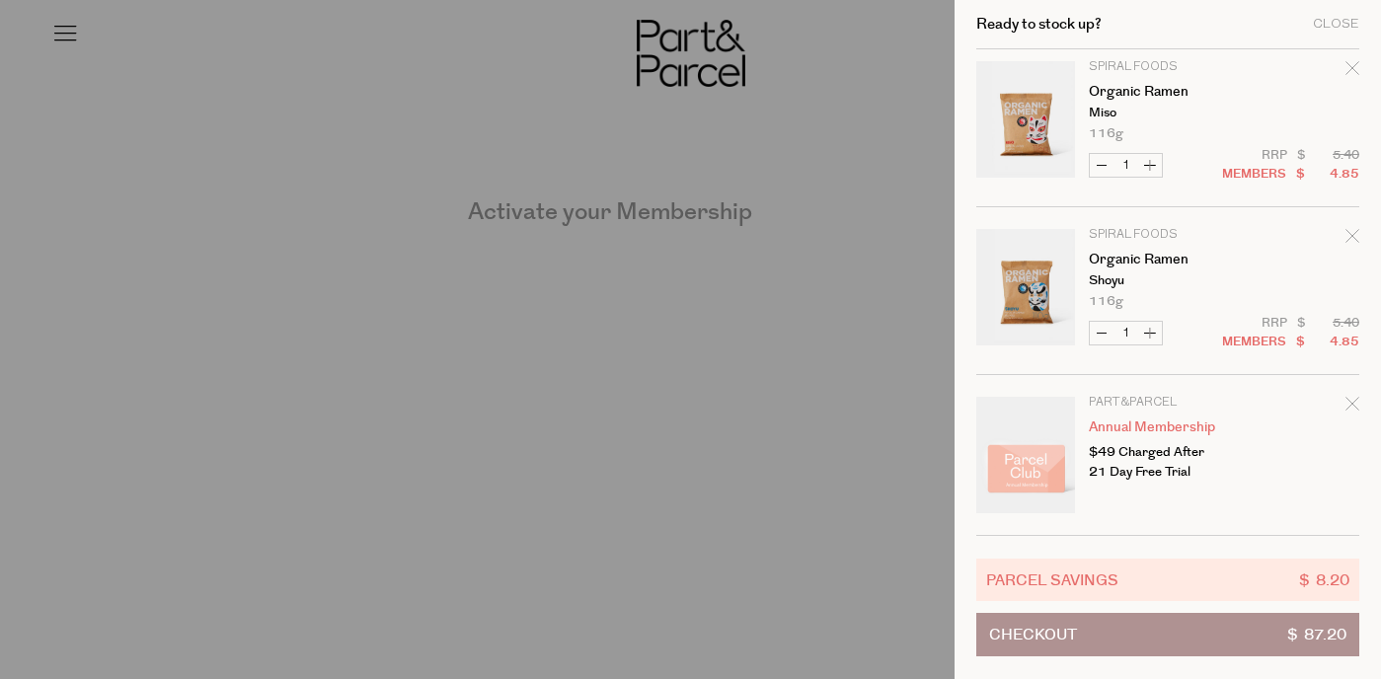
click at [1128, 640] on button "Checkout $ 87.20" at bounding box center [1167, 634] width 383 height 43
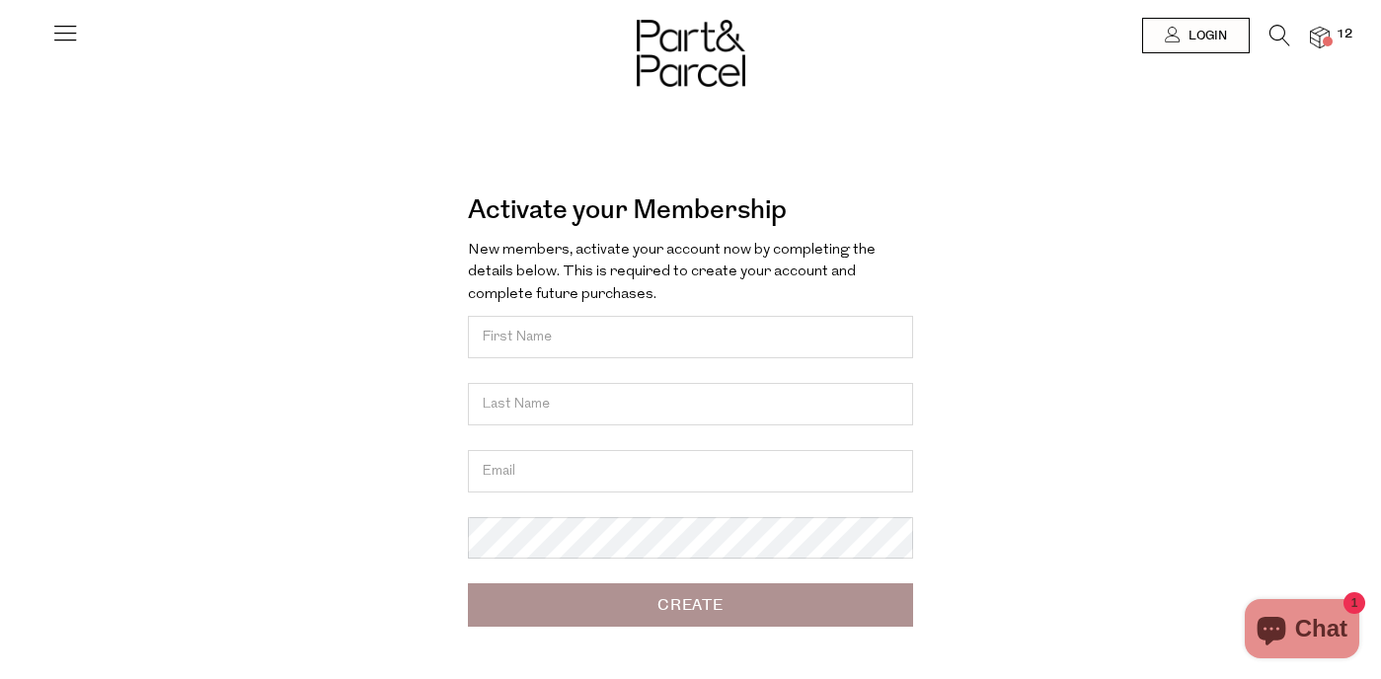
click at [1328, 35] on img at bounding box center [1320, 38] width 20 height 23
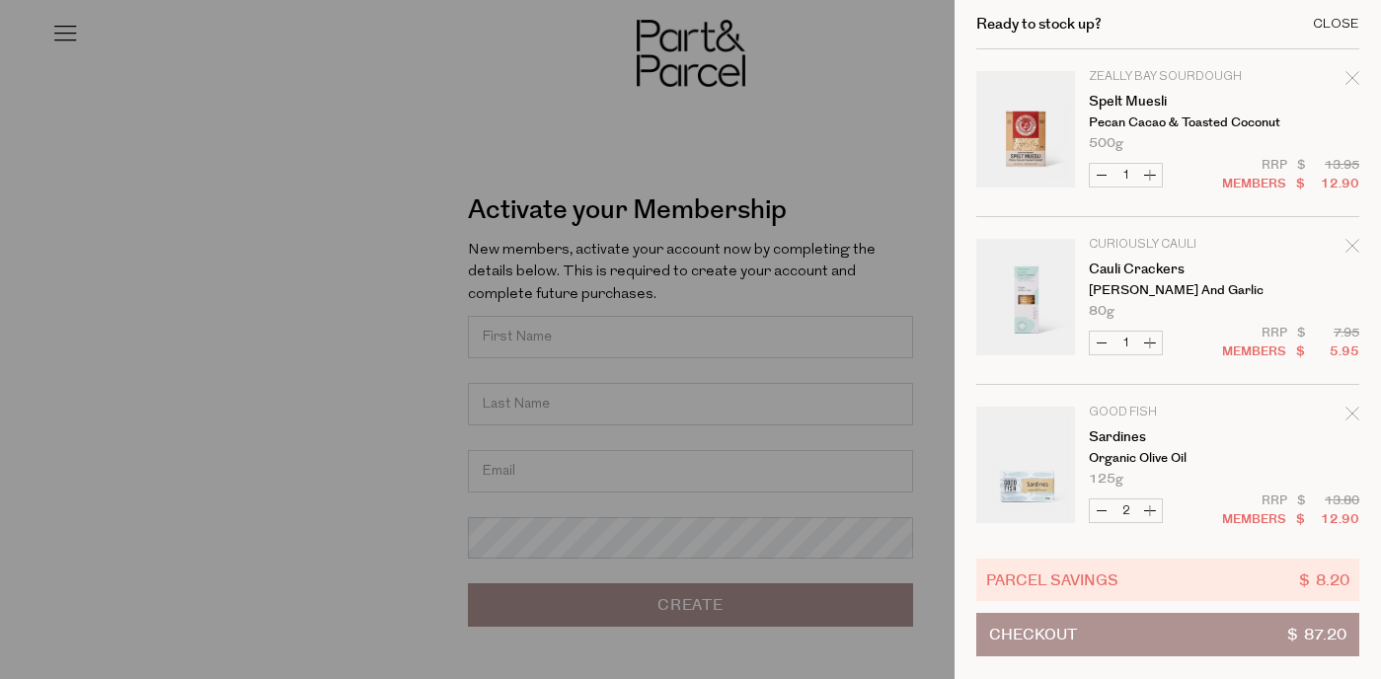
click at [1341, 21] on div "Close" at bounding box center [1336, 24] width 46 height 13
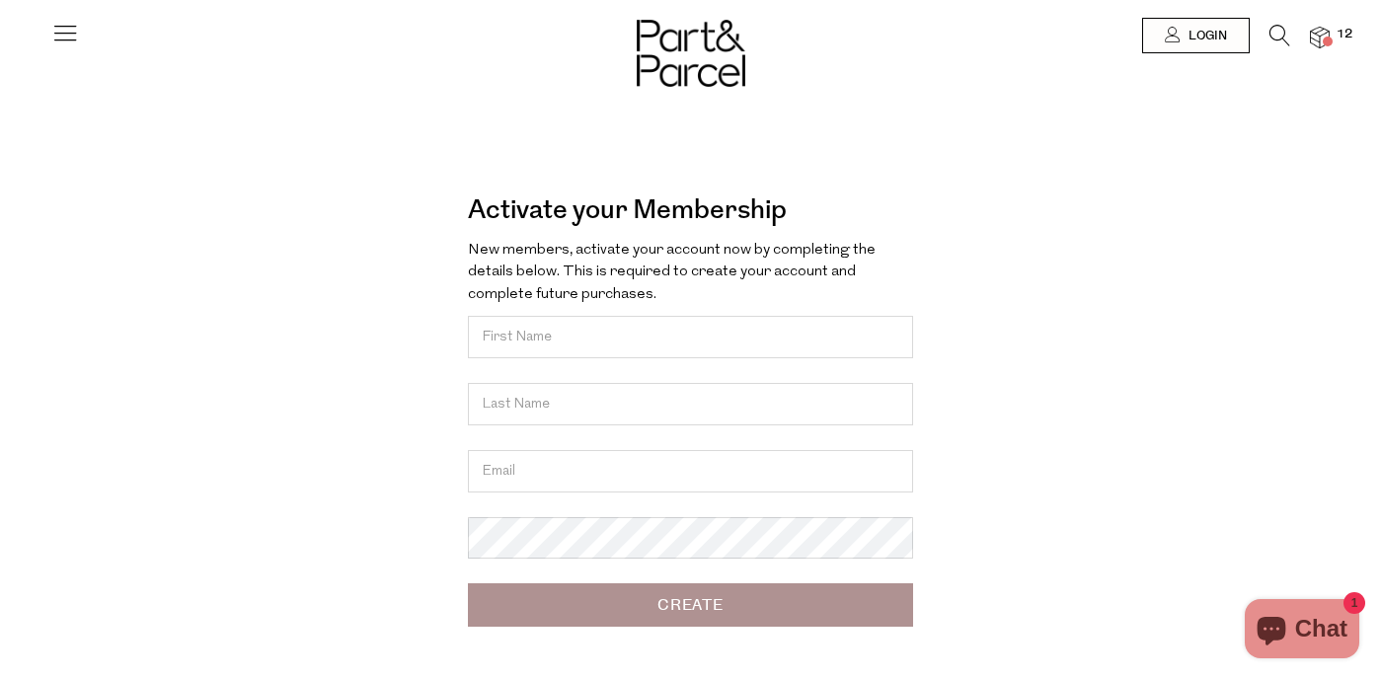
click at [44, 42] on div at bounding box center [690, 35] width 1381 height 71
click at [71, 36] on icon at bounding box center [65, 33] width 28 height 28
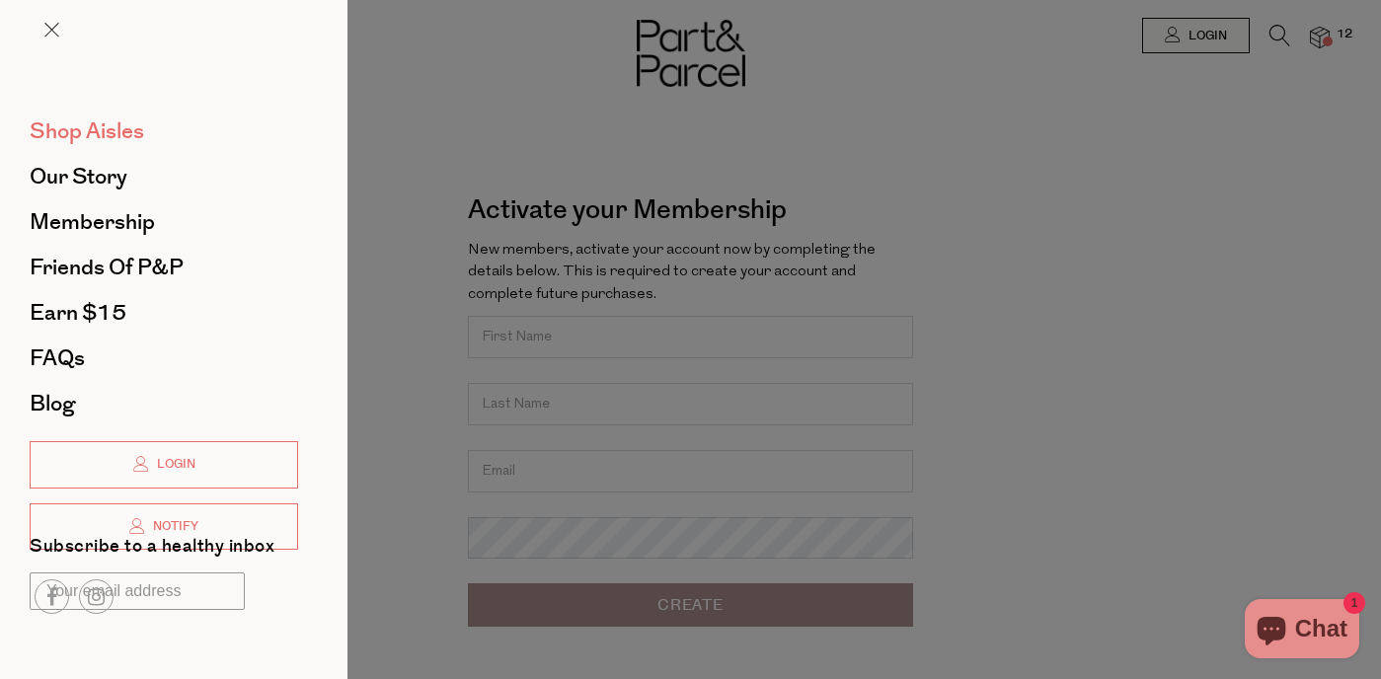
click at [109, 132] on span "Shop Aisles" at bounding box center [87, 132] width 115 height 32
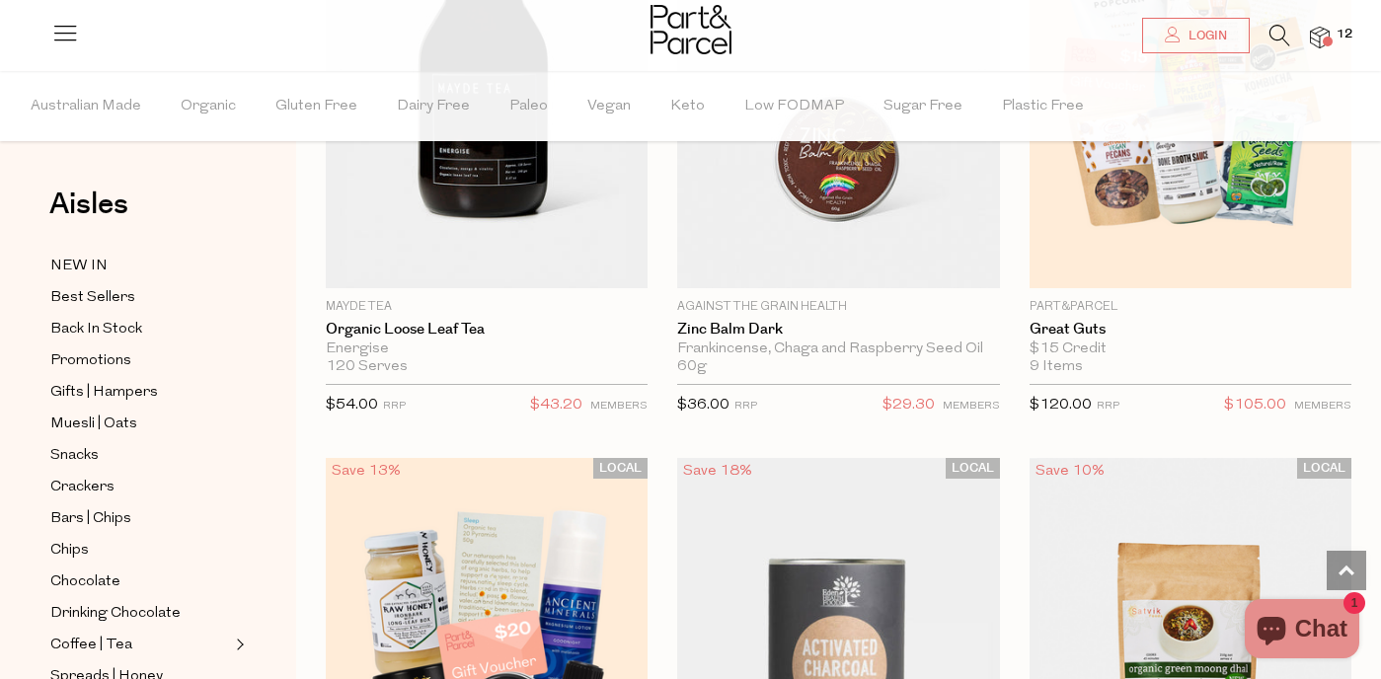
scroll to position [8127, 0]
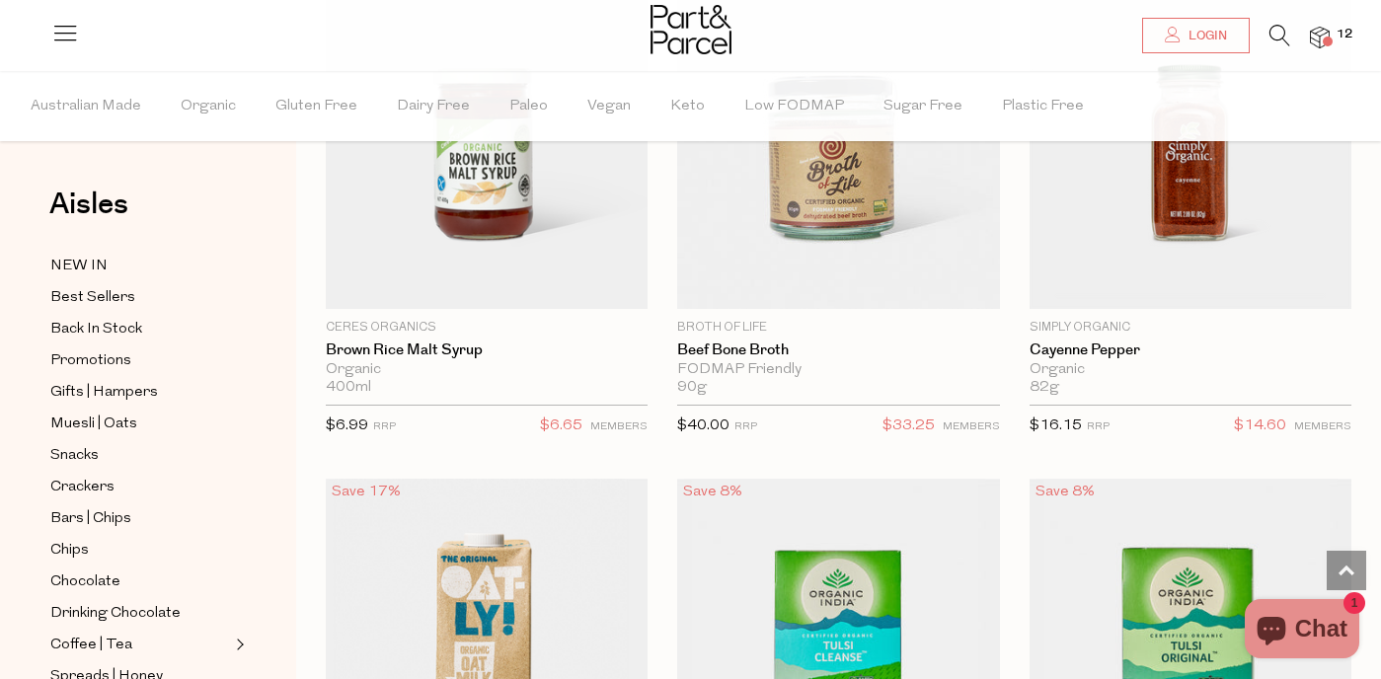
scroll to position [13037, 0]
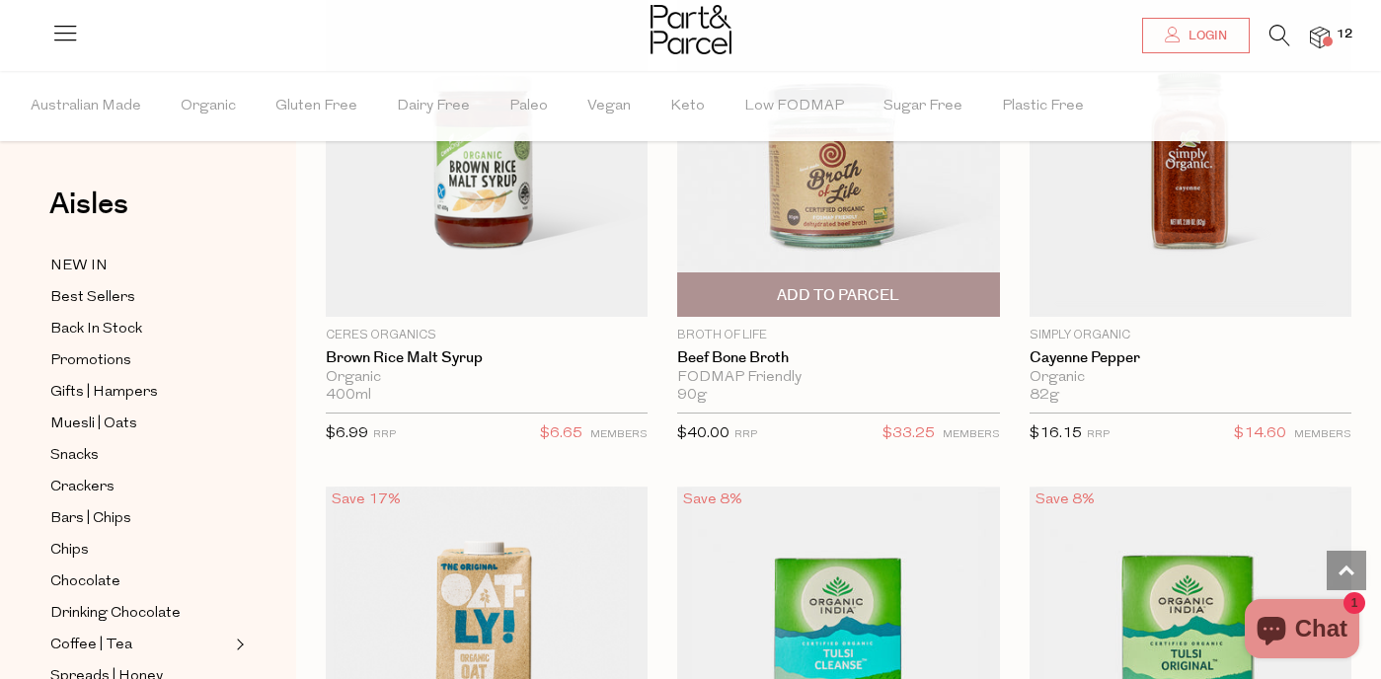
click at [813, 176] on img at bounding box center [838, 127] width 322 height 380
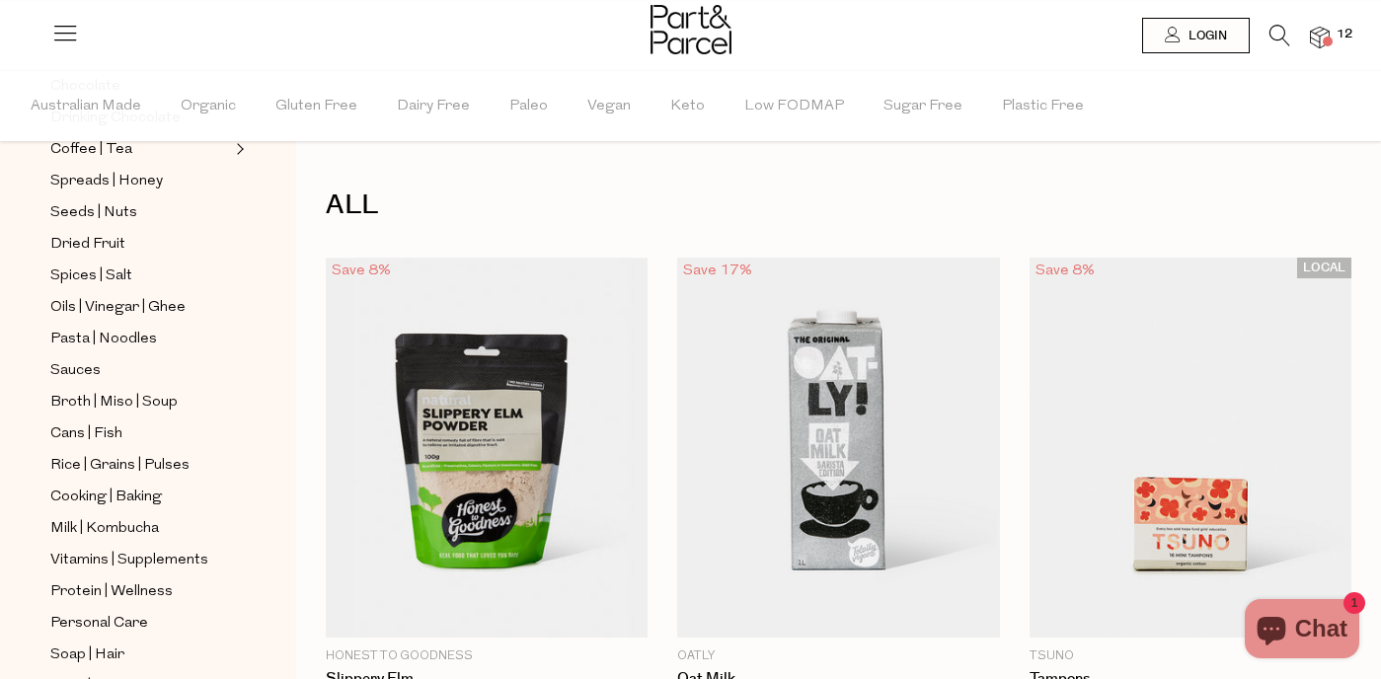
scroll to position [503, 0]
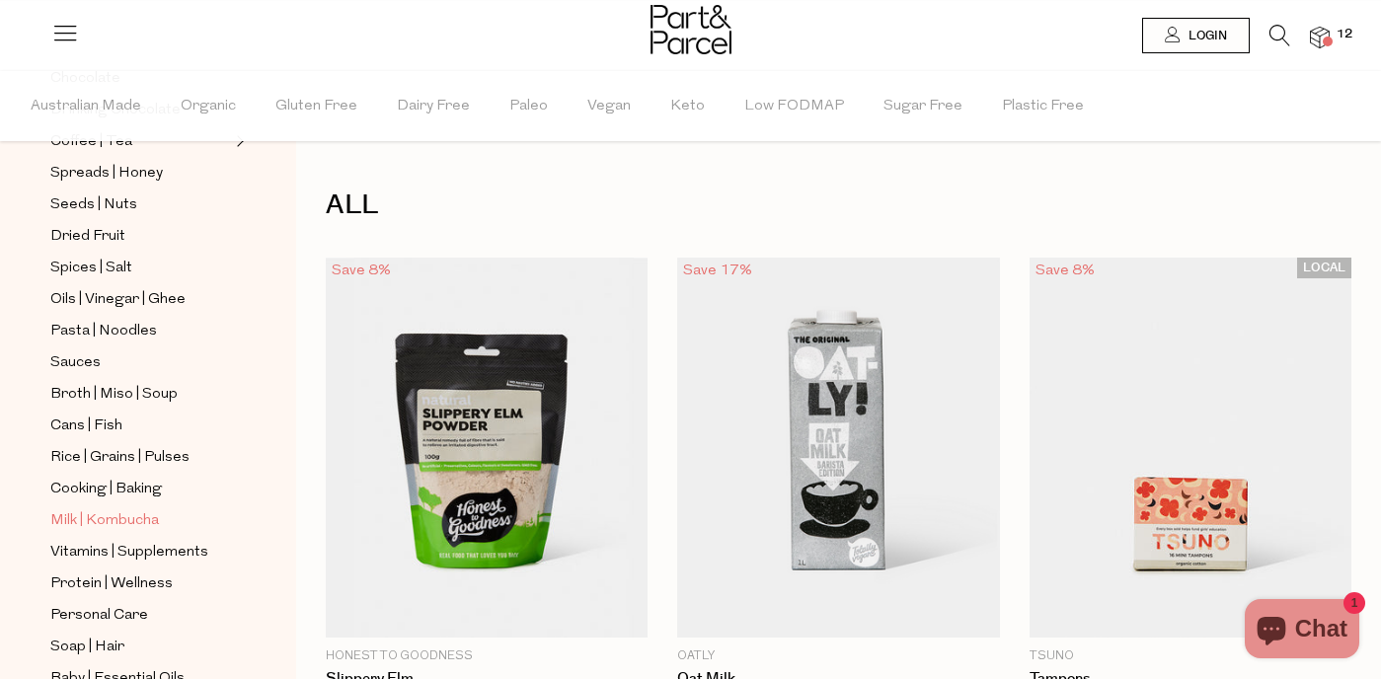
click at [98, 525] on span "Milk | Kombucha" at bounding box center [104, 521] width 109 height 24
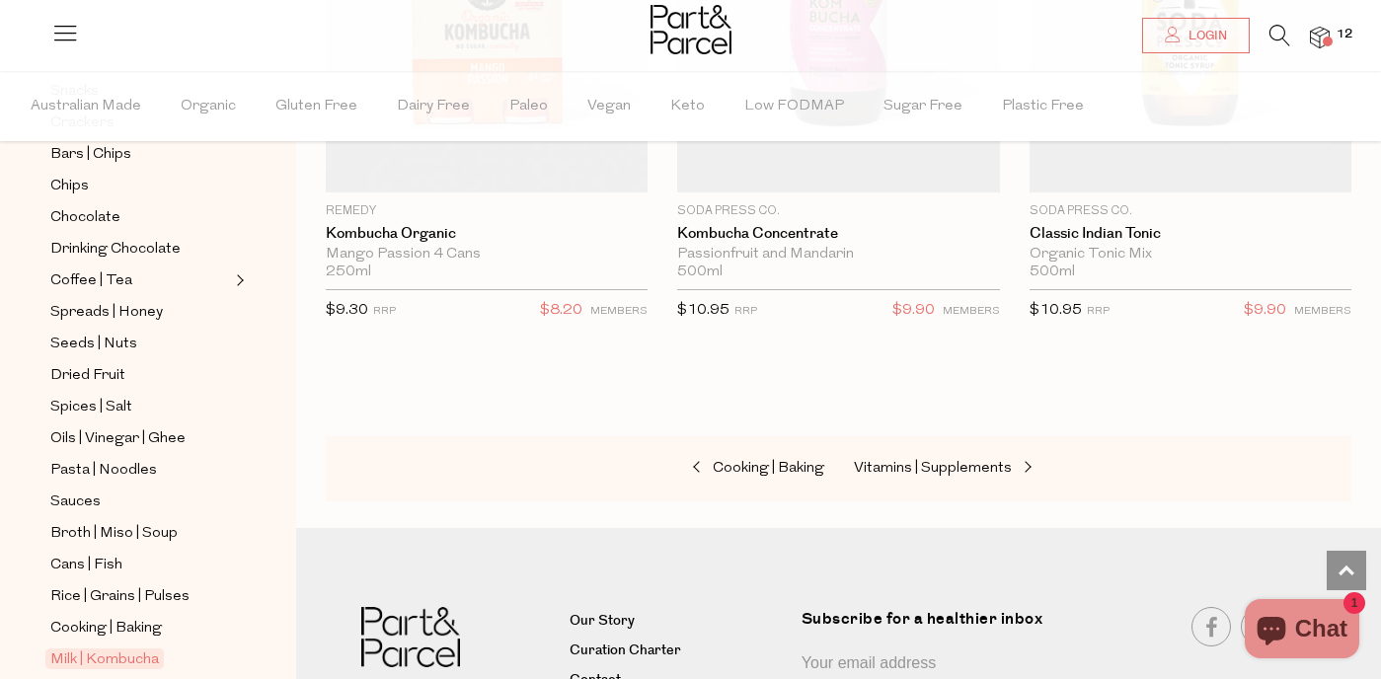
scroll to position [369, 0]
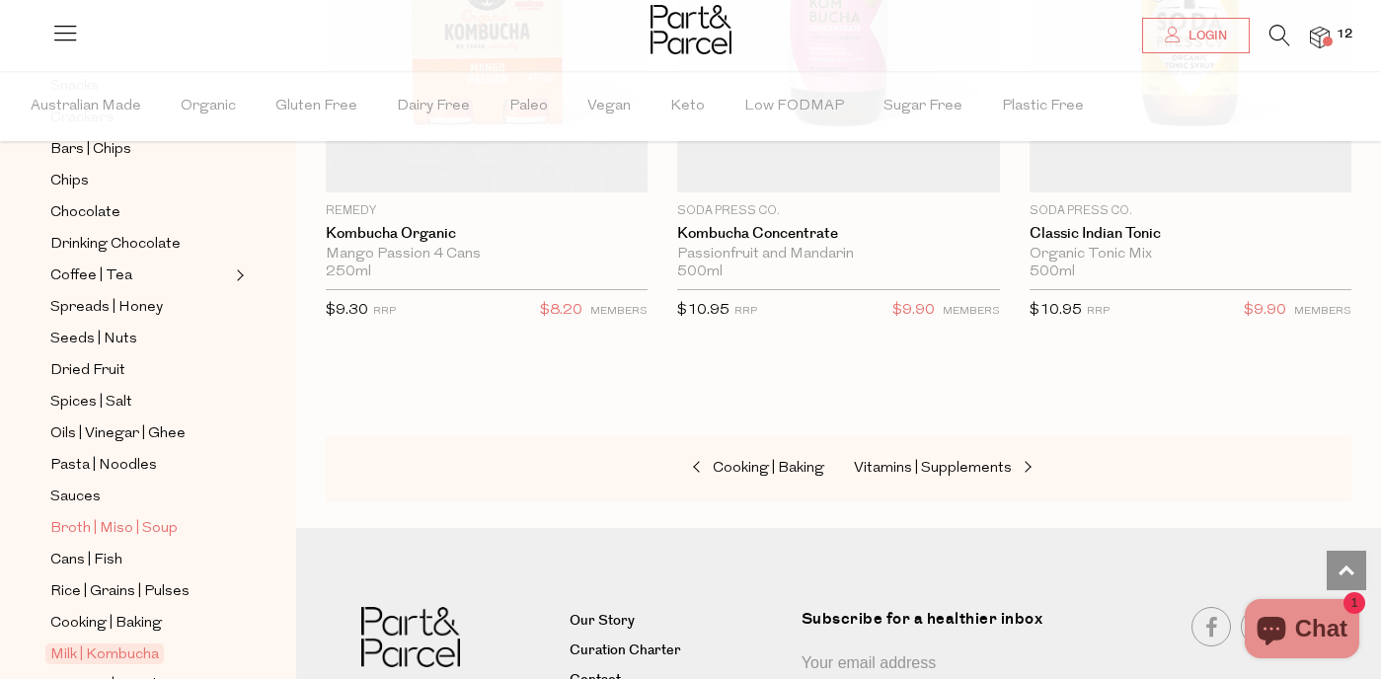
click at [123, 531] on span "Broth | Miso | Soup" at bounding box center [113, 529] width 127 height 24
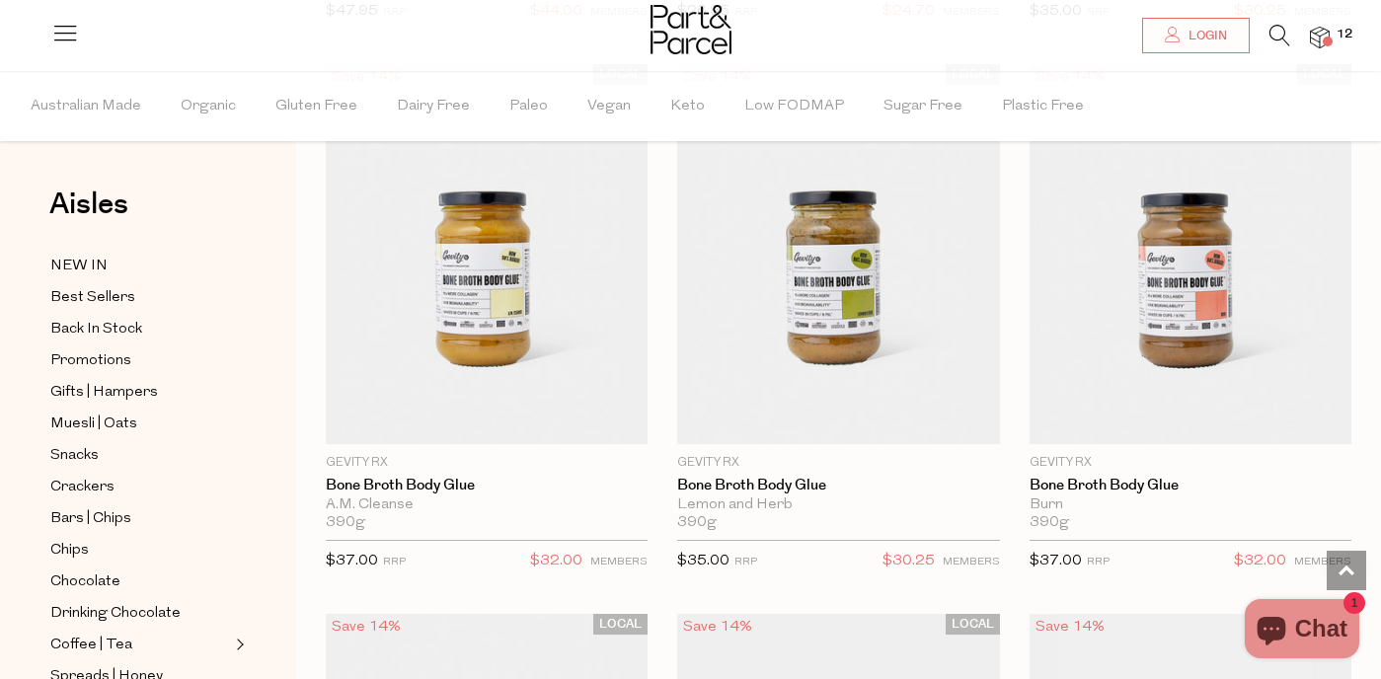
scroll to position [2401, 0]
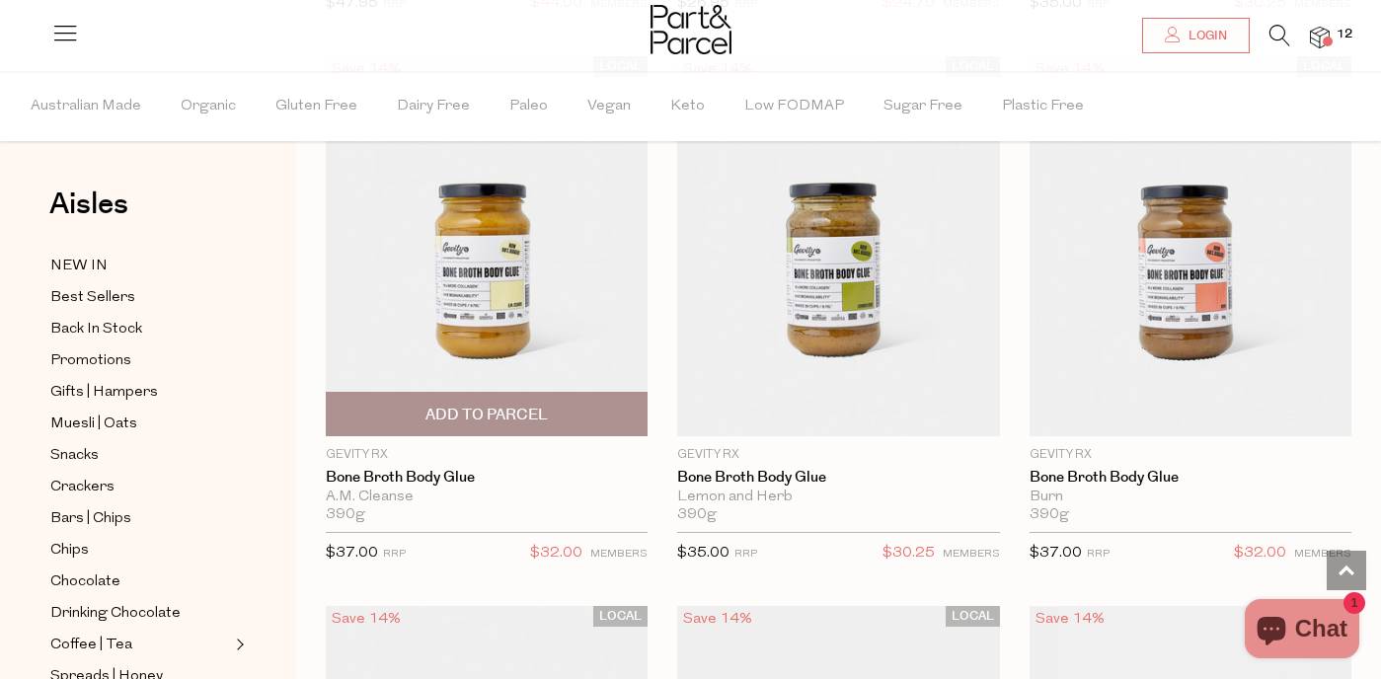
click at [495, 293] on img at bounding box center [487, 246] width 322 height 380
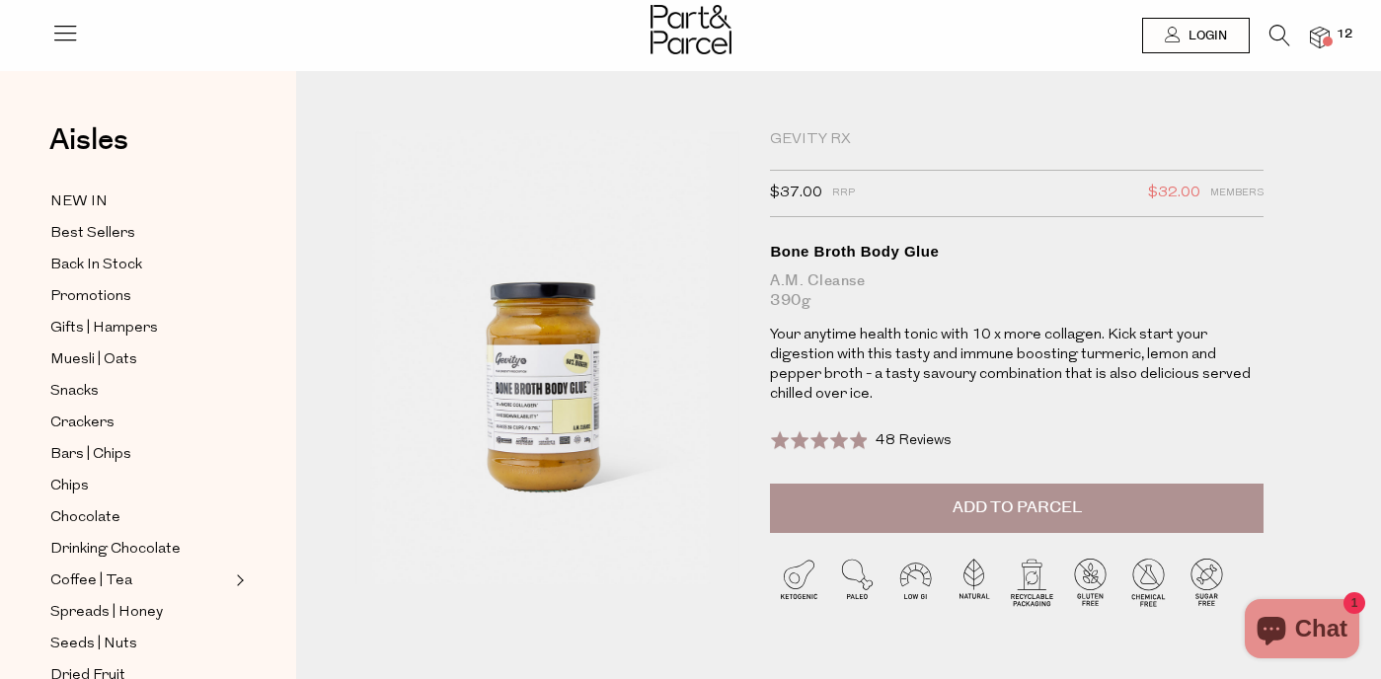
click at [991, 502] on span "Add to Parcel" at bounding box center [1017, 508] width 129 height 23
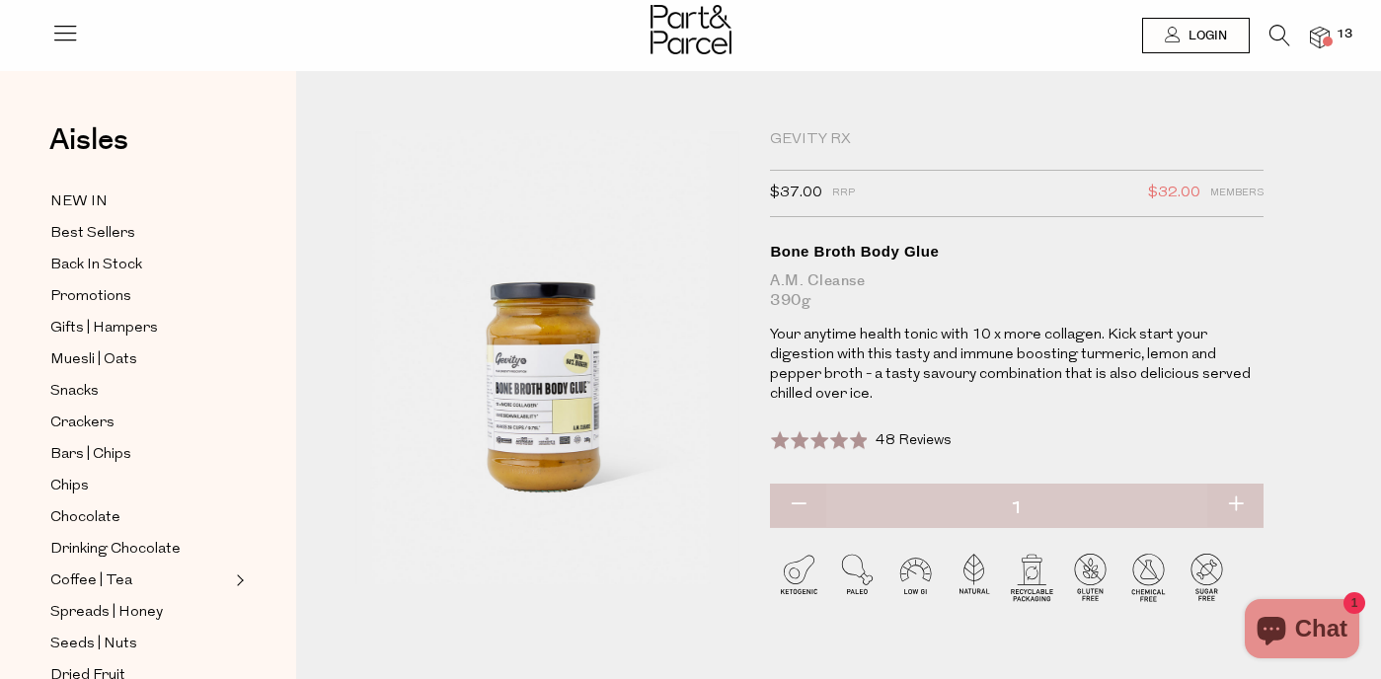
click at [1313, 37] on img at bounding box center [1320, 38] width 20 height 23
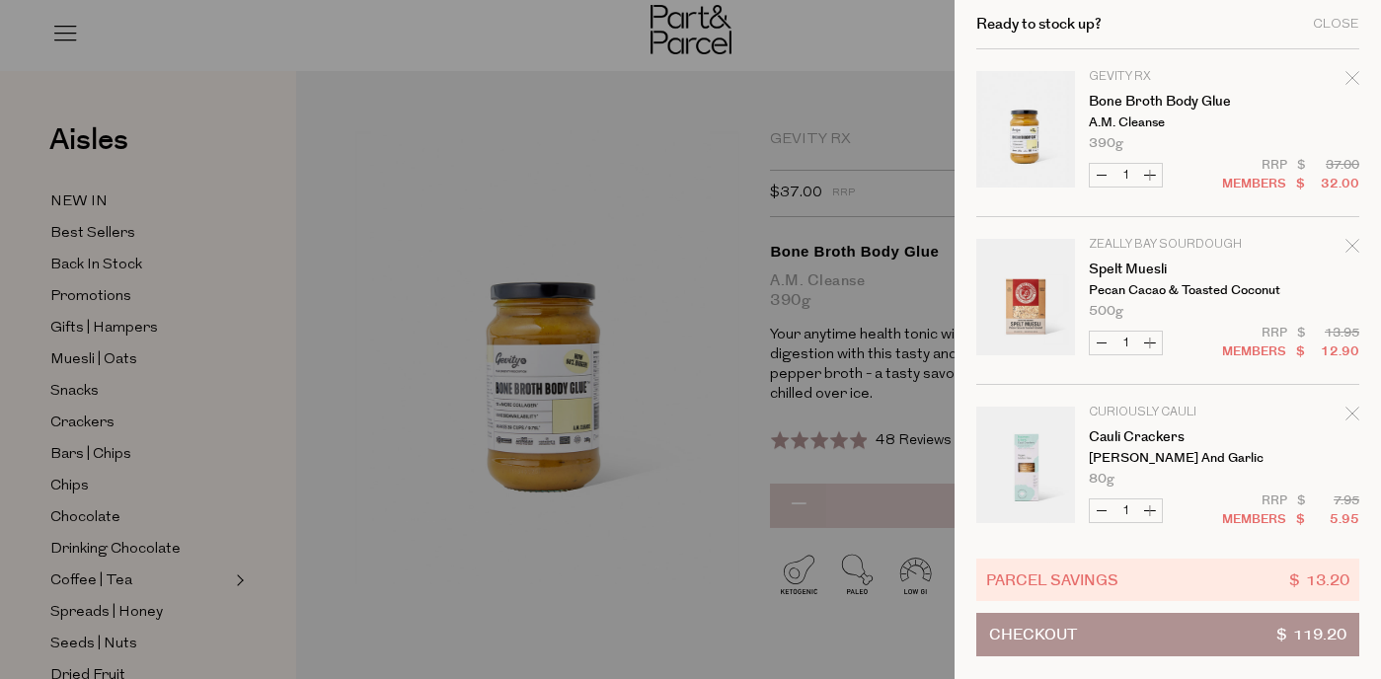
click at [1100, 632] on button "Checkout $ 119.20" at bounding box center [1167, 634] width 383 height 43
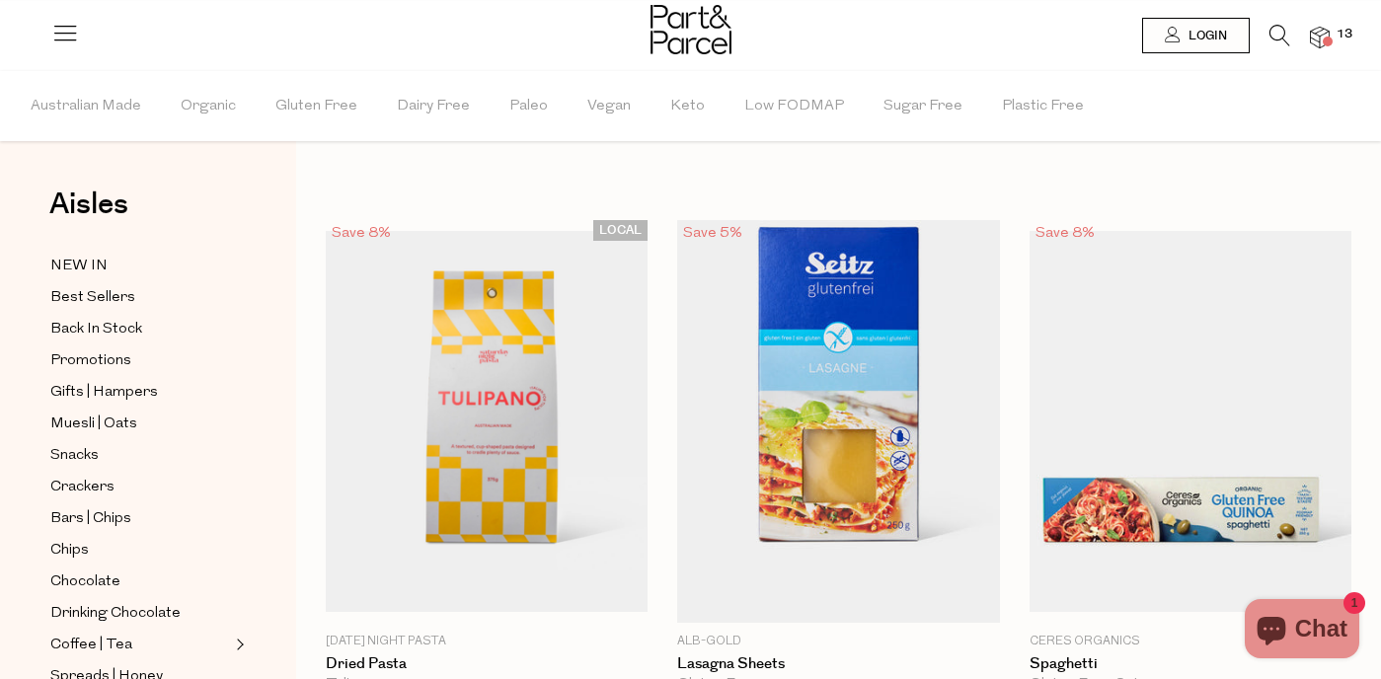
click at [1274, 30] on icon at bounding box center [1280, 36] width 21 height 22
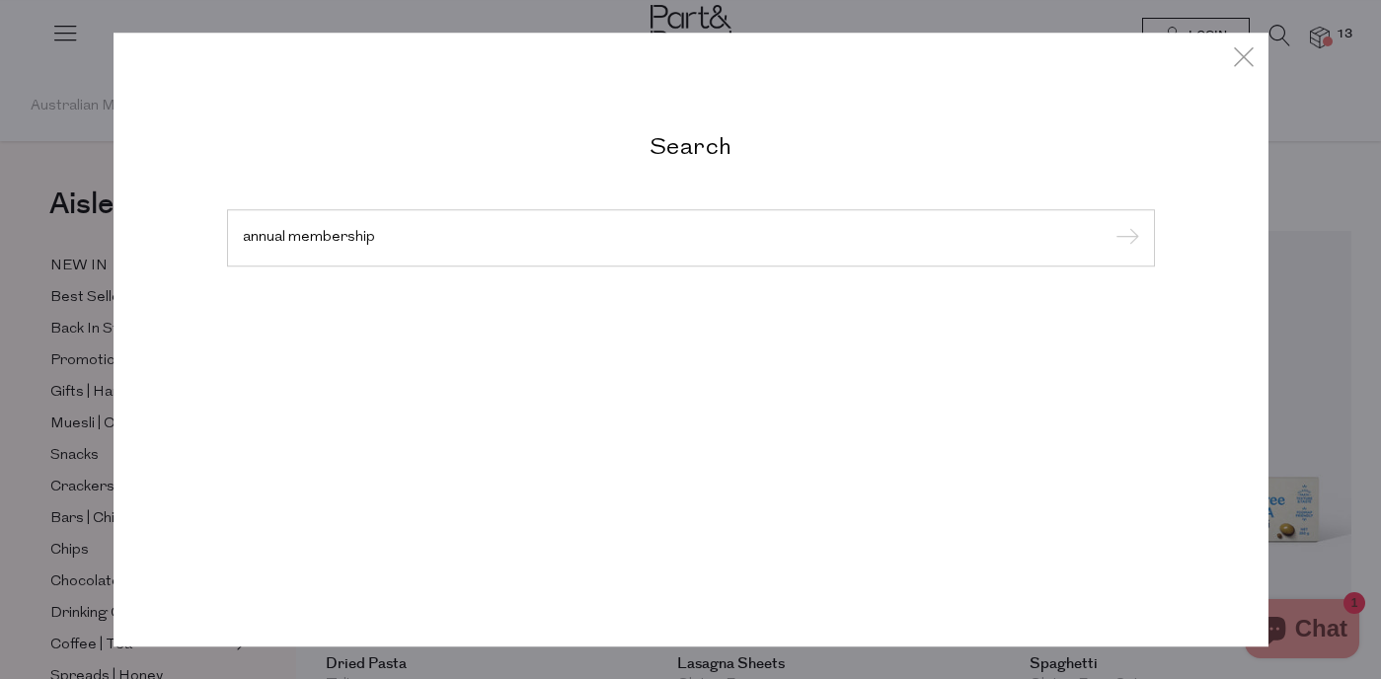
type input "annual membership"
click at [1110, 224] on input "submit" at bounding box center [1125, 239] width 30 height 30
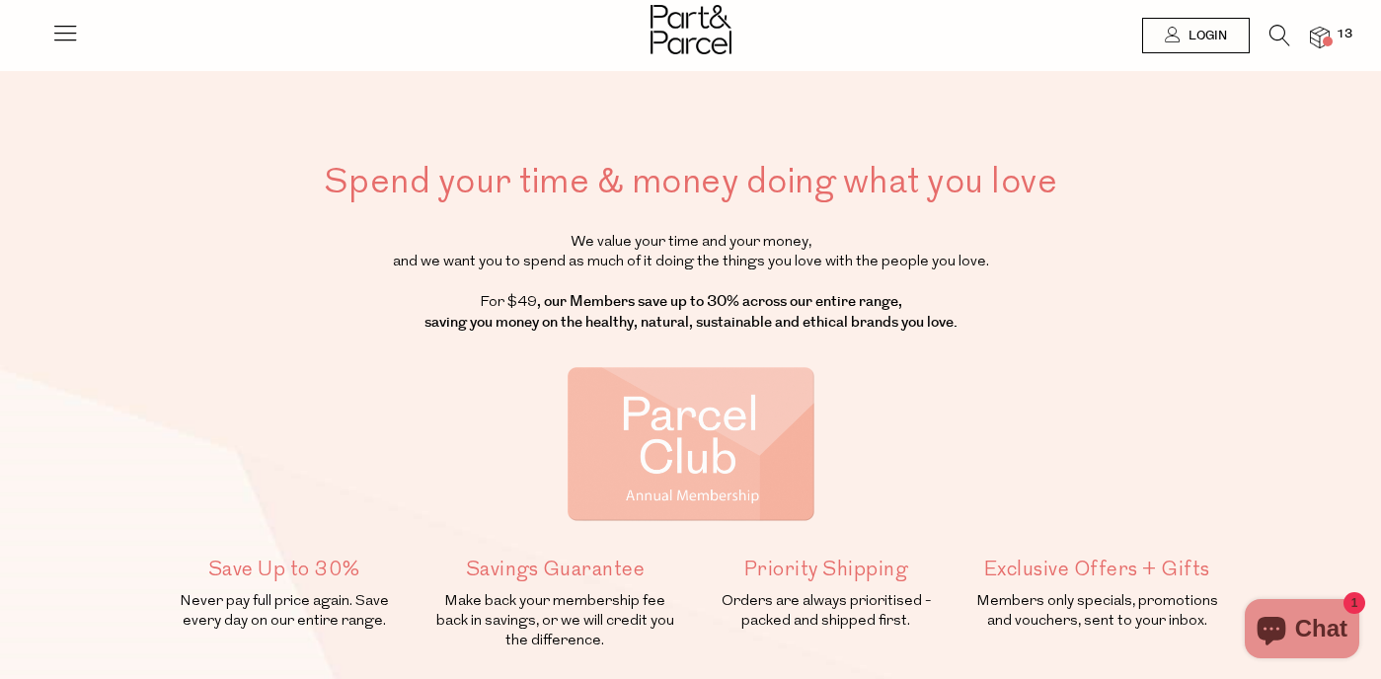
click at [1321, 35] on img at bounding box center [1320, 38] width 20 height 23
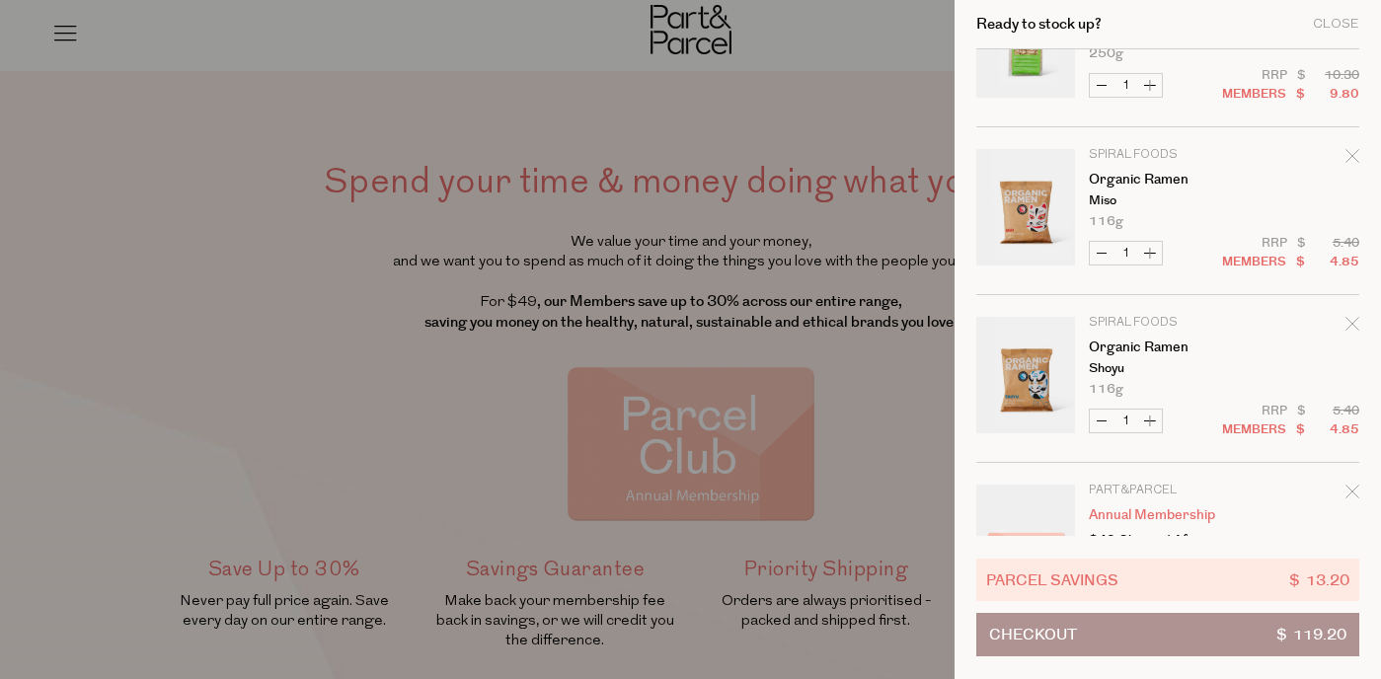
scroll to position [1353, 0]
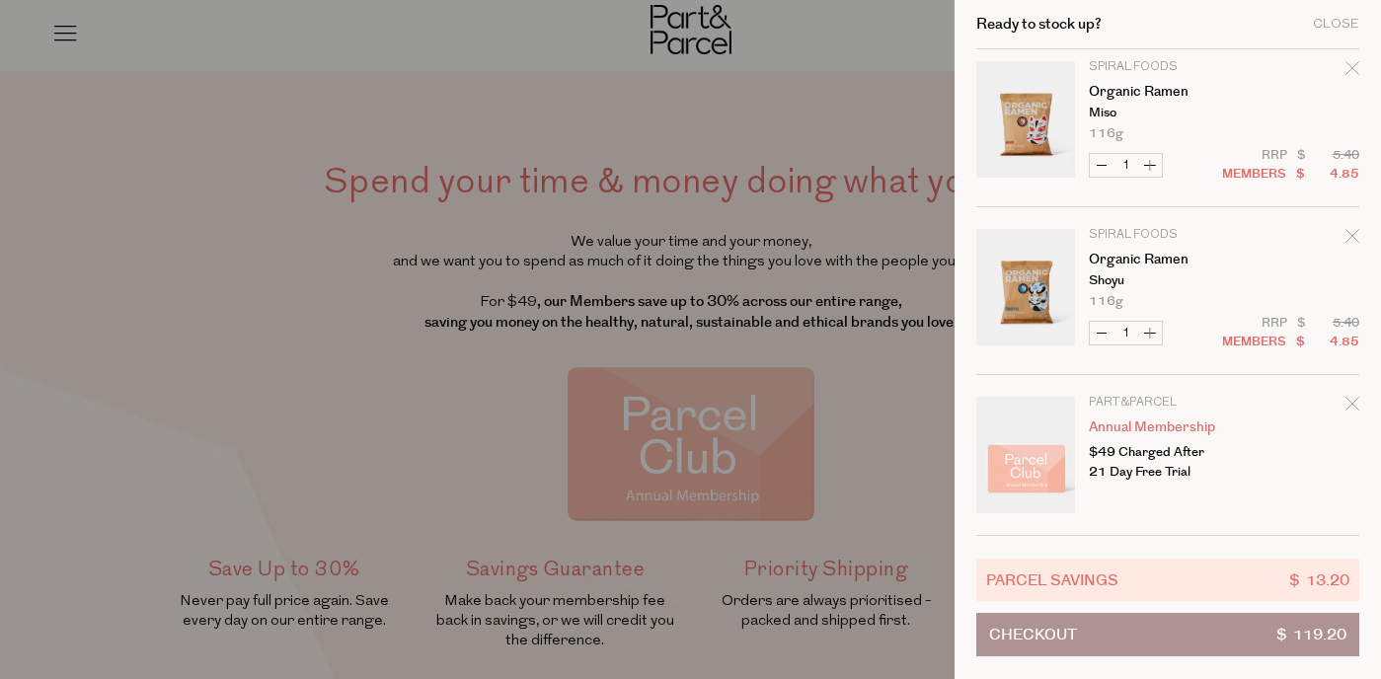
click at [1082, 646] on button "Checkout $ 119.20" at bounding box center [1167, 634] width 383 height 43
